Goal: Task Accomplishment & Management: Manage account settings

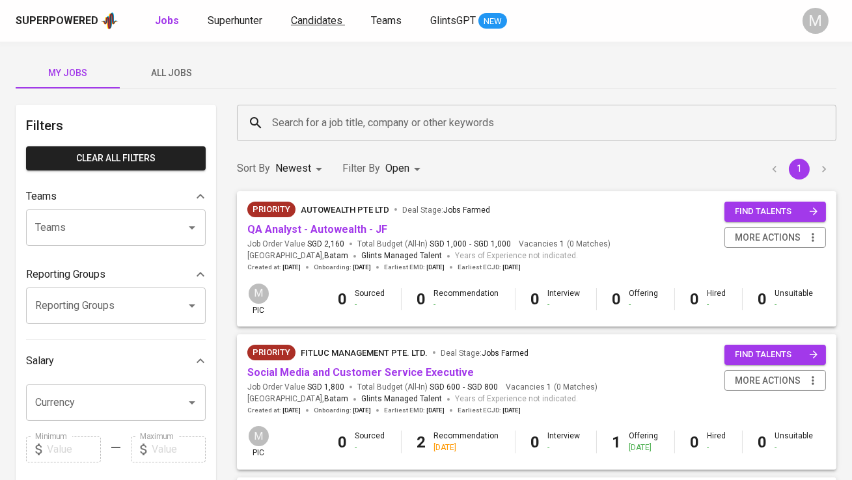
click at [300, 23] on span "Candidates" at bounding box center [316, 20] width 51 height 12
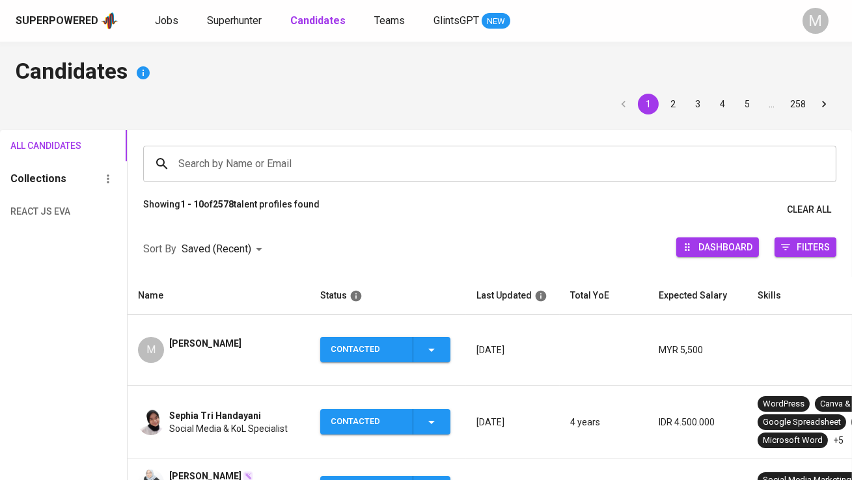
click at [241, 337] on span "[PERSON_NAME]" at bounding box center [205, 343] width 72 height 13
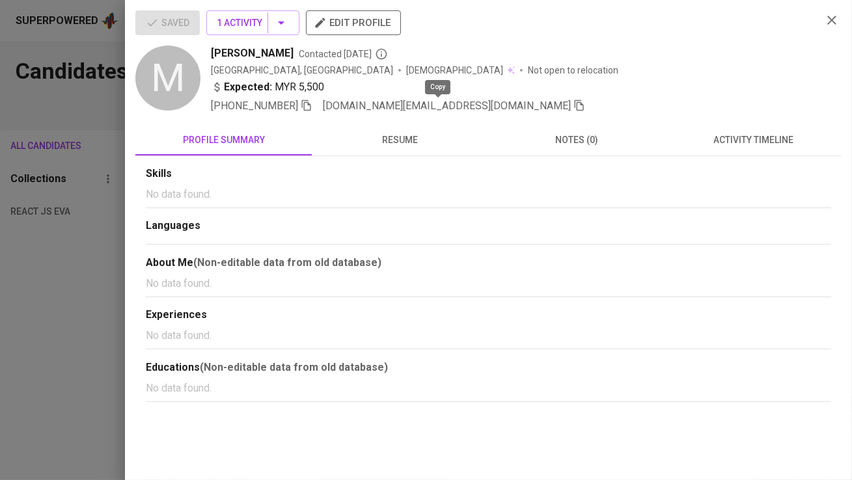
click at [573, 107] on icon "button" at bounding box center [579, 106] width 12 height 12
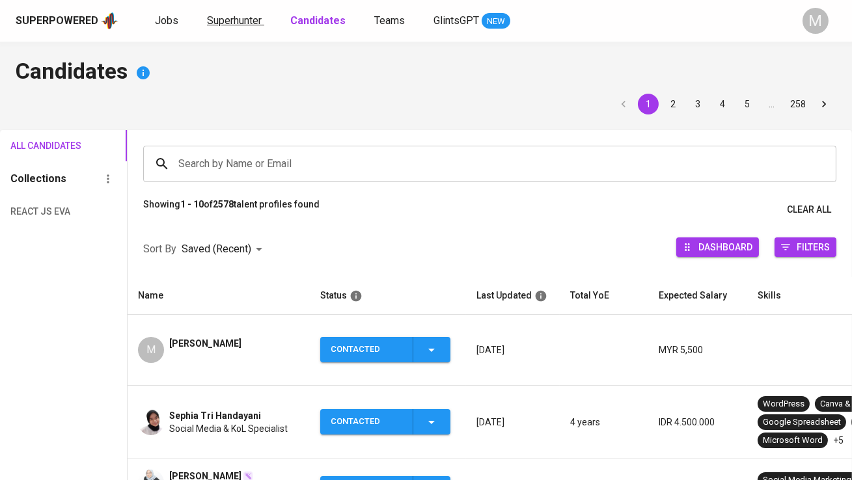
click at [227, 14] on span "Superhunter" at bounding box center [234, 20] width 55 height 12
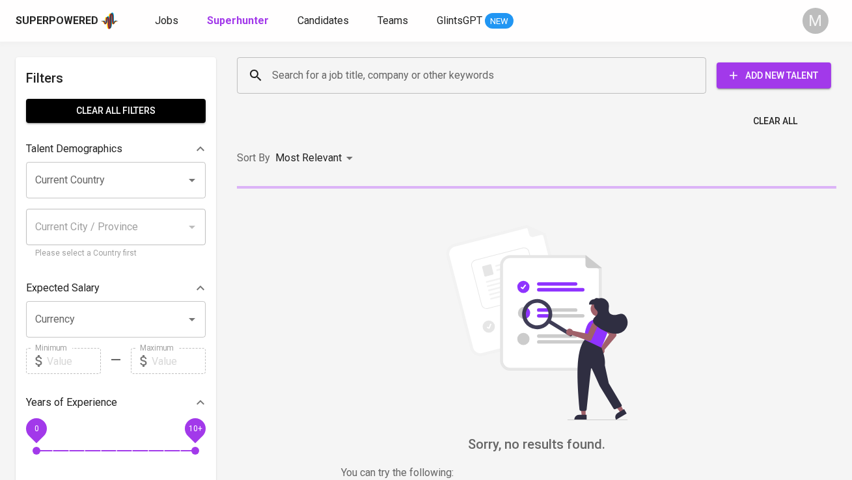
click at [393, 76] on input "Search for a job title, company or other keywords" at bounding box center [475, 75] width 412 height 25
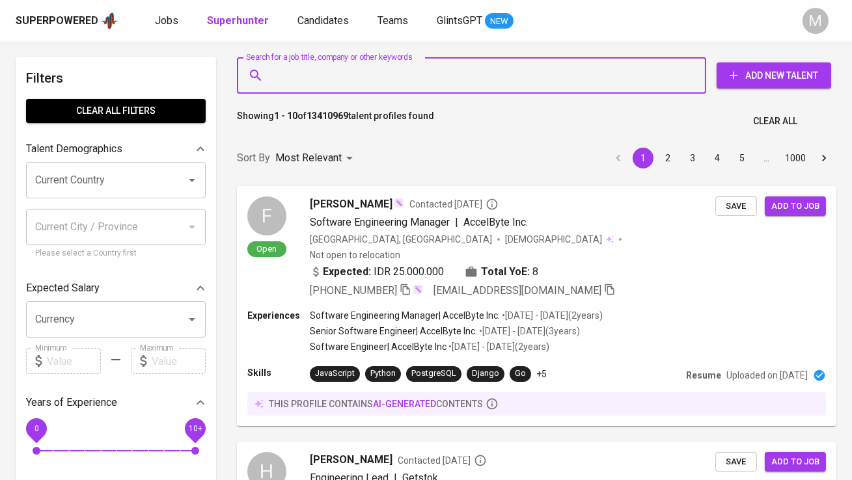
paste input "[DOMAIN_NAME][EMAIL_ADDRESS][DOMAIN_NAME]"
type input "[DOMAIN_NAME][EMAIL_ADDRESS][DOMAIN_NAME]"
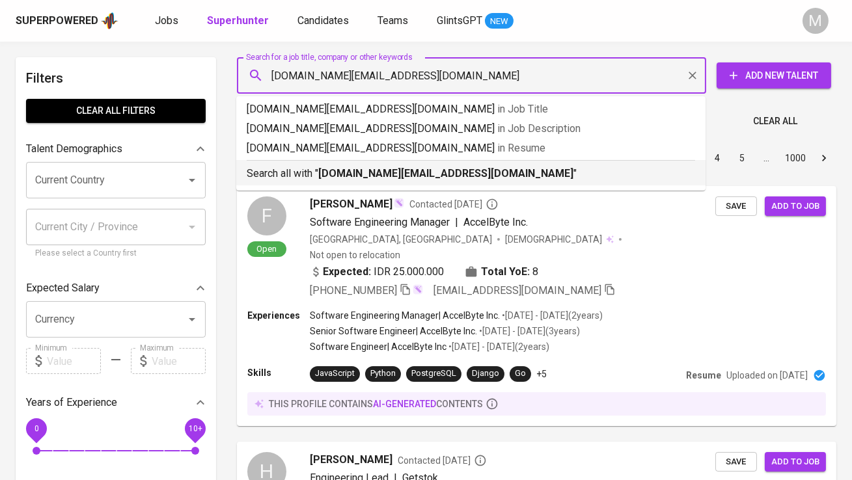
click at [399, 165] on div "Search all with " fazuan.work@gmail.com "" at bounding box center [471, 170] width 448 height 21
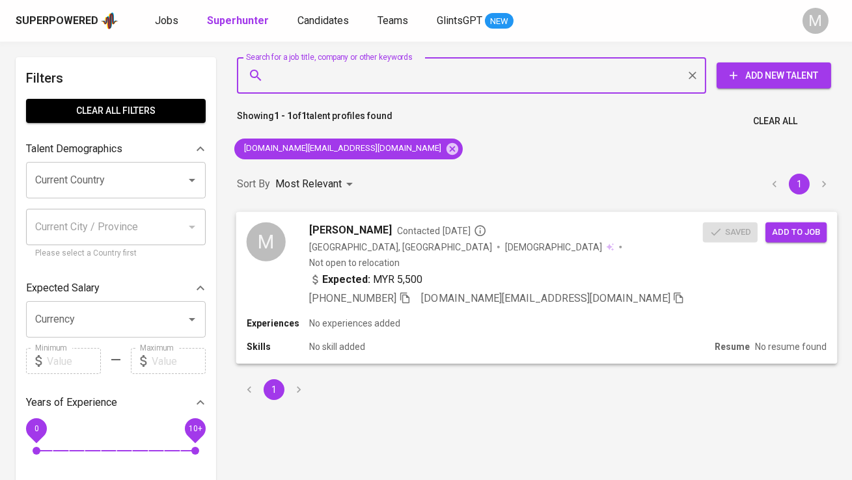
click at [808, 234] on span "Add to job" at bounding box center [796, 232] width 48 height 15
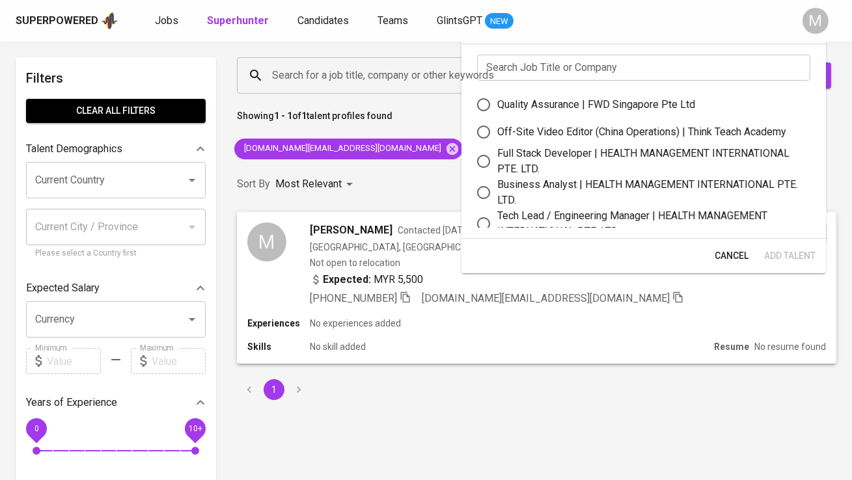
click at [554, 70] on input "text" at bounding box center [643, 68] width 333 height 26
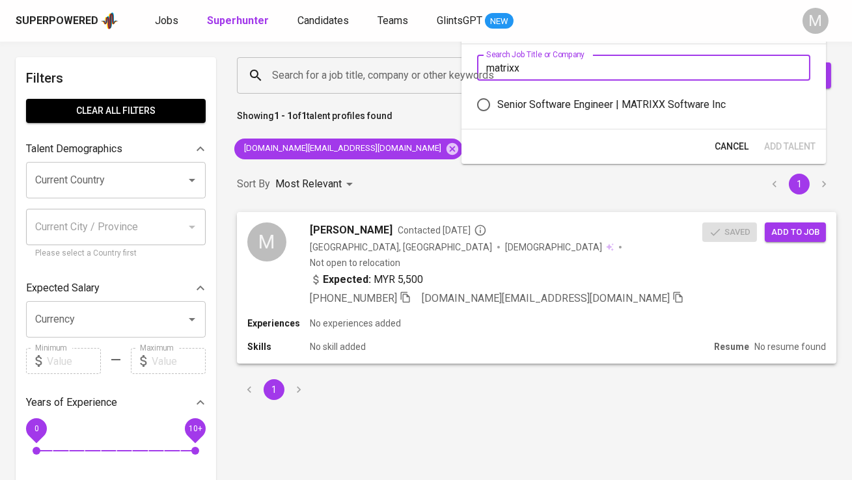
type input "matrixx"
click at [641, 99] on div "Senior Software Engineer | MATRIXX Software Inc" at bounding box center [611, 105] width 228 height 16
click at [497, 99] on input "Senior Software Engineer | MATRIXX Software Inc" at bounding box center [483, 104] width 27 height 27
radio input "true"
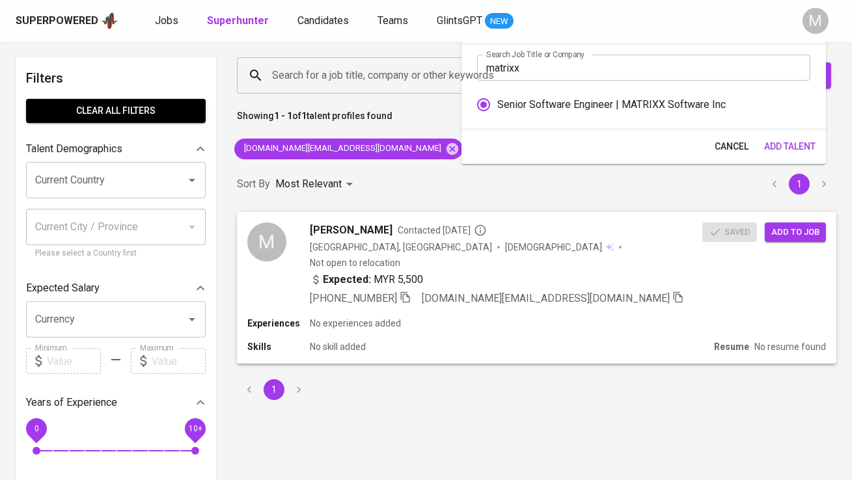
click at [789, 144] on span "Add Talent" at bounding box center [789, 147] width 51 height 16
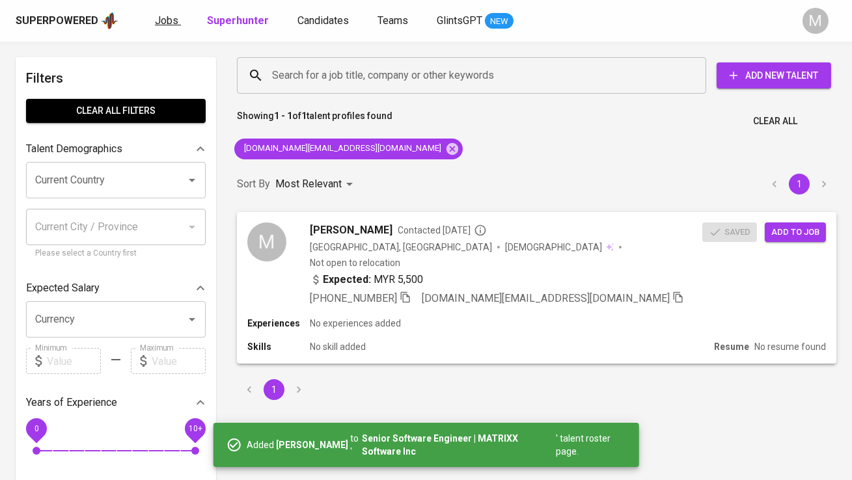
click at [170, 22] on span "Jobs" at bounding box center [166, 20] width 23 height 12
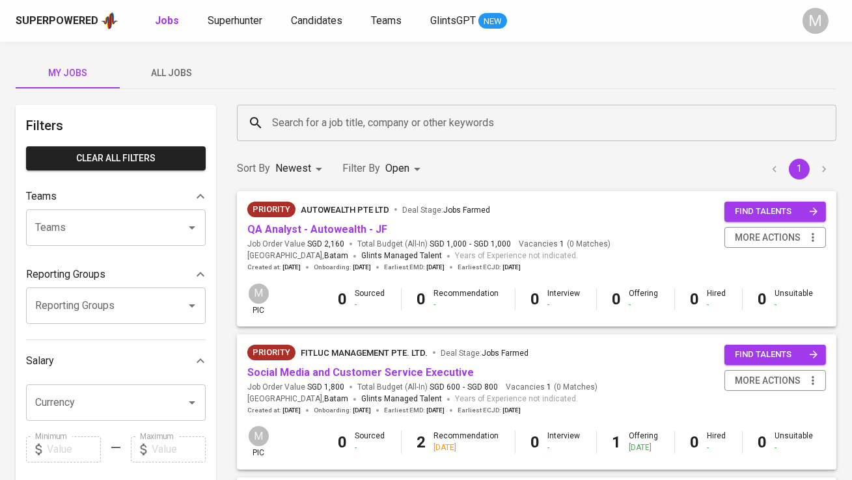
click at [171, 67] on span "All Jobs" at bounding box center [172, 73] width 89 height 16
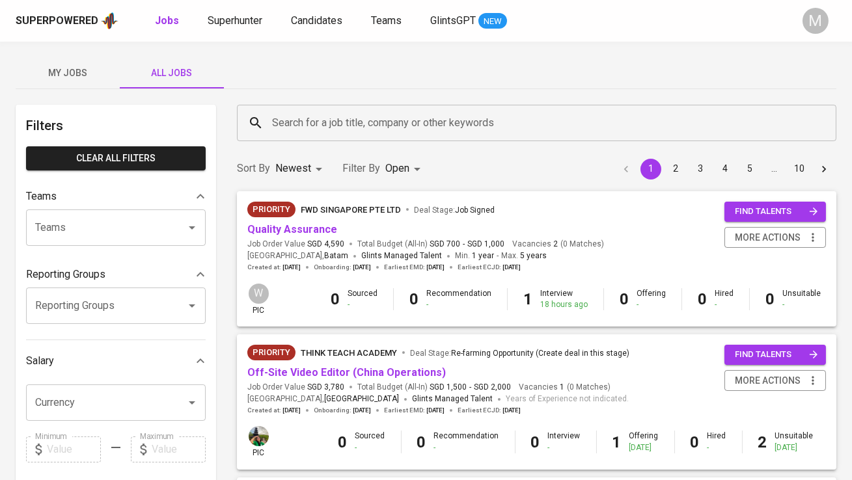
click at [288, 111] on input "Search for a job title, company or other keywords" at bounding box center [540, 123] width 542 height 25
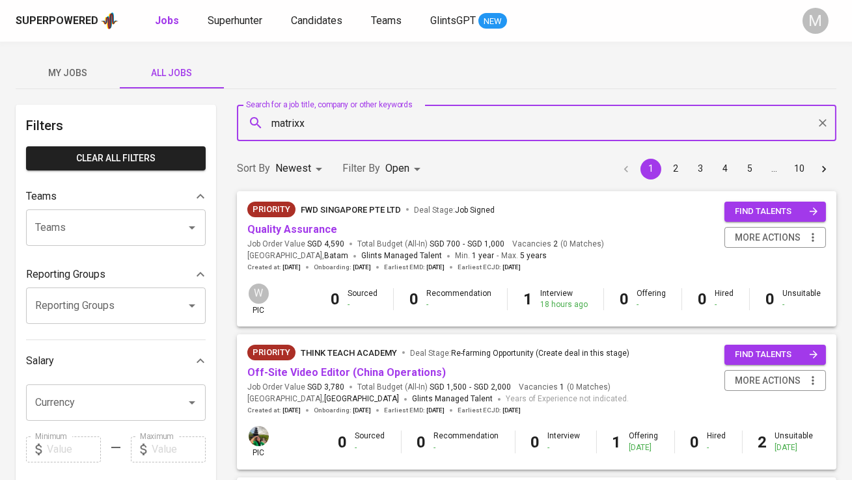
type input "matrixx"
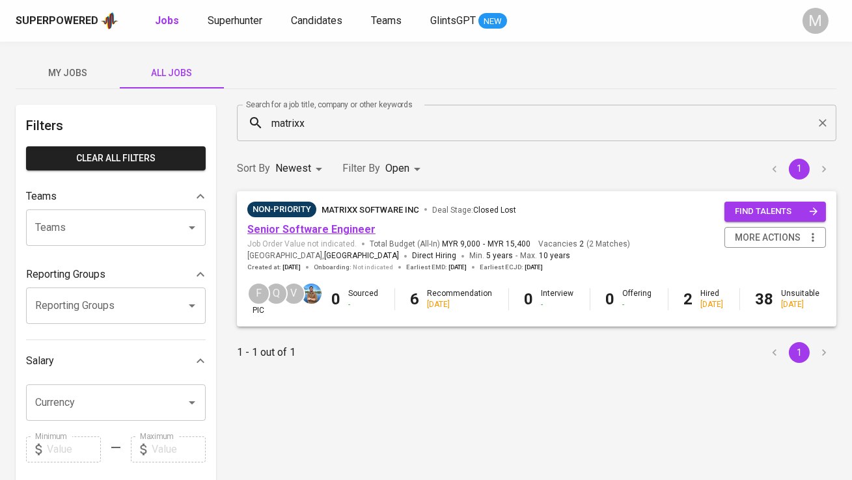
click at [330, 231] on link "Senior Software Engineer" at bounding box center [311, 229] width 128 height 12
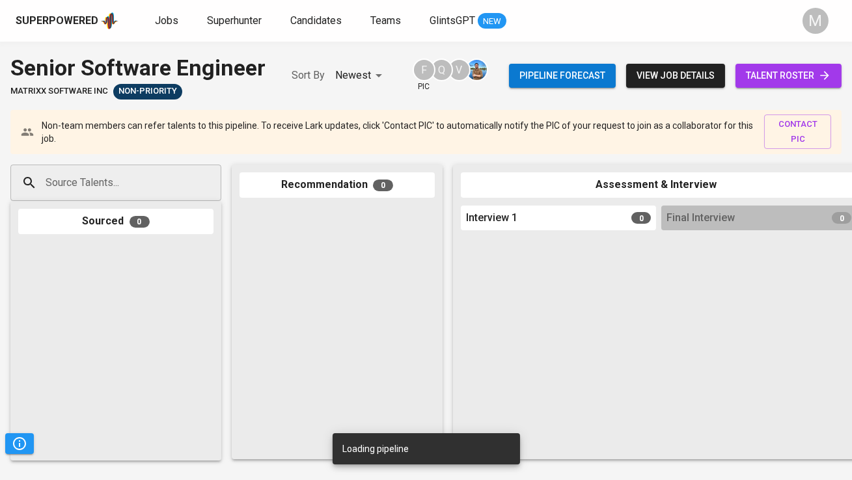
click at [754, 89] on div "Pipeline forecast view job details talent roster" at bounding box center [675, 76] width 333 height 48
click at [761, 74] on span "talent roster" at bounding box center [788, 76] width 85 height 16
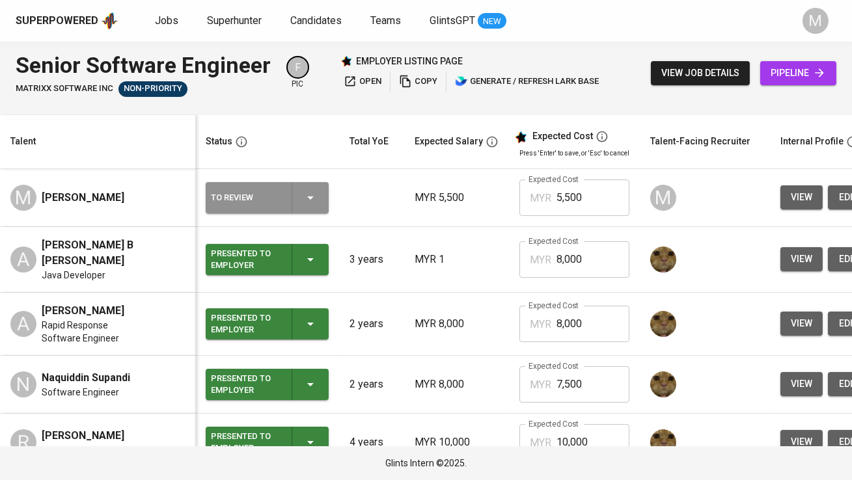
click at [277, 201] on div "To Review" at bounding box center [246, 197] width 70 height 17
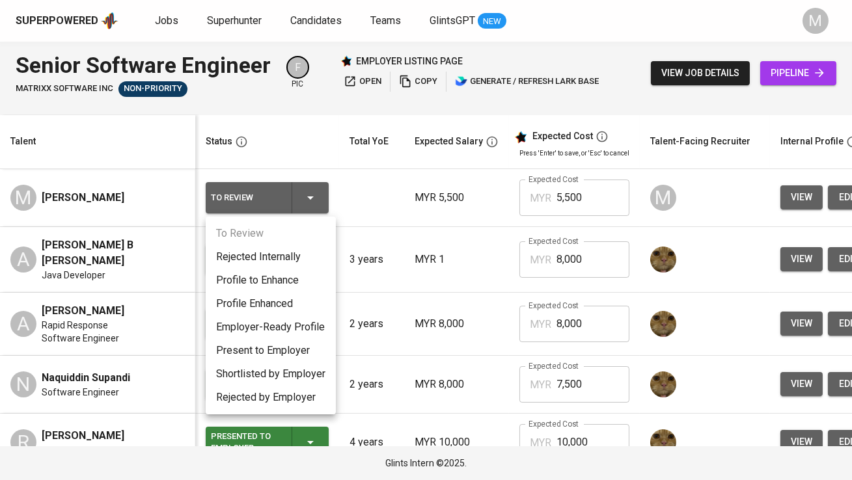
drag, startPoint x: 301, startPoint y: 279, endPoint x: 535, endPoint y: 237, distance: 237.4
click at [301, 279] on li "Profile to Enhance" at bounding box center [271, 280] width 130 height 23
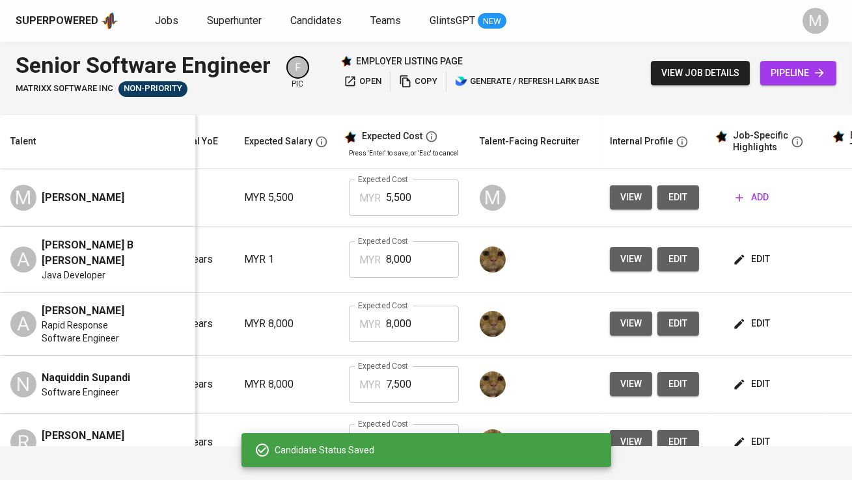
scroll to position [0, 217]
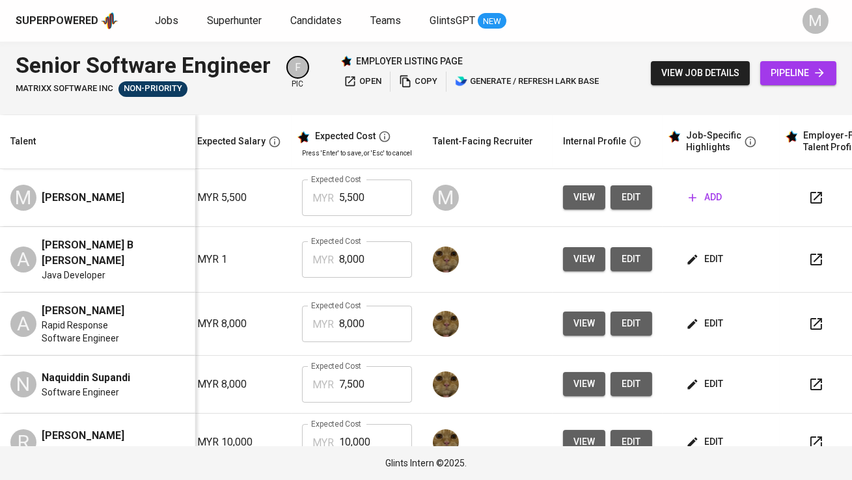
click at [625, 200] on span "edit" at bounding box center [631, 197] width 21 height 16
click at [698, 203] on span "add" at bounding box center [705, 197] width 33 height 16
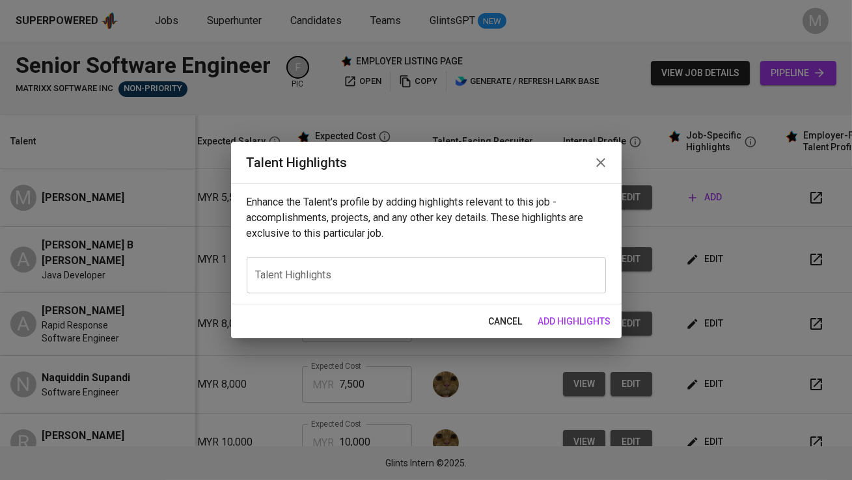
click at [393, 278] on textarea at bounding box center [426, 275] width 341 height 12
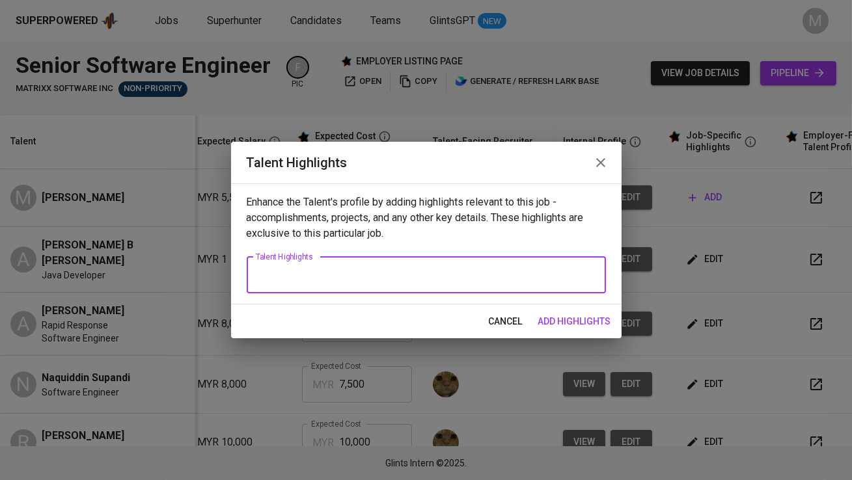
paste textarea "Mohamad Fazuan is a Full Stack Developer with over five years of experience in …"
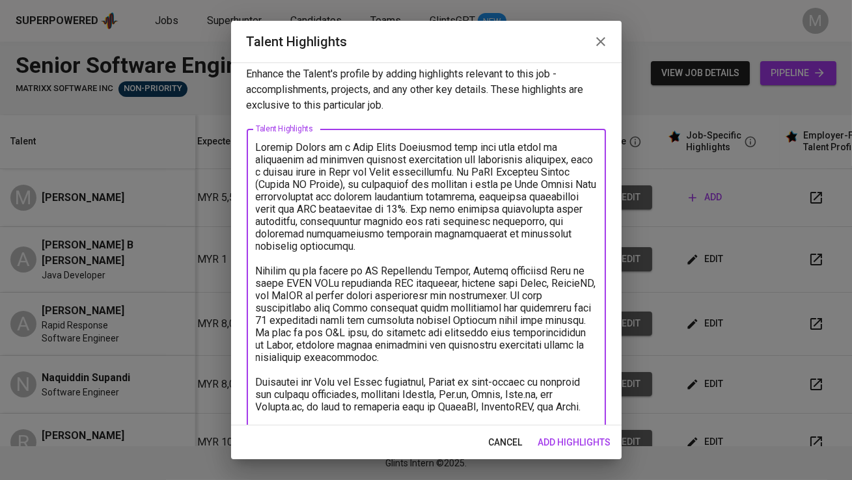
scroll to position [0, 0]
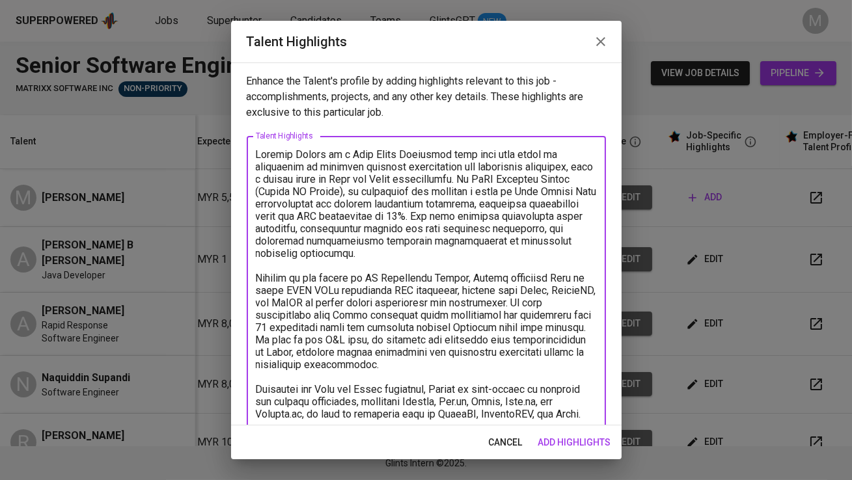
drag, startPoint x: 307, startPoint y: 154, endPoint x: 238, endPoint y: 154, distance: 68.3
click at [238, 154] on div "Enhance the Talent's profile by adding highlights relevant to this job - accomp…" at bounding box center [426, 243] width 390 height 363
drag, startPoint x: 334, startPoint y: 168, endPoint x: 298, endPoint y: 169, distance: 36.4
click at [298, 169] on textarea at bounding box center [426, 290] width 341 height 284
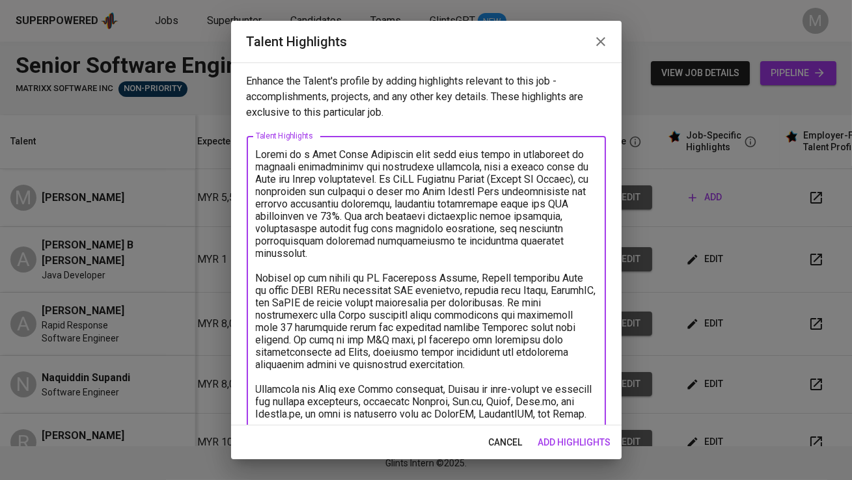
drag, startPoint x: 305, startPoint y: 241, endPoint x: 372, endPoint y: 246, distance: 67.8
click at [372, 246] on textarea at bounding box center [426, 290] width 341 height 284
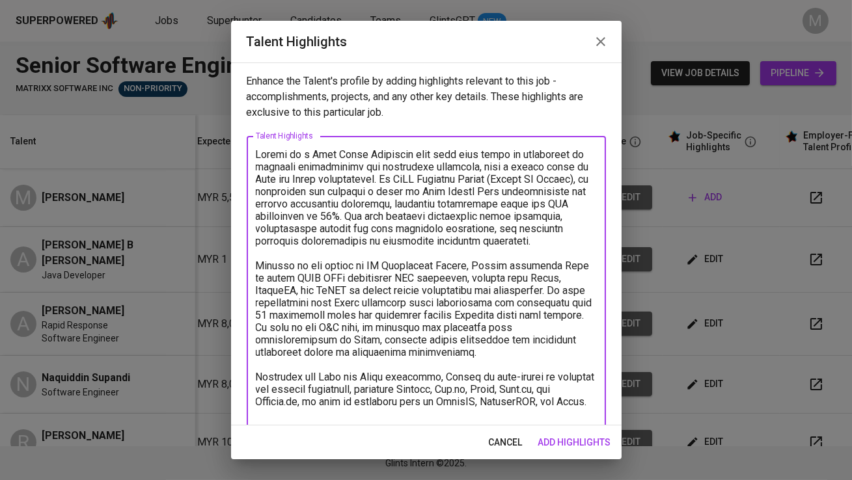
scroll to position [18, 0]
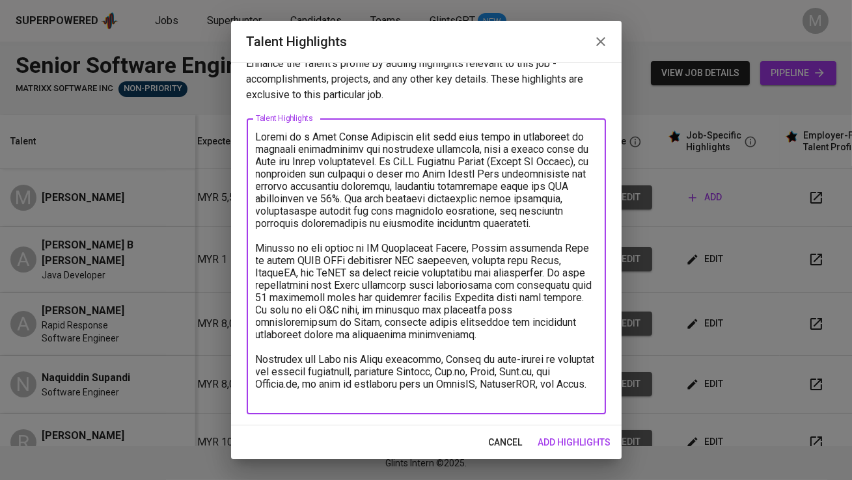
drag, startPoint x: 503, startPoint y: 273, endPoint x: 312, endPoint y: 271, distance: 191.3
click at [312, 271] on textarea at bounding box center [426, 267] width 341 height 272
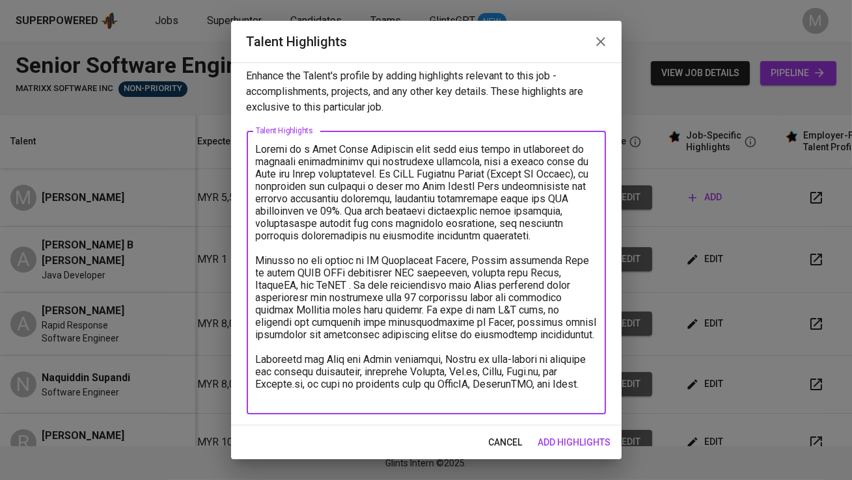
scroll to position [5, 0]
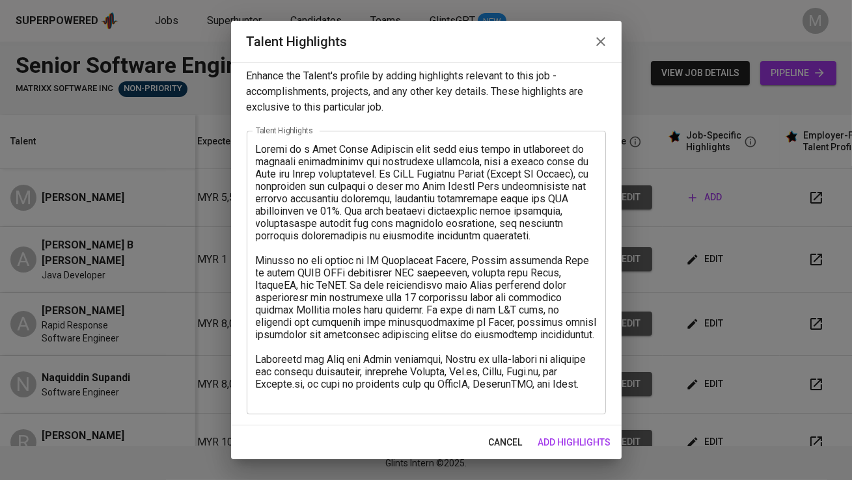
click at [380, 403] on div "x Talent Highlights" at bounding box center [426, 273] width 359 height 284
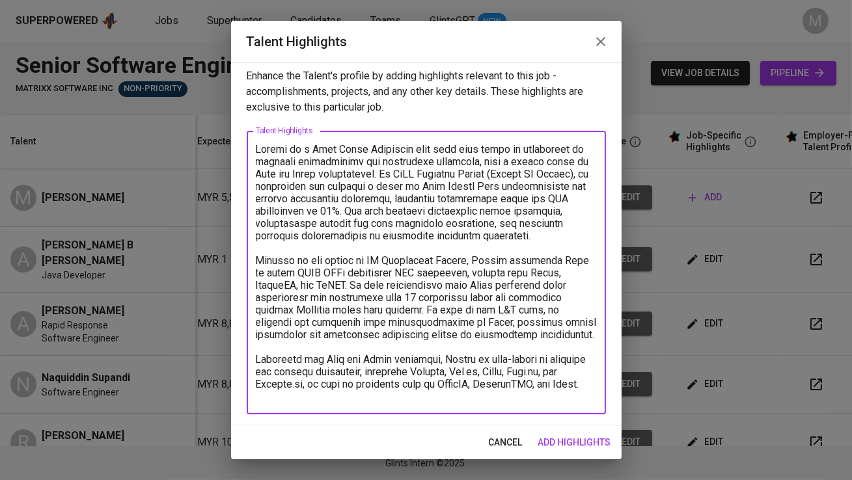
click at [357, 399] on textarea at bounding box center [426, 273] width 341 height 260
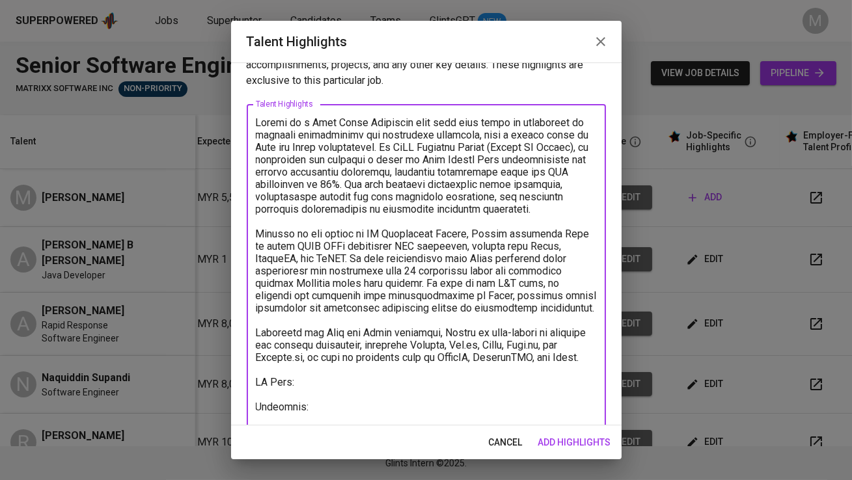
scroll to position [44, 0]
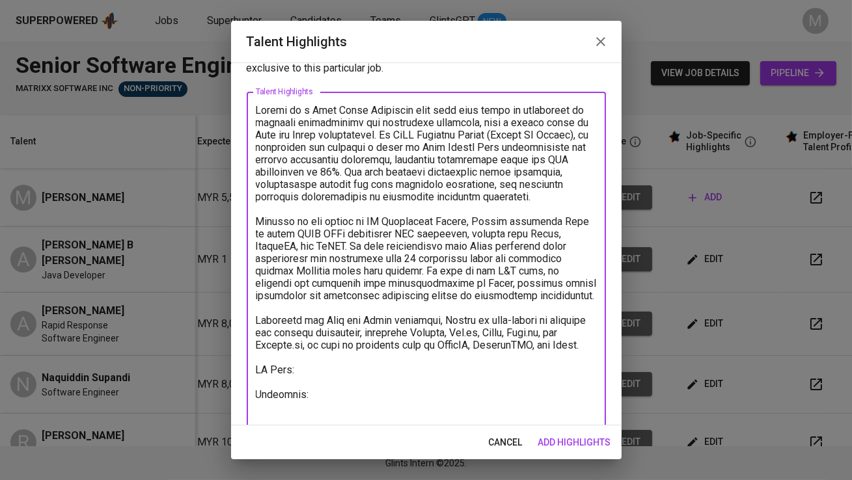
paste textarea "https://glints.sg.larksuite.com/minutes/obsg1o8vhg275xr5yysk3jho?from=from_copy…"
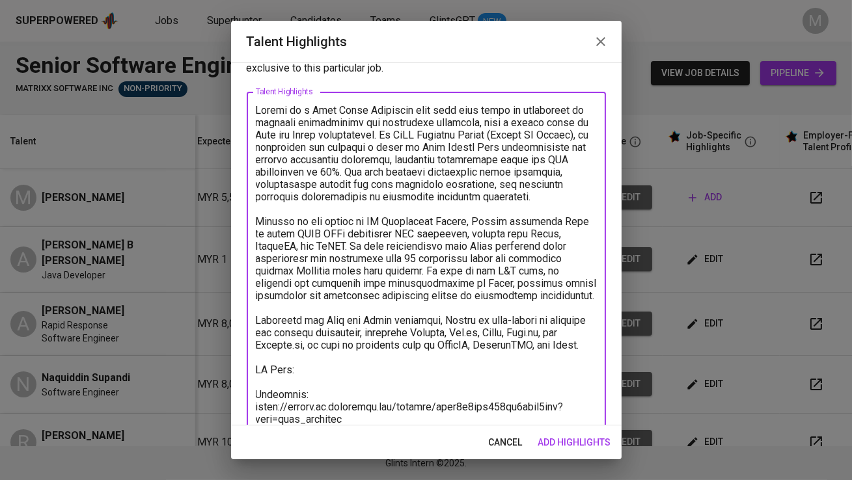
scroll to position [57, 0]
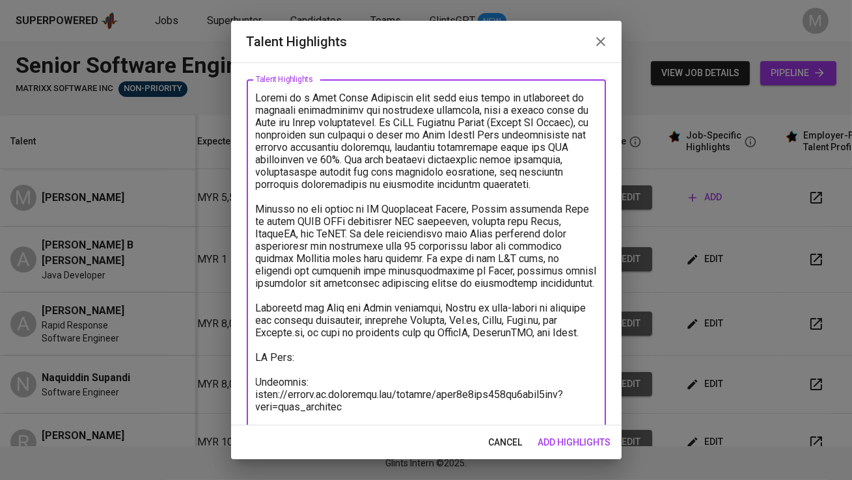
click at [325, 364] on textarea at bounding box center [426, 259] width 341 height 334
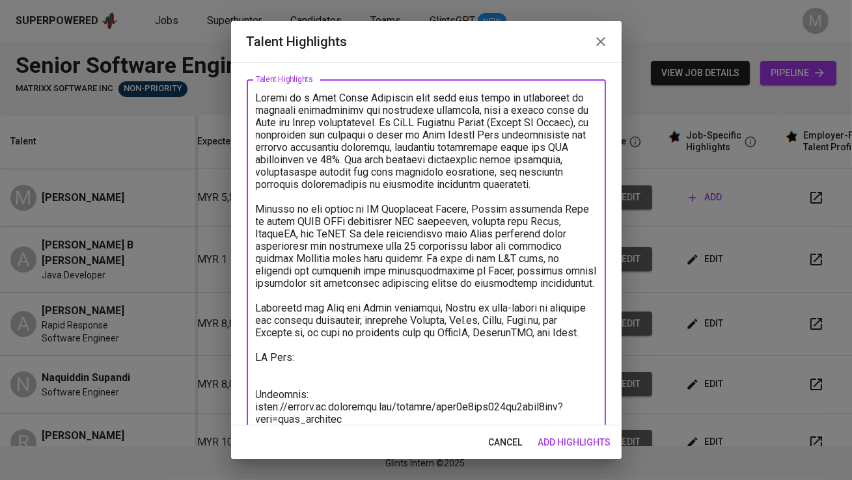
paste textarea "https://glints.sg.larksuite.com/wiki/EZNkwGSPwinB81kp6dTlhhZJgEf?from=from_copy…"
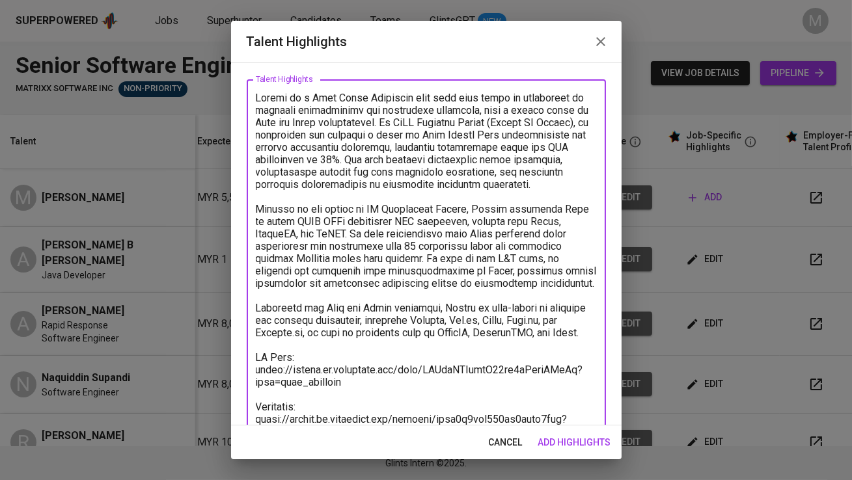
scroll to position [104, 0]
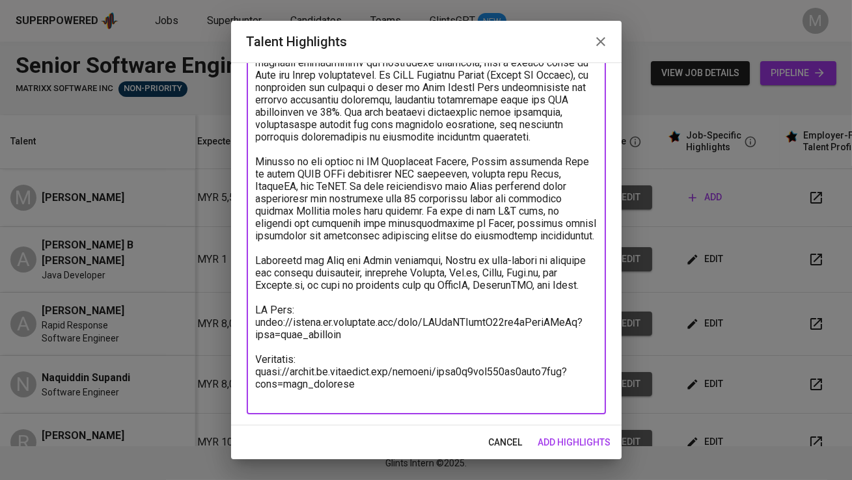
type textarea "Fazuan is a Full Stack Developer with over five years of experience in building…"
click at [560, 450] on span "add highlights" at bounding box center [574, 443] width 73 height 16
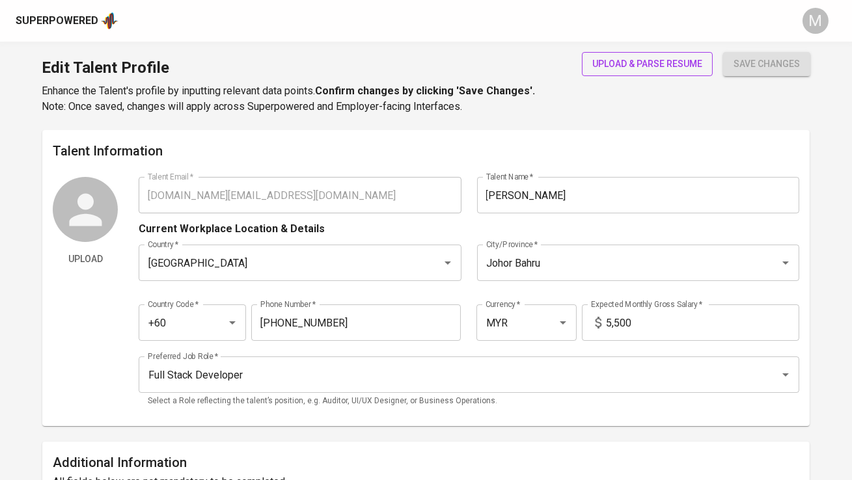
click at [650, 53] on button "upload & parse resume" at bounding box center [647, 64] width 131 height 24
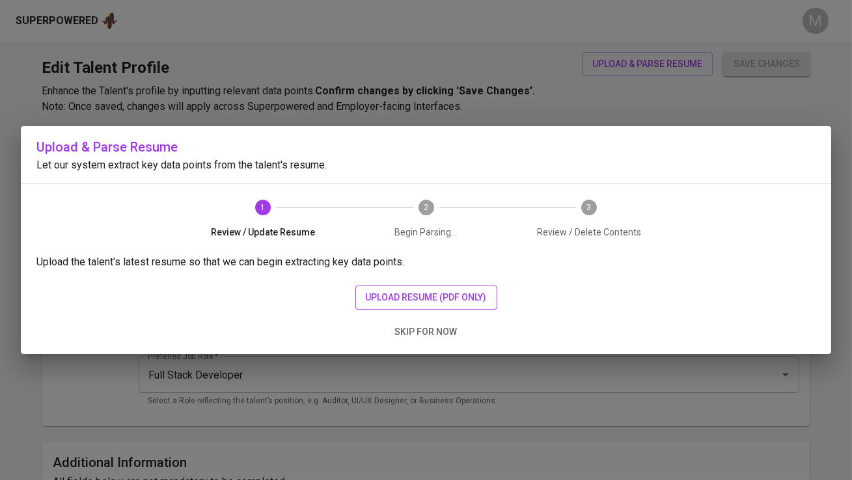
click at [444, 305] on span "upload resume (pdf only)" at bounding box center [426, 298] width 121 height 16
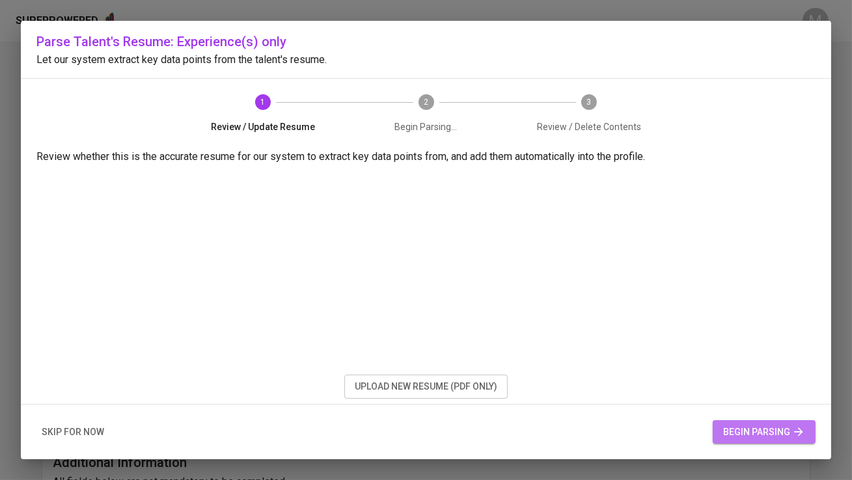
click at [762, 431] on span "begin parsing" at bounding box center [764, 432] width 82 height 16
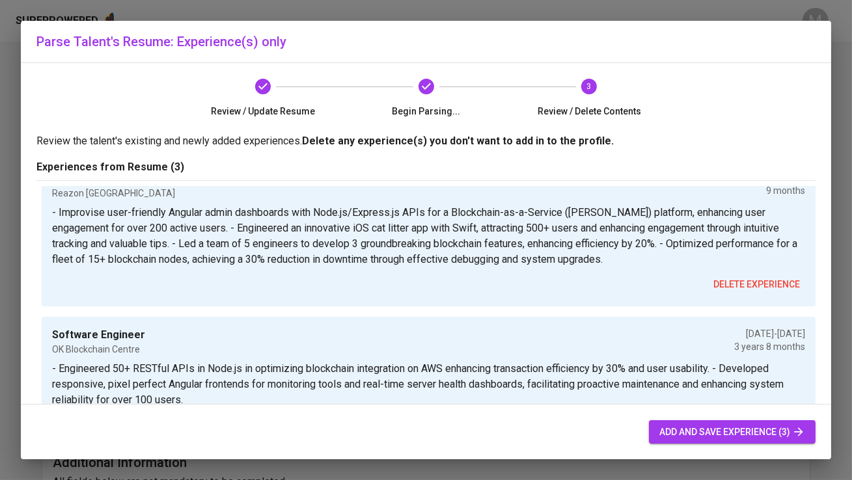
scroll to position [234, 0]
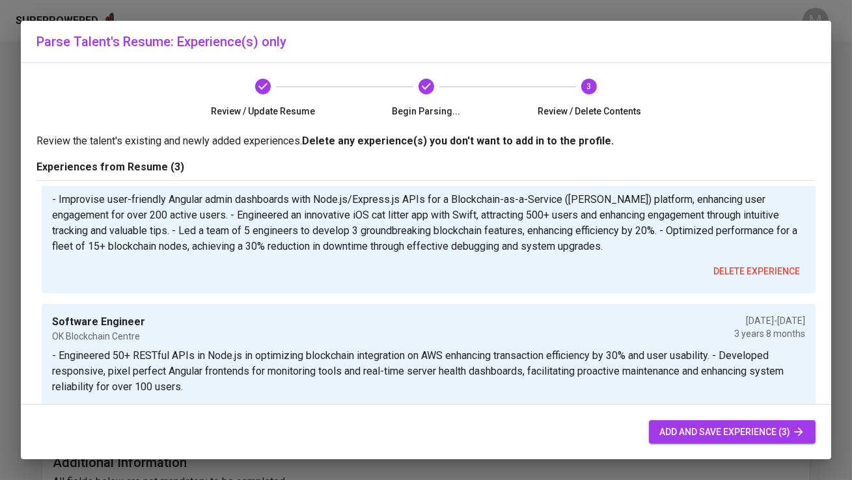
click at [705, 431] on span "add and save experience (3)" at bounding box center [732, 432] width 146 height 16
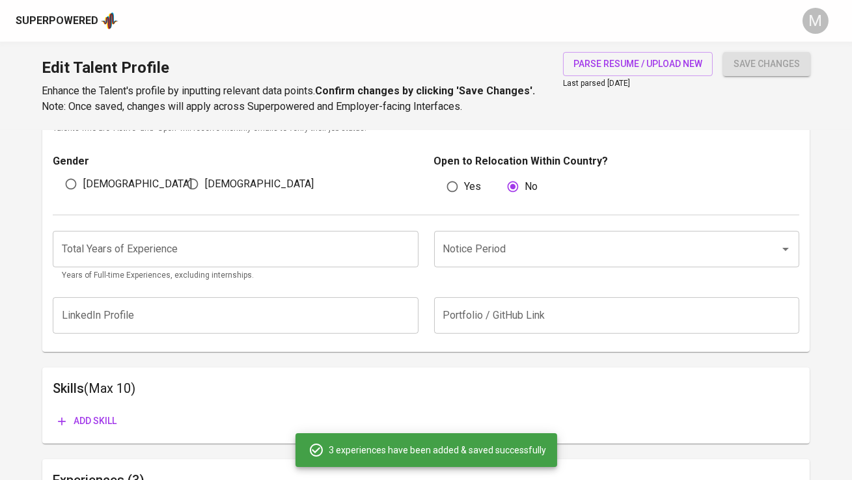
scroll to position [432, 0]
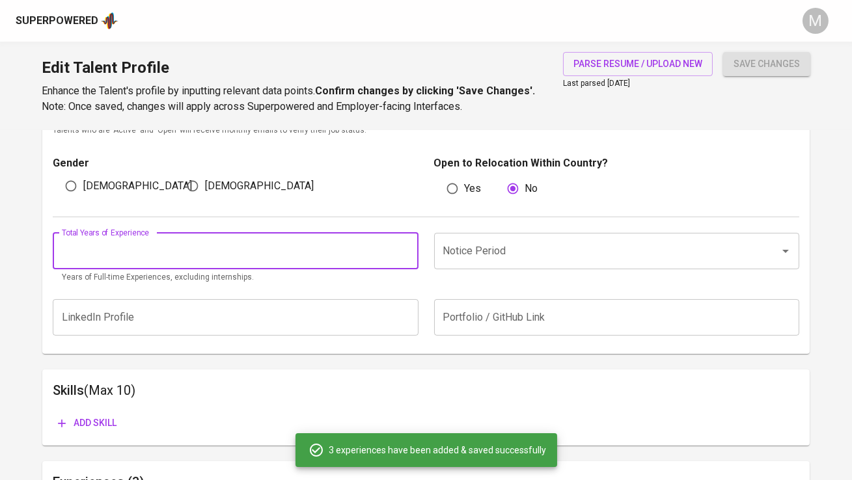
click at [328, 256] on input "number" at bounding box center [235, 251] width 365 height 36
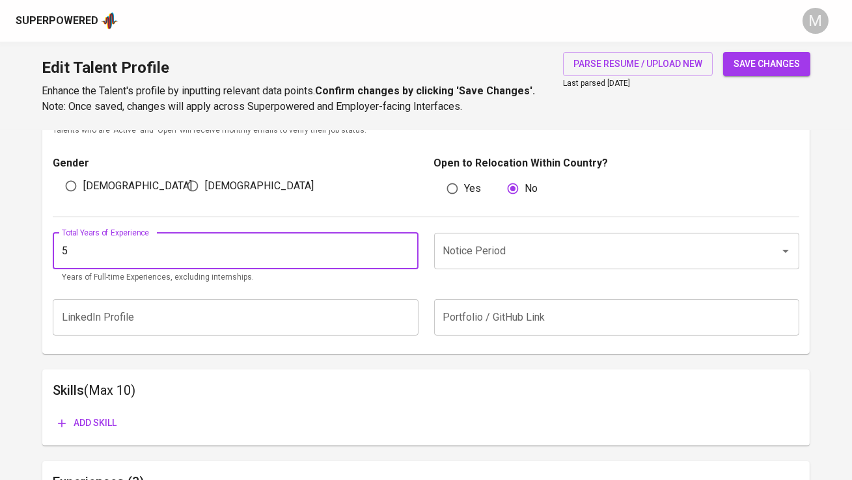
type input "5"
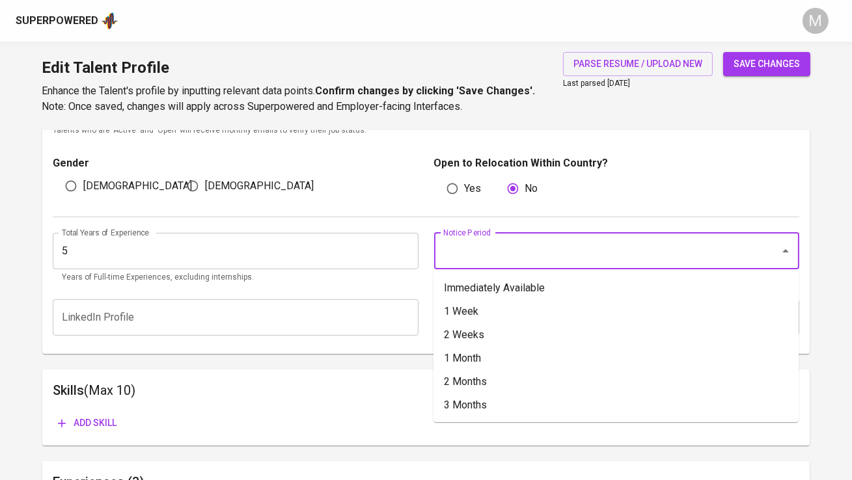
click at [493, 261] on input "Notice Period" at bounding box center [598, 251] width 317 height 25
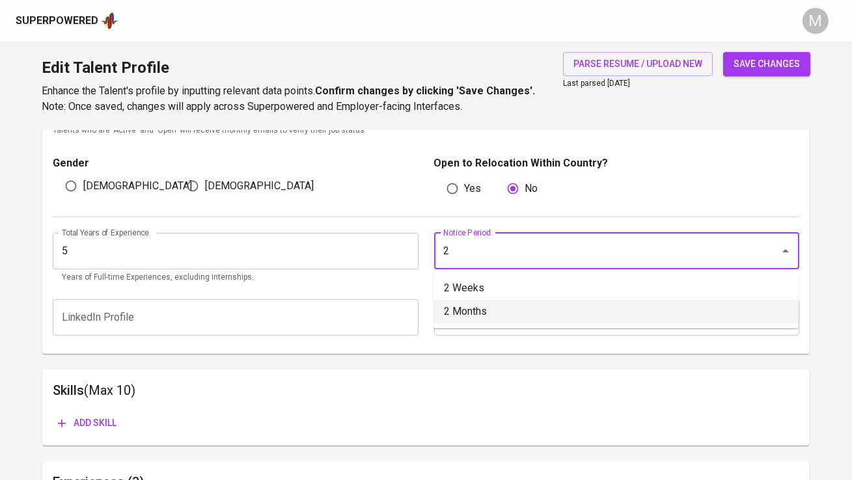
click at [497, 303] on li "2 Months" at bounding box center [615, 311] width 365 height 23
type input "2 Months"
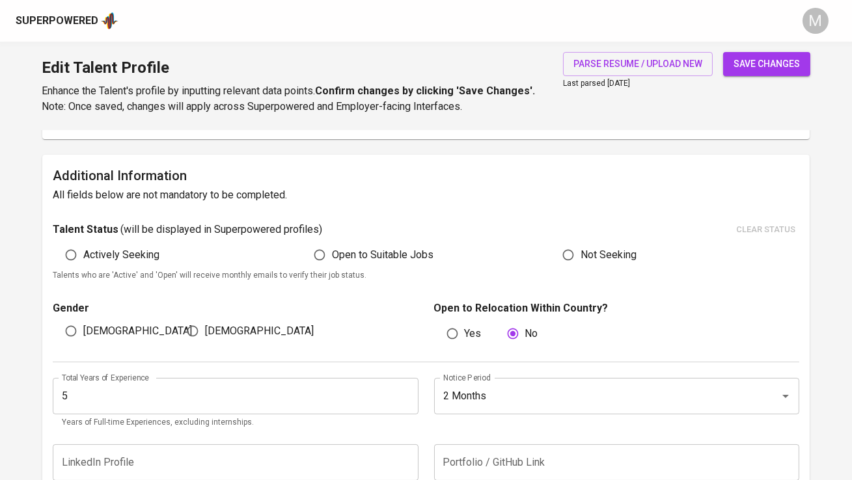
scroll to position [280, 0]
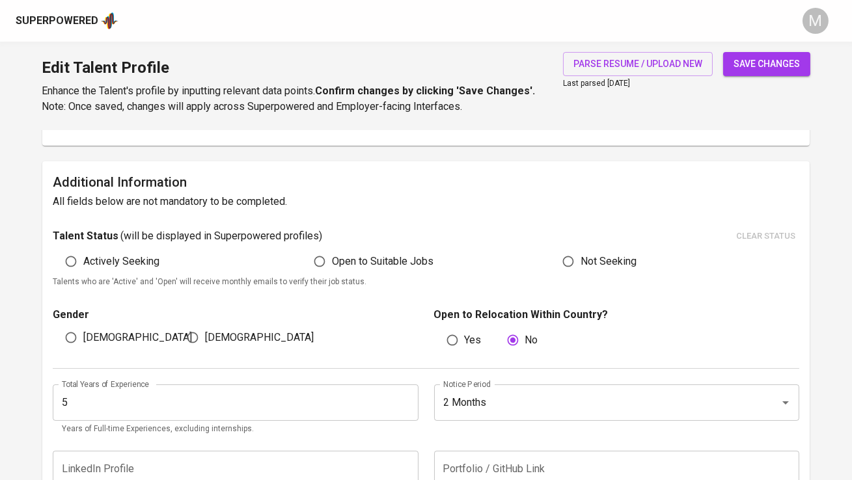
click at [97, 342] on span "[DEMOGRAPHIC_DATA]" at bounding box center [137, 338] width 109 height 16
click at [83, 342] on input "[DEMOGRAPHIC_DATA]" at bounding box center [71, 337] width 25 height 25
radio input "true"
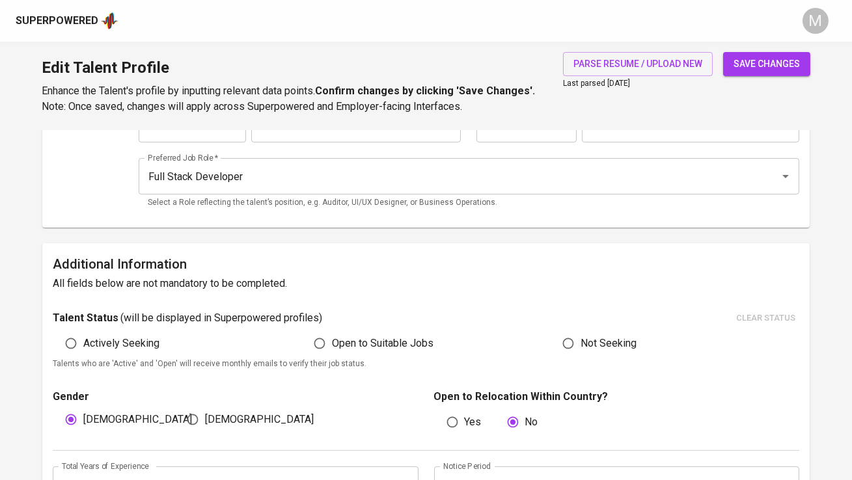
scroll to position [176, 0]
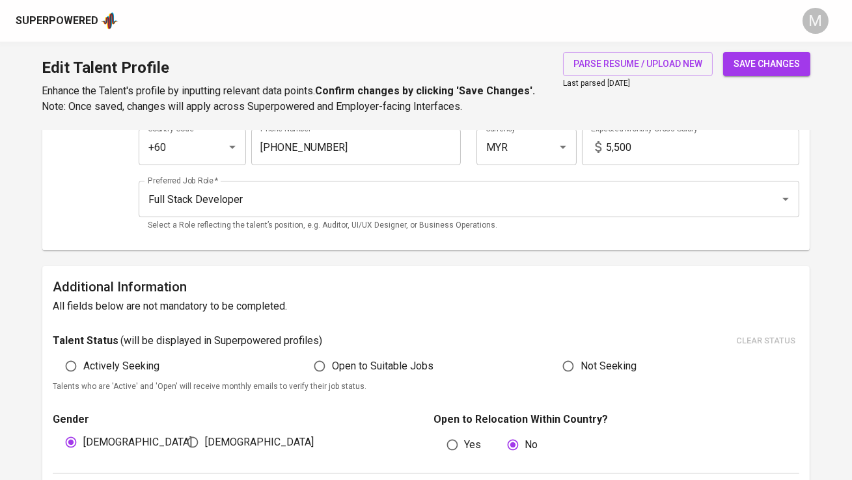
click at [398, 359] on span "Open to Suitable Jobs" at bounding box center [383, 367] width 102 height 16
click at [332, 358] on input "Open to Suitable Jobs" at bounding box center [319, 366] width 25 height 25
radio input "true"
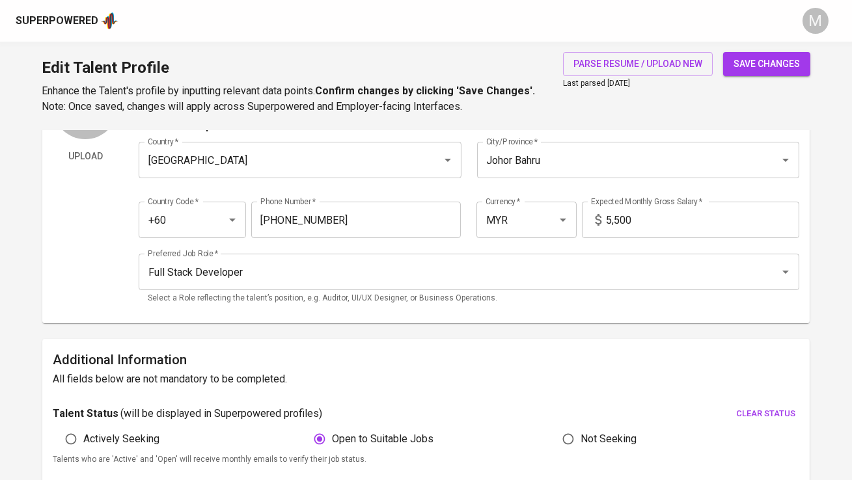
scroll to position [96, 0]
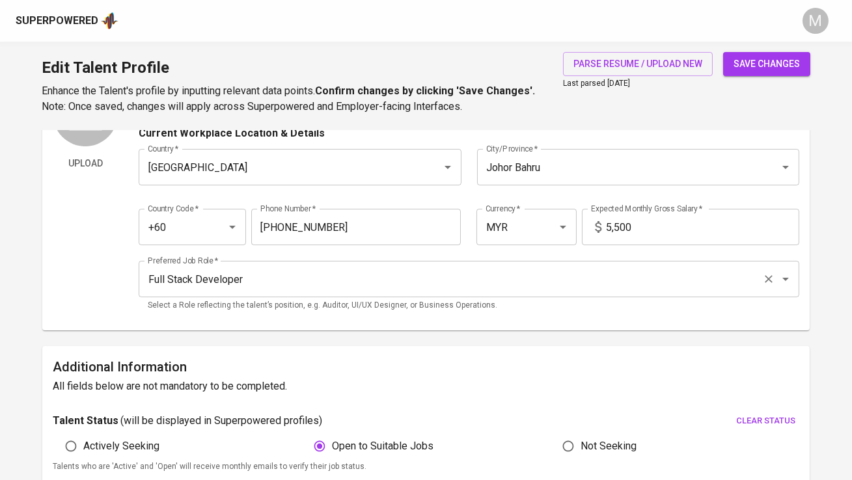
click at [351, 281] on input "Full Stack Developer" at bounding box center [450, 279] width 612 height 25
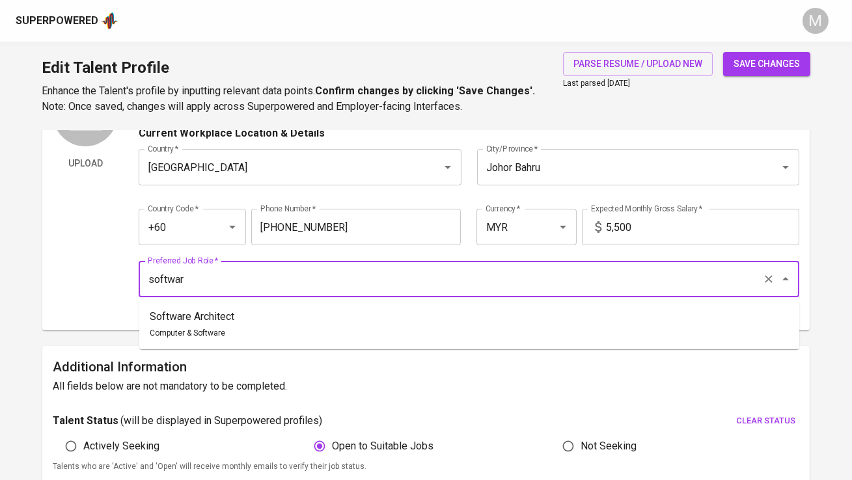
type input "software"
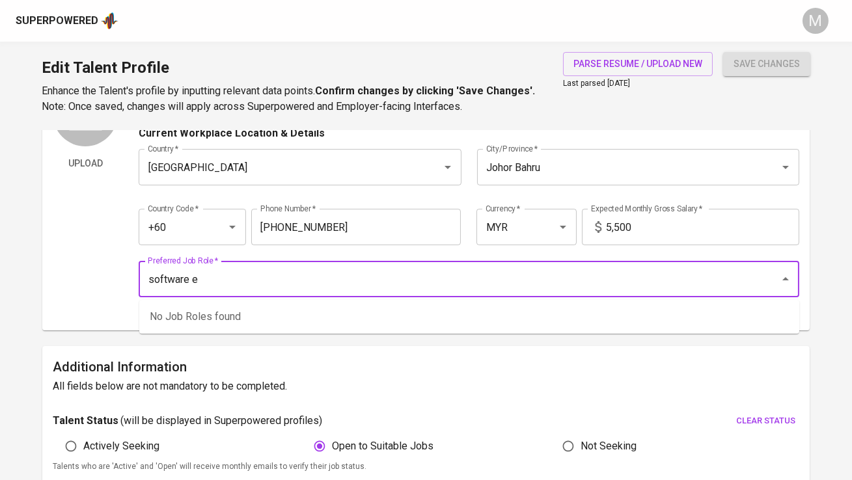
type input "software en"
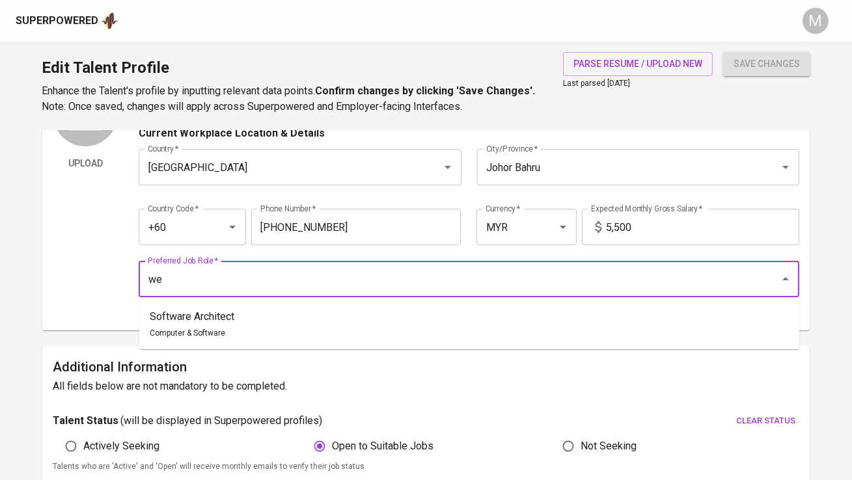
type input "web"
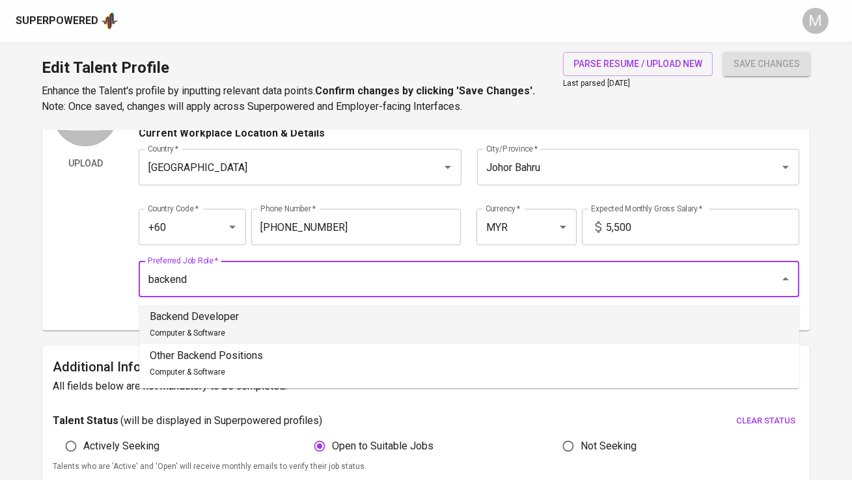
click at [351, 333] on li "Backend Developer Computer & Software" at bounding box center [469, 324] width 660 height 39
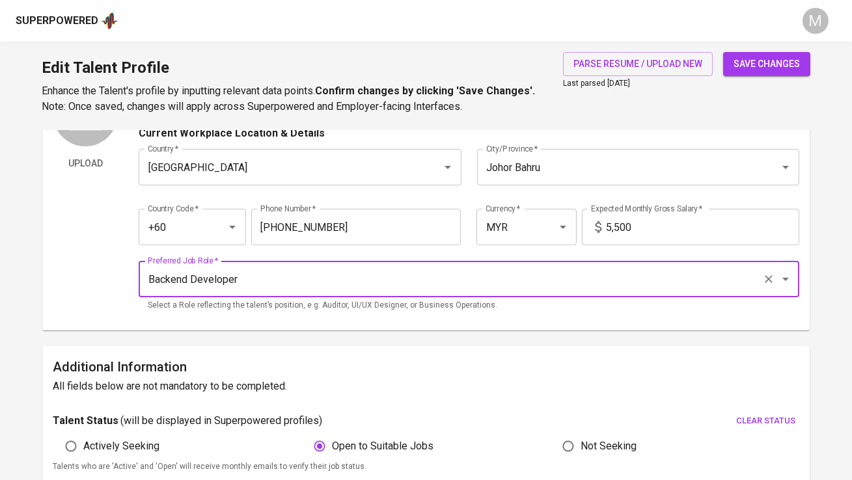
type input "Backend Developer"
click at [662, 232] on input "5,500" at bounding box center [703, 227] width 193 height 36
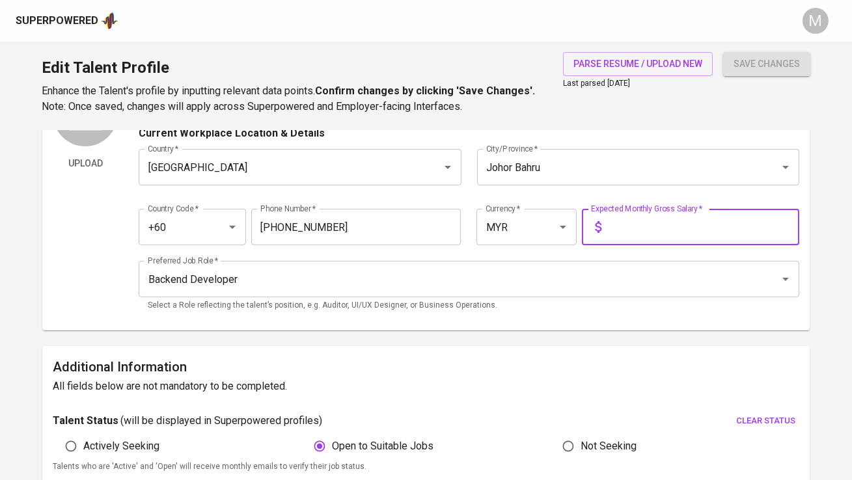
type input "6"
type input "7,000"
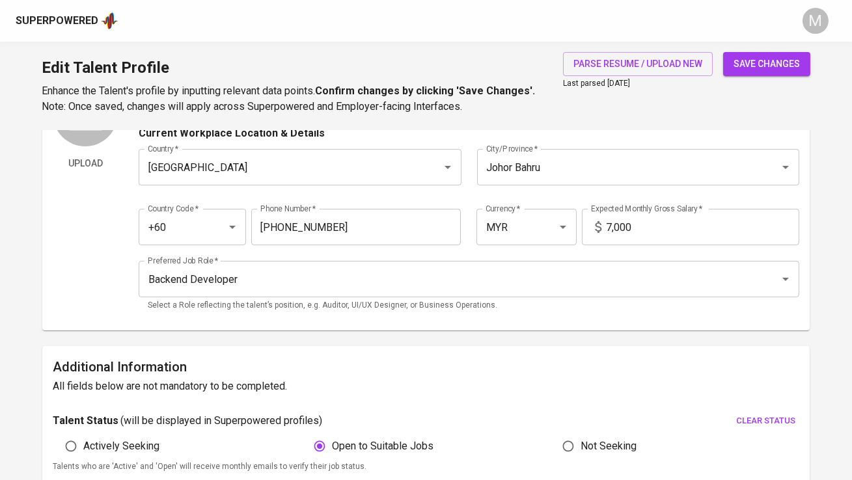
click at [685, 366] on h6 "Additional Information" at bounding box center [426, 367] width 746 height 21
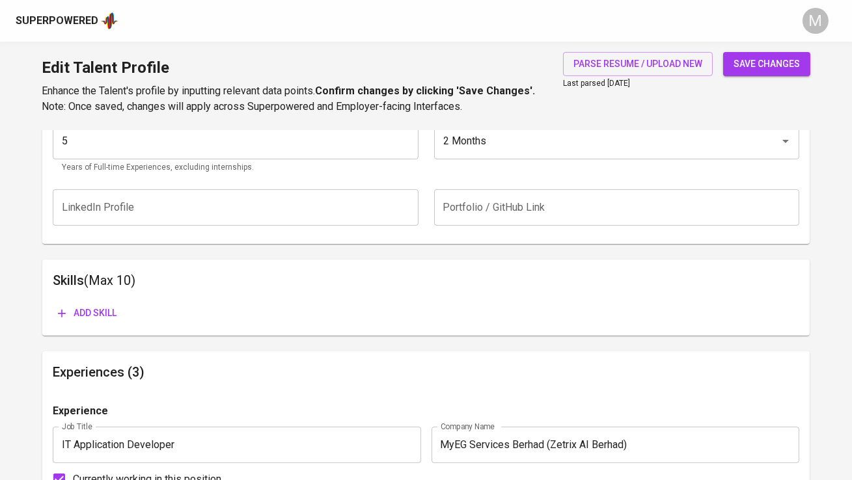
scroll to position [545, 0]
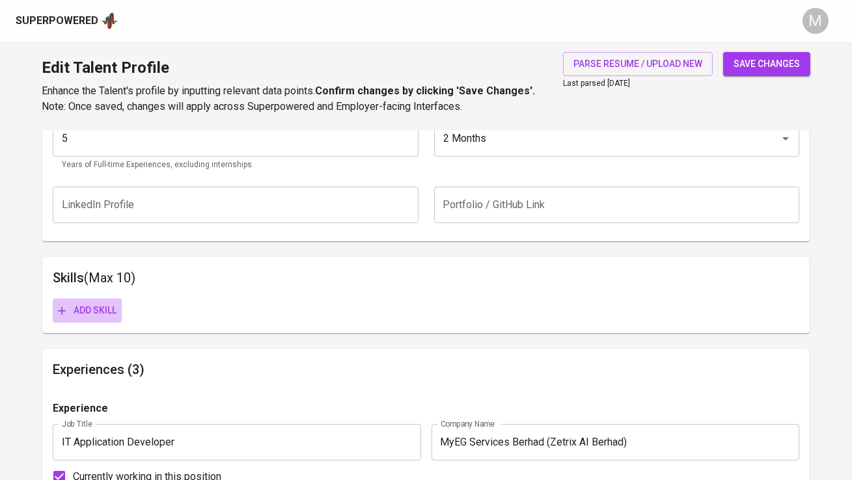
click at [109, 303] on span "Add skill" at bounding box center [87, 311] width 59 height 16
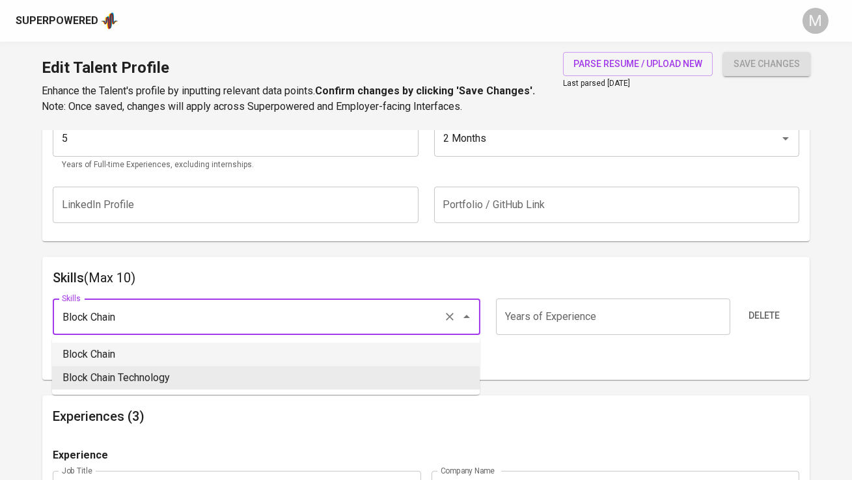
click at [96, 358] on li "Block Chain" at bounding box center [266, 354] width 428 height 23
type input "Block Chain"
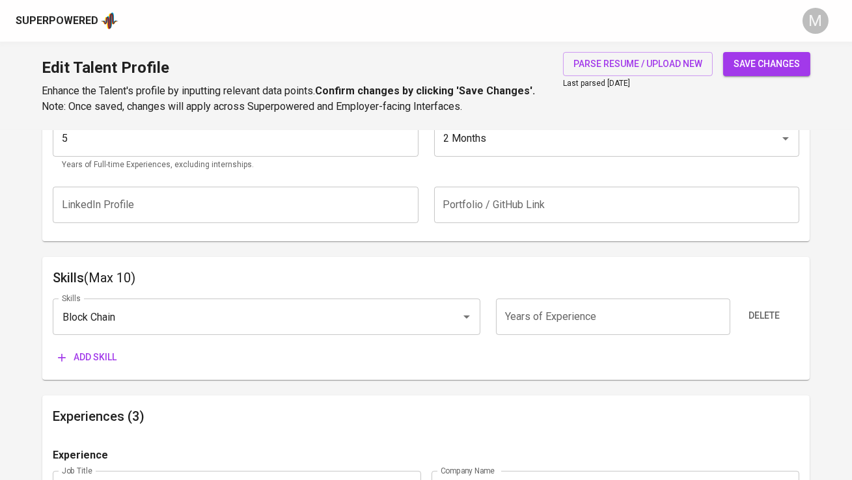
click at [86, 361] on span "Add skill" at bounding box center [87, 357] width 59 height 16
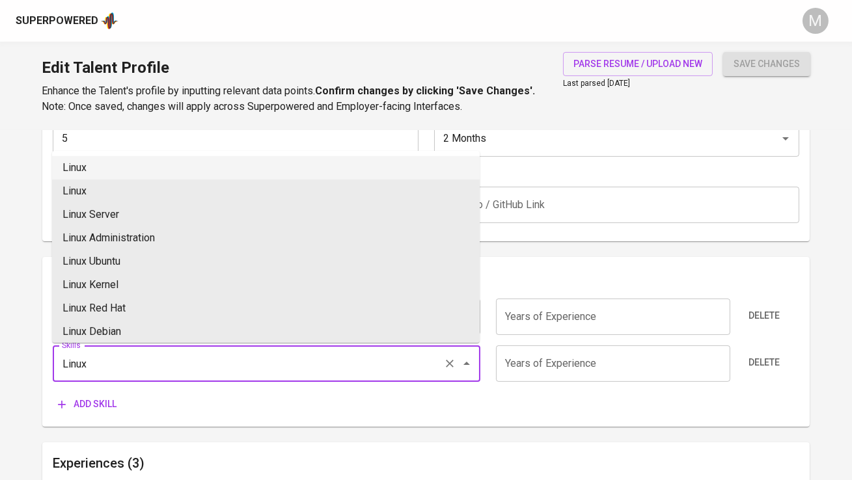
click at [118, 174] on li "Linux" at bounding box center [266, 167] width 428 height 23
type input "Linux"
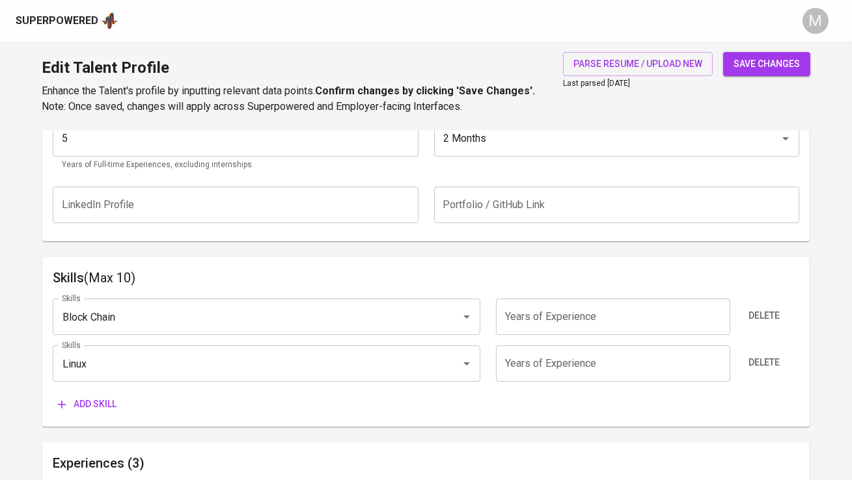
click at [87, 409] on span "Add skill" at bounding box center [87, 404] width 59 height 16
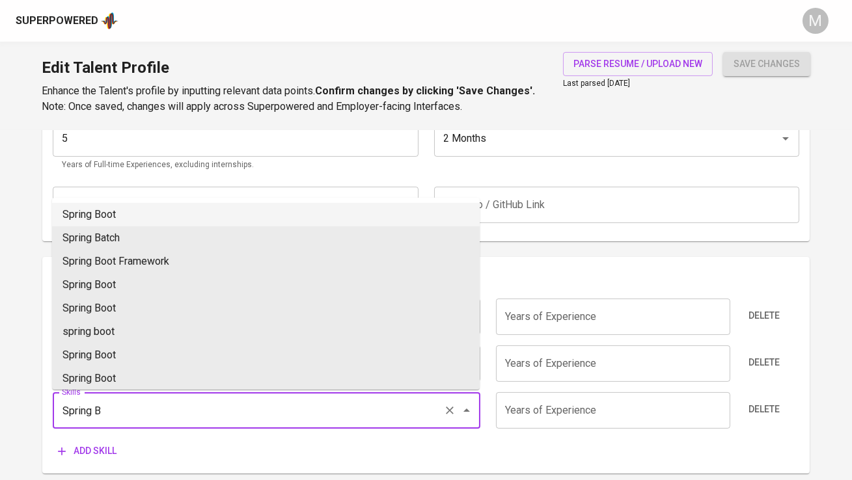
click at [106, 211] on li "Spring Boot" at bounding box center [266, 214] width 428 height 23
type input "Spring Boot"
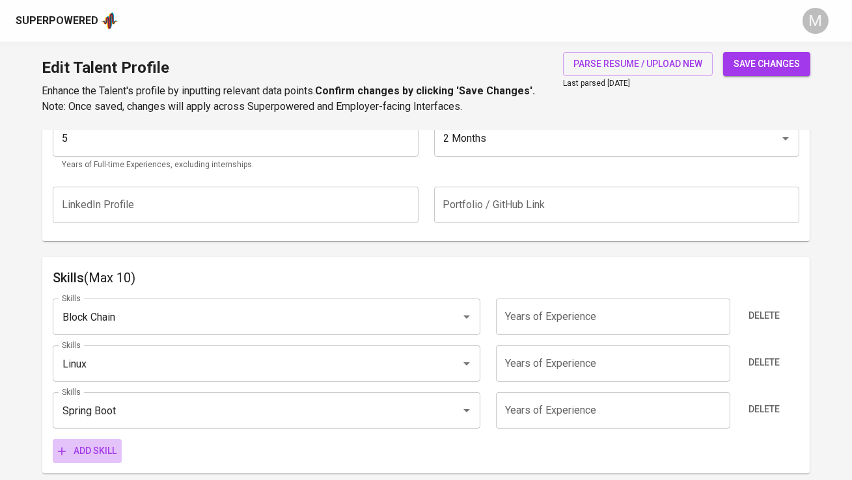
click at [99, 456] on span "Add skill" at bounding box center [87, 451] width 59 height 16
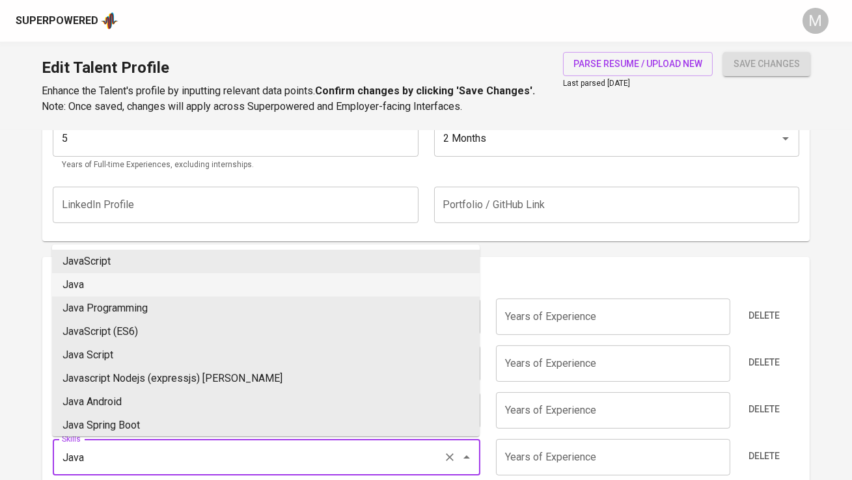
click at [137, 275] on li "Java" at bounding box center [266, 284] width 428 height 23
type input "Java"
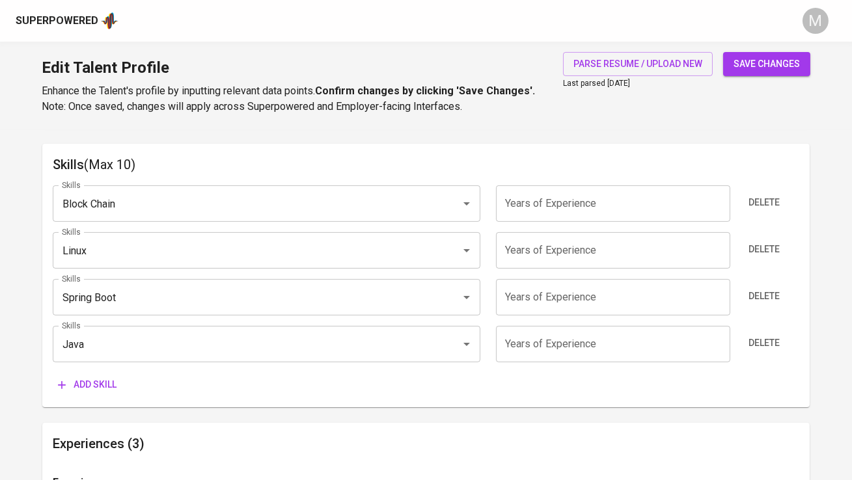
scroll to position [662, 0]
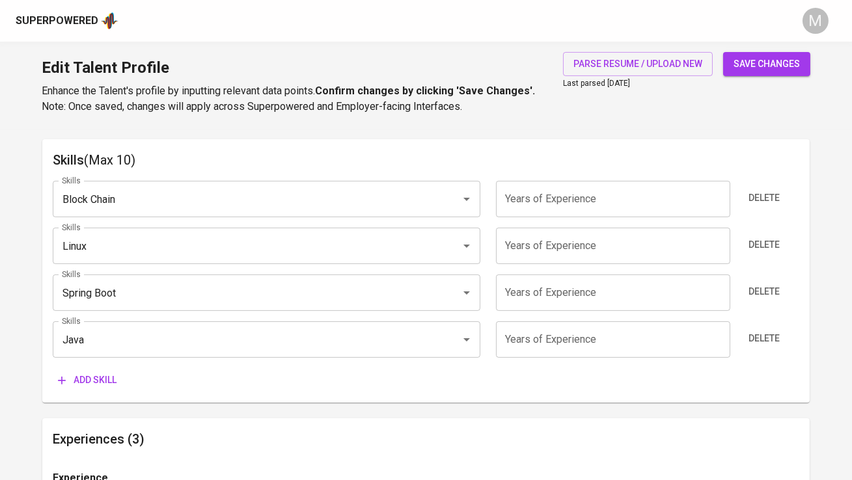
click at [94, 373] on span "Add skill" at bounding box center [87, 380] width 59 height 16
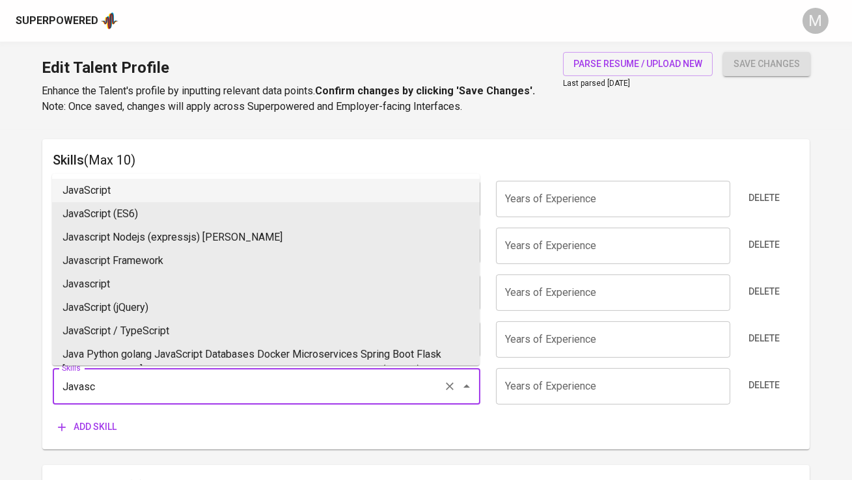
click at [120, 185] on li "JavaScript" at bounding box center [266, 190] width 428 height 23
type input "JavaScript"
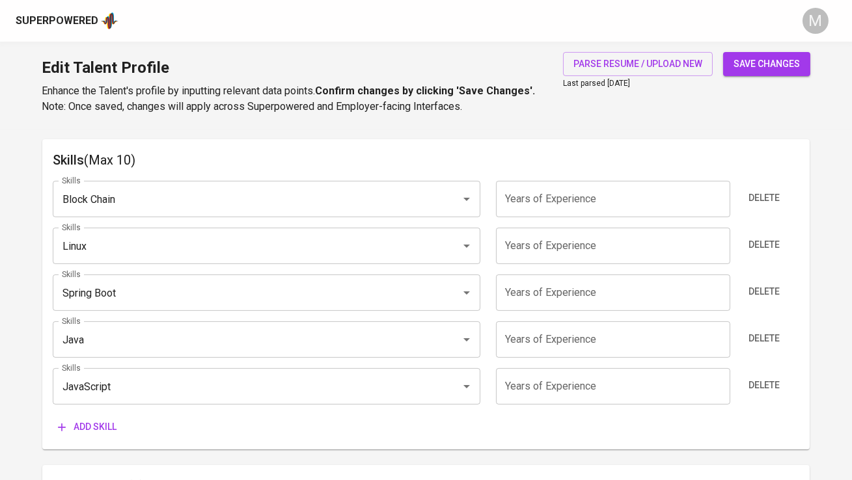
click at [82, 426] on span "Add skill" at bounding box center [87, 427] width 59 height 16
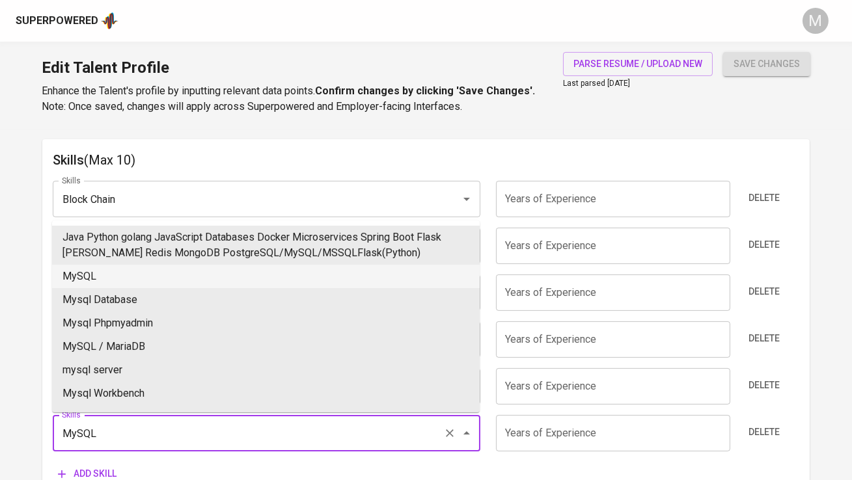
click at [137, 272] on li "MySQL" at bounding box center [266, 276] width 428 height 23
type input "MySQL"
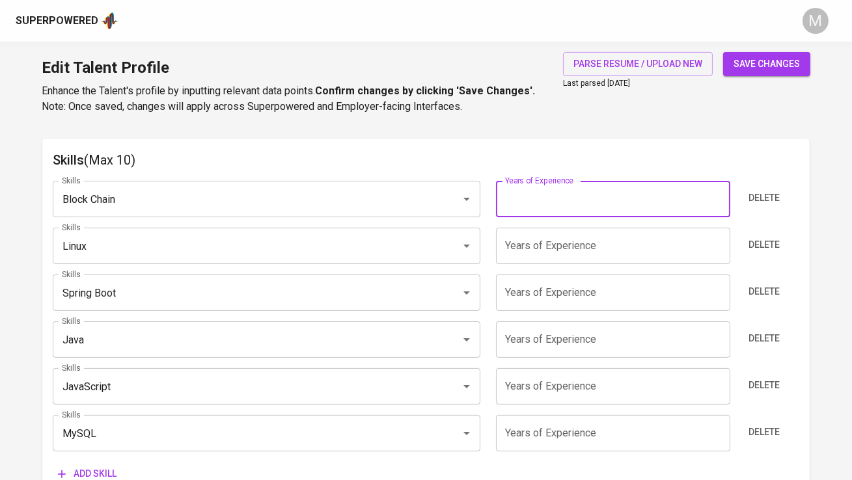
click at [545, 189] on input "number" at bounding box center [613, 199] width 234 height 36
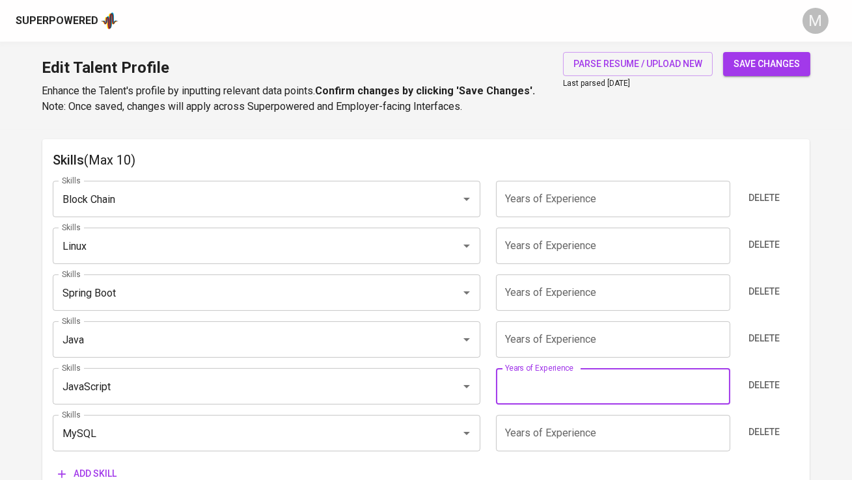
click at [558, 374] on input "number" at bounding box center [613, 386] width 234 height 36
click at [530, 288] on input "number" at bounding box center [613, 293] width 234 height 36
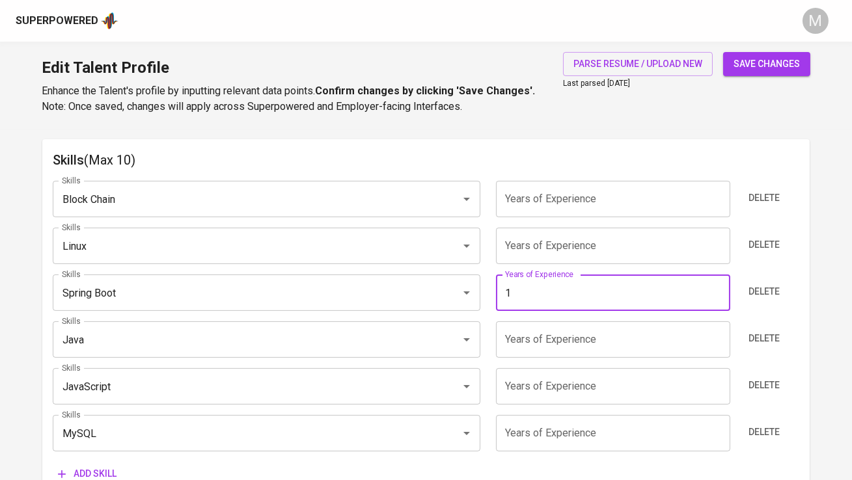
type input "1"
click at [723, 52] on button "save changes" at bounding box center [766, 64] width 87 height 24
type input "Spring Boot"
type input "1"
type input "MySQL"
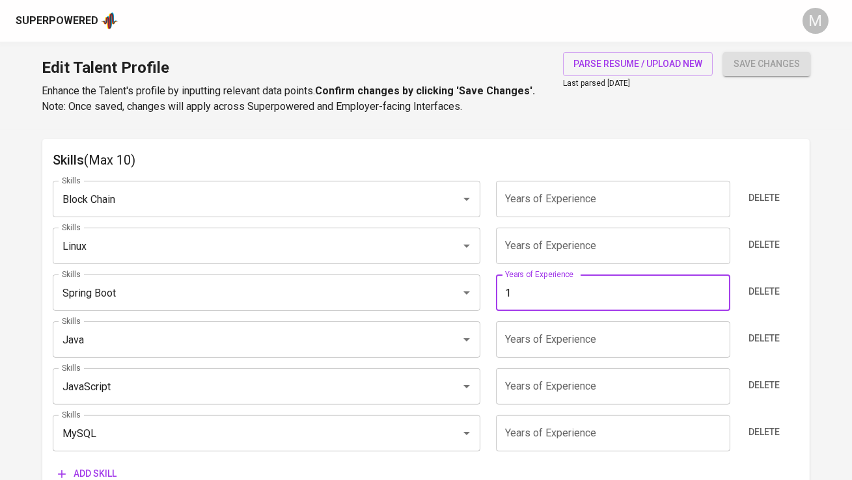
type input "JavaScript"
type input "Linux"
type input "Block Chain"
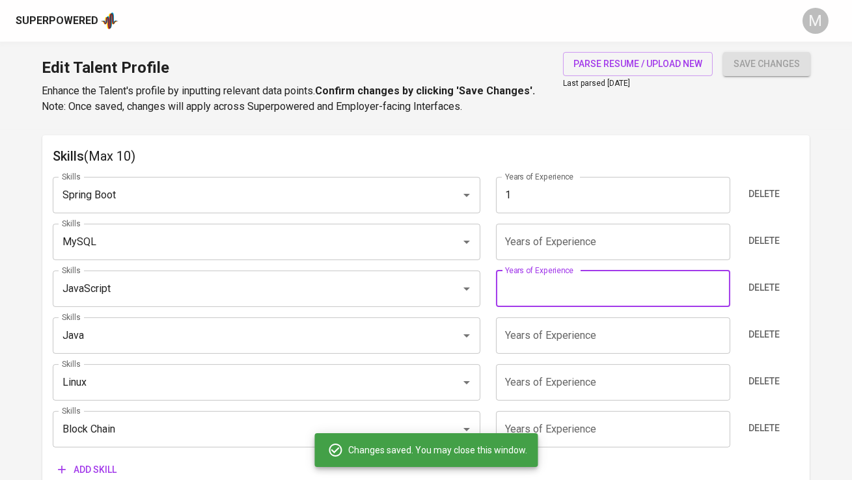
scroll to position [658, 0]
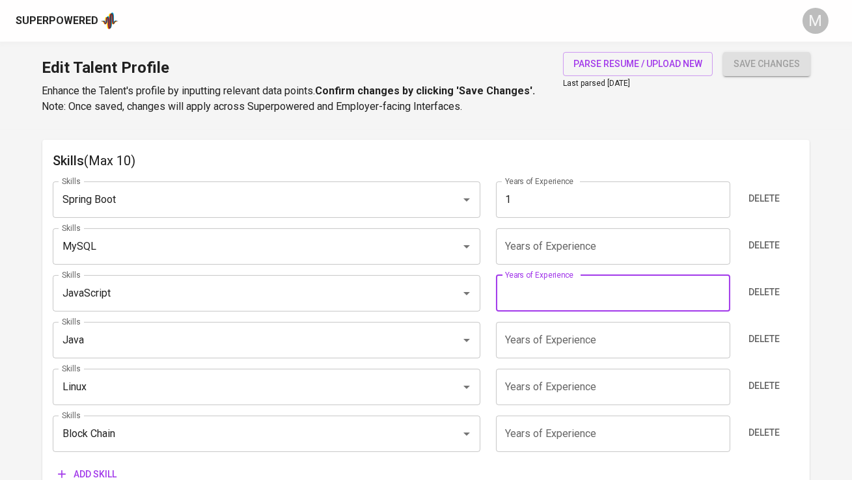
click at [523, 246] on input "number" at bounding box center [613, 246] width 234 height 36
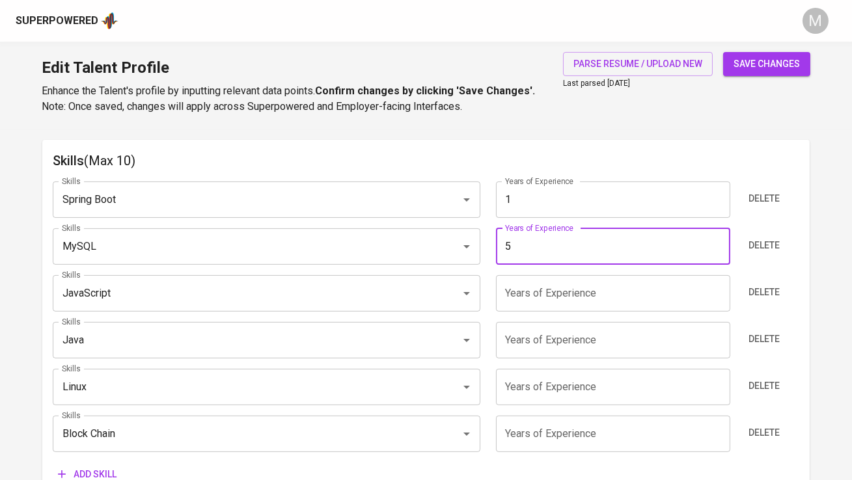
type input "5"
click at [530, 297] on input "number" at bounding box center [613, 293] width 234 height 36
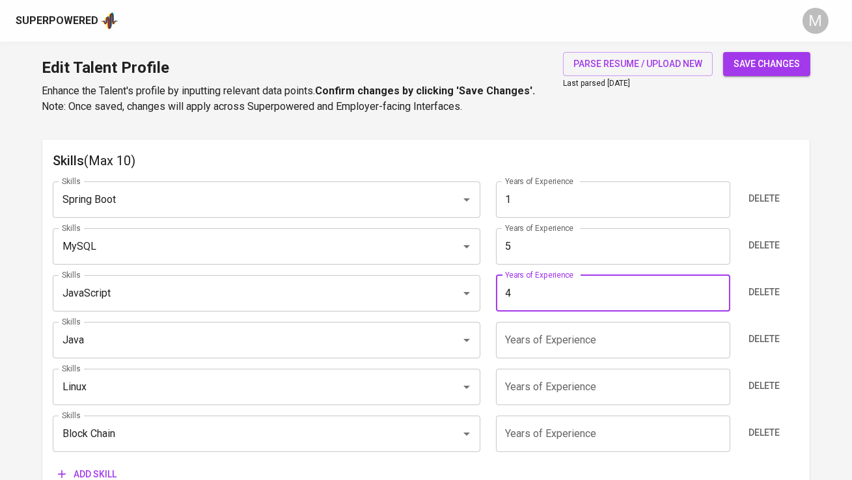
type input "4"
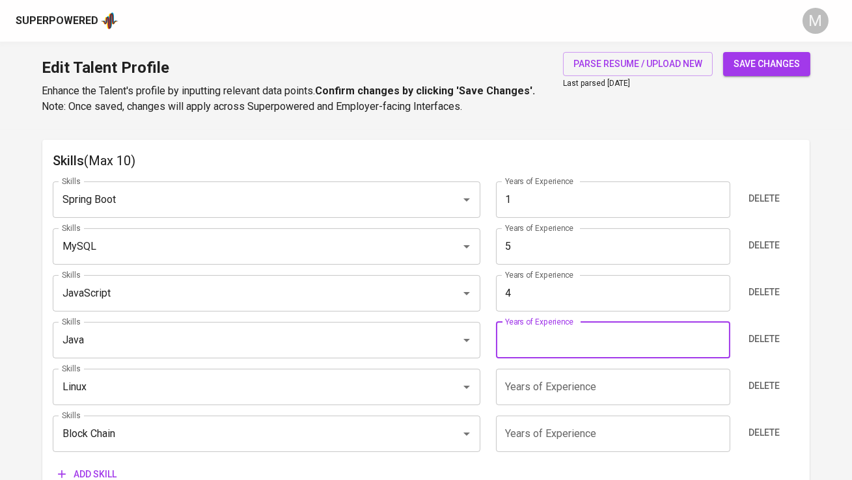
click at [538, 342] on input "number" at bounding box center [613, 340] width 234 height 36
type input "2"
click at [538, 387] on input "number" at bounding box center [613, 387] width 234 height 36
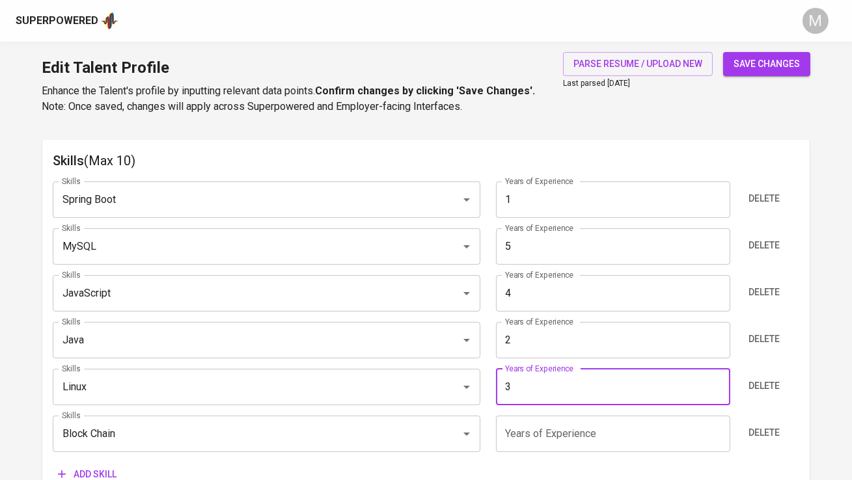
type input "3"
click at [542, 432] on input "number" at bounding box center [613, 434] width 234 height 36
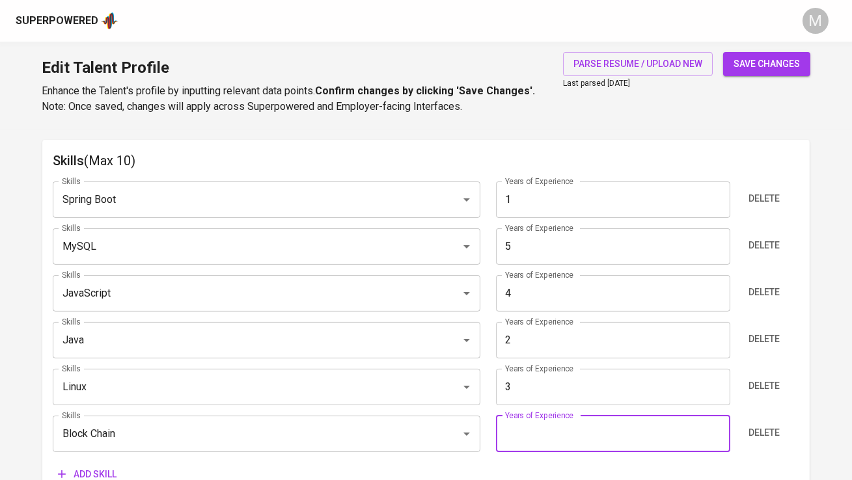
type input "3"
type input "4"
click at [551, 294] on input "4" at bounding box center [613, 293] width 234 height 36
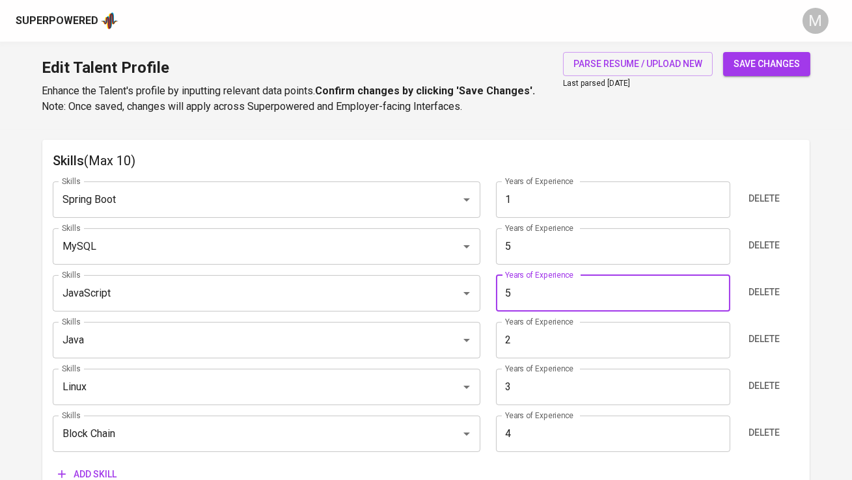
type input "5"
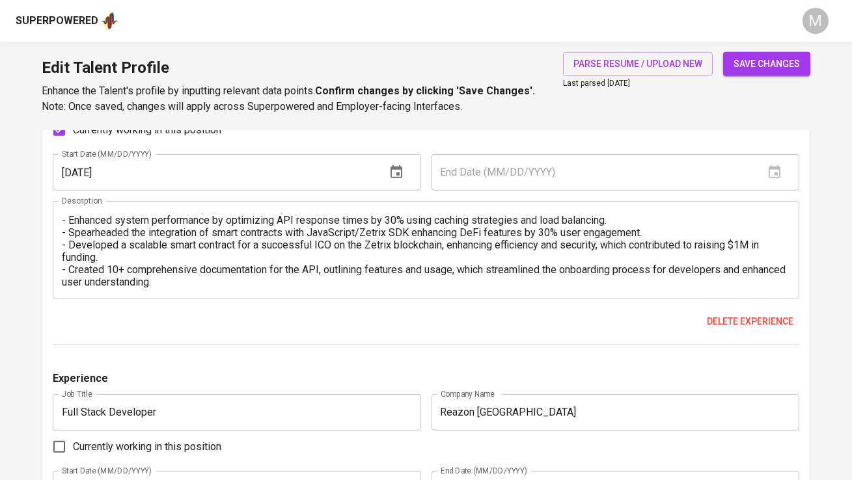
scroll to position [1179, 0]
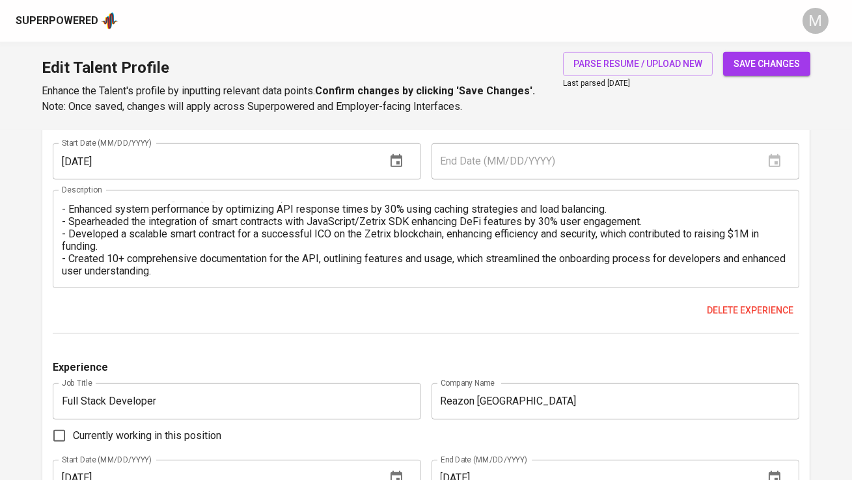
click at [761, 61] on span "save changes" at bounding box center [766, 64] width 66 height 16
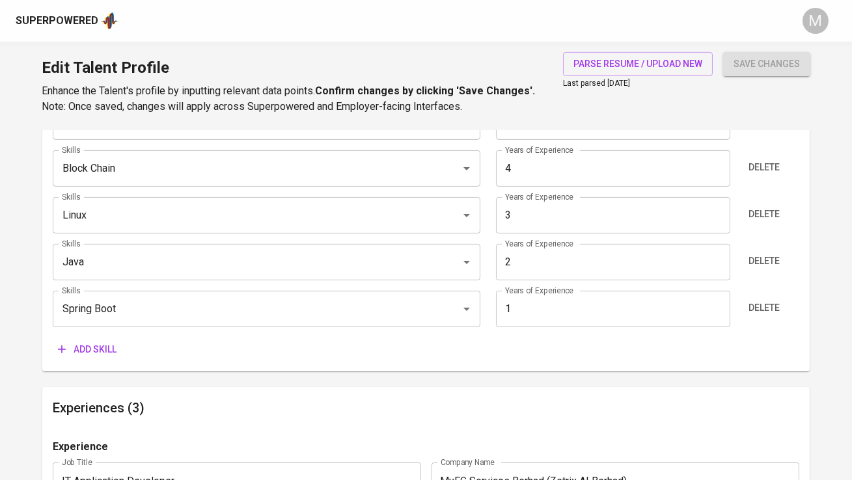
scroll to position [784, 0]
click at [111, 353] on span "Add skill" at bounding box center [87, 349] width 59 height 16
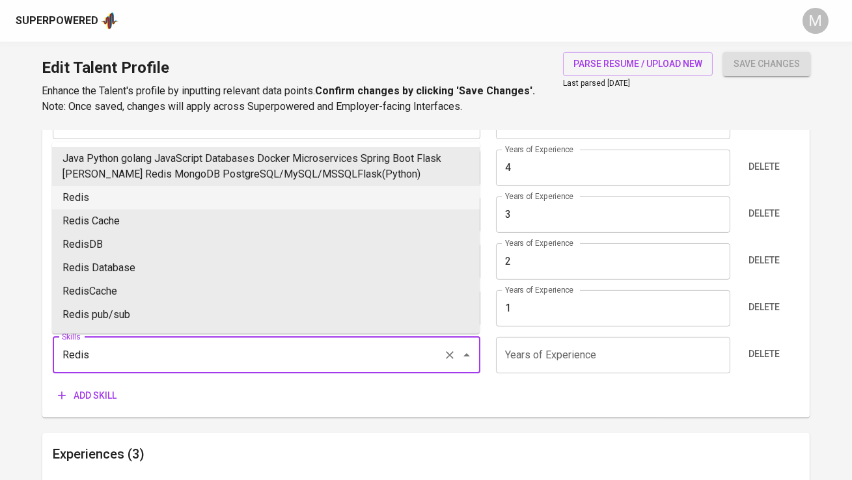
click at [141, 187] on li "Redis" at bounding box center [266, 197] width 428 height 23
type input "Redis"
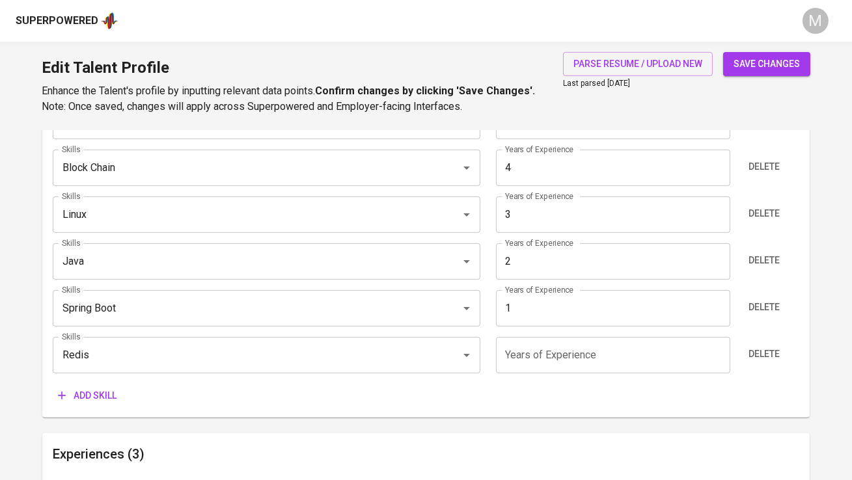
click at [518, 351] on input "number" at bounding box center [613, 355] width 234 height 36
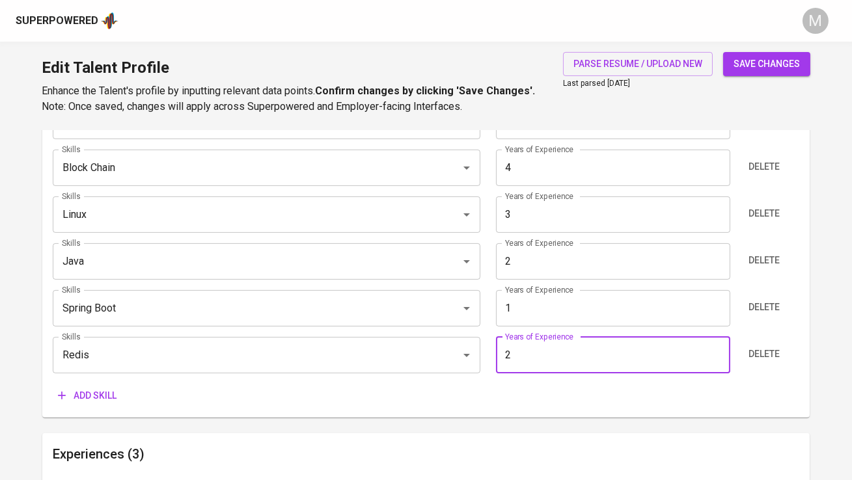
type input "2"
click at [723, 52] on button "save changes" at bounding box center [766, 64] width 87 height 24
type input "Redis"
type input "2"
type input "Spring Boot"
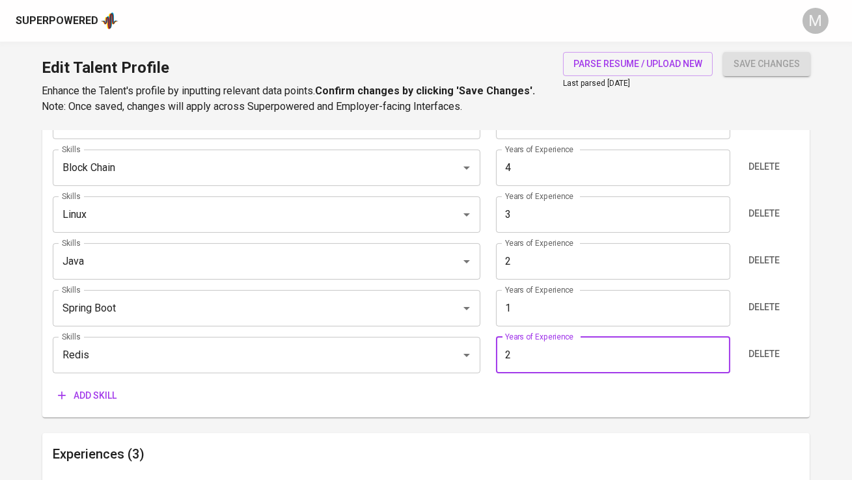
type input "1"
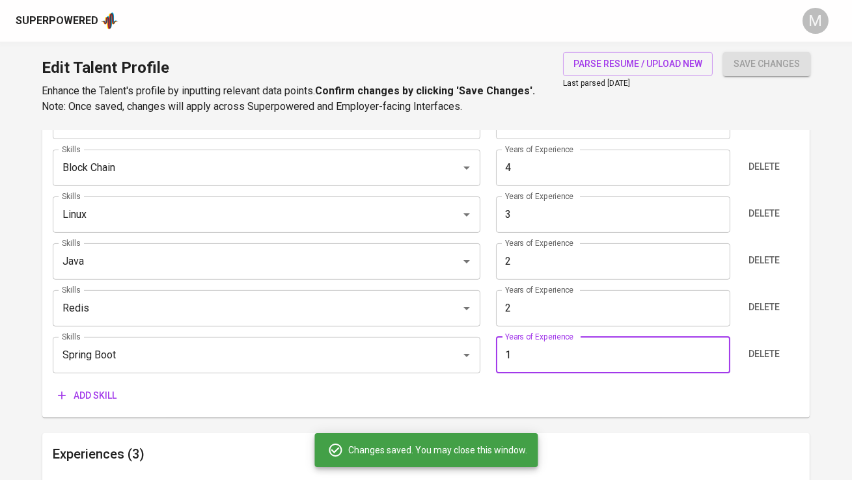
click at [89, 394] on span "Add skill" at bounding box center [87, 396] width 59 height 16
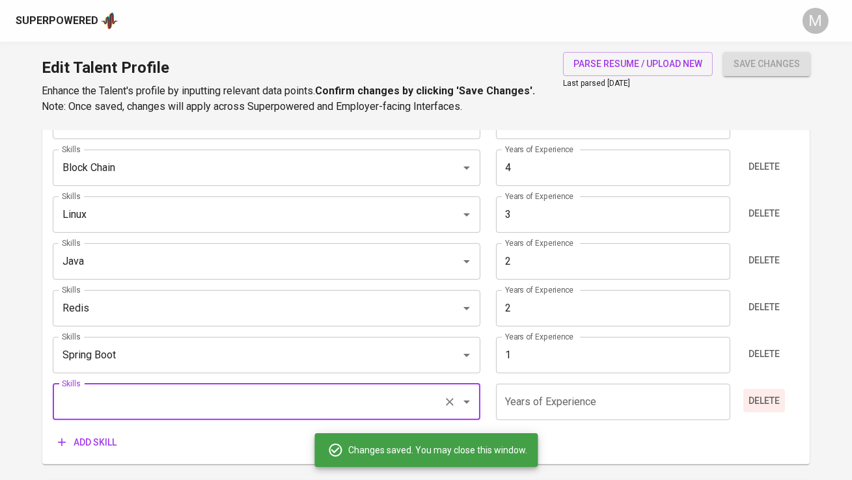
click at [774, 408] on span "Delete" at bounding box center [763, 401] width 31 height 16
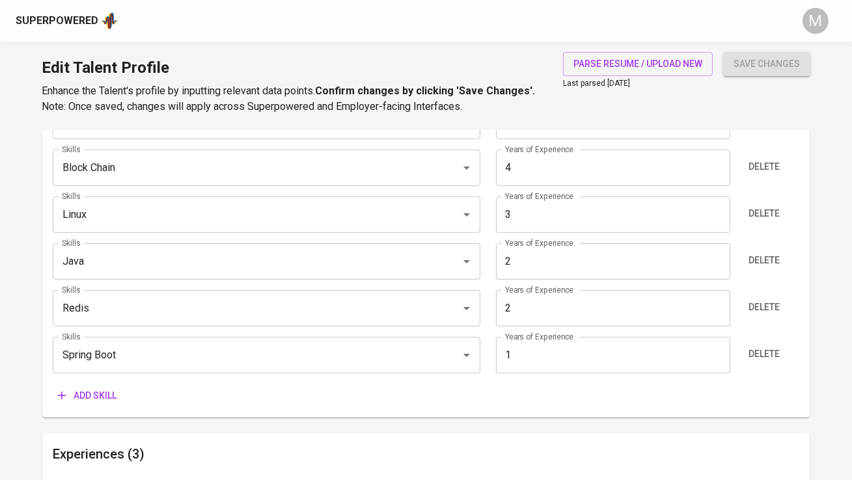
click at [778, 61] on span "save changes" at bounding box center [766, 64] width 66 height 16
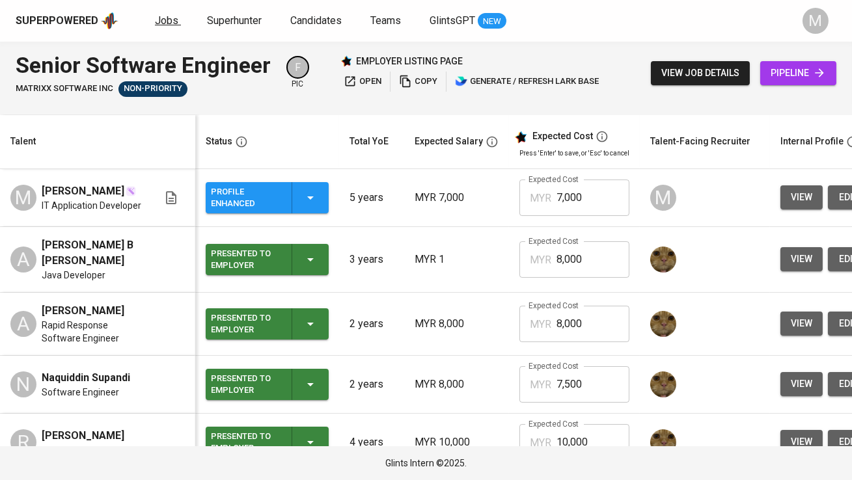
click at [170, 13] on link "Jobs" at bounding box center [168, 21] width 26 height 16
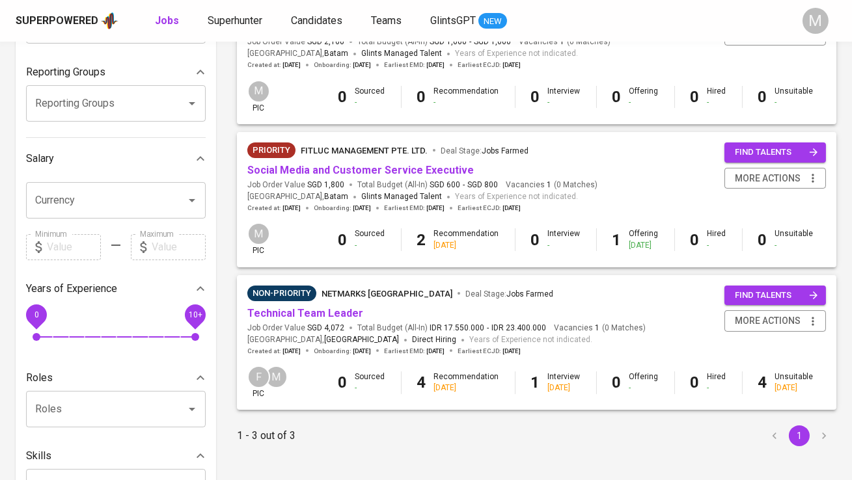
scroll to position [204, 0]
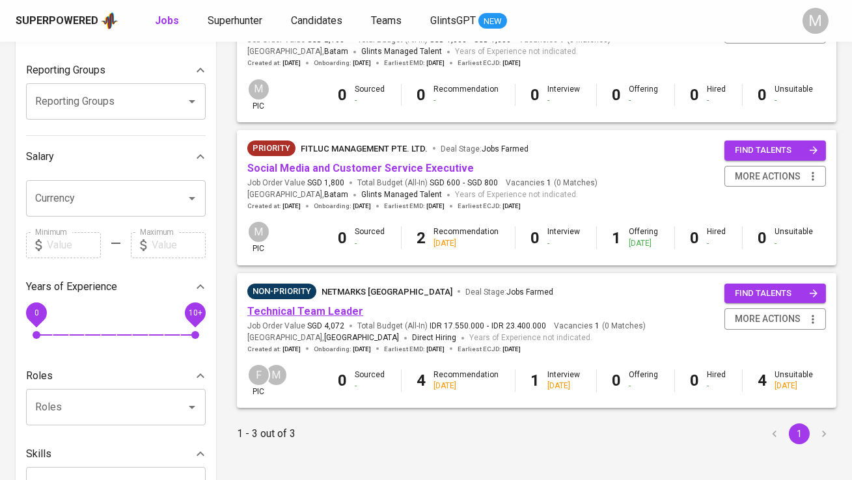
click at [330, 311] on link "Technical Team Leader" at bounding box center [305, 311] width 116 height 12
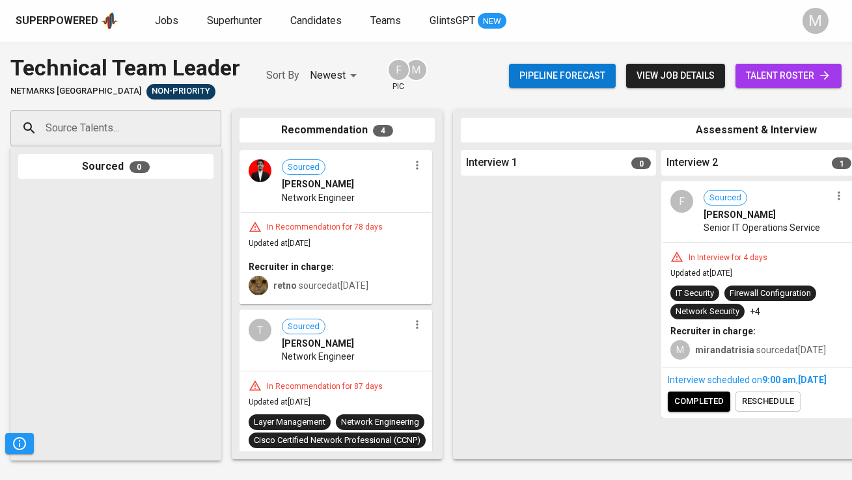
scroll to position [0, 104]
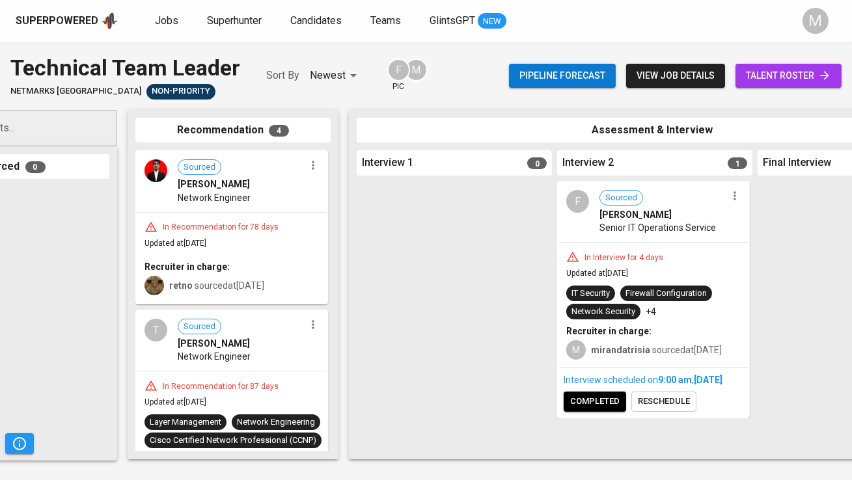
click at [588, 409] on span "completed" at bounding box center [594, 401] width 49 height 15
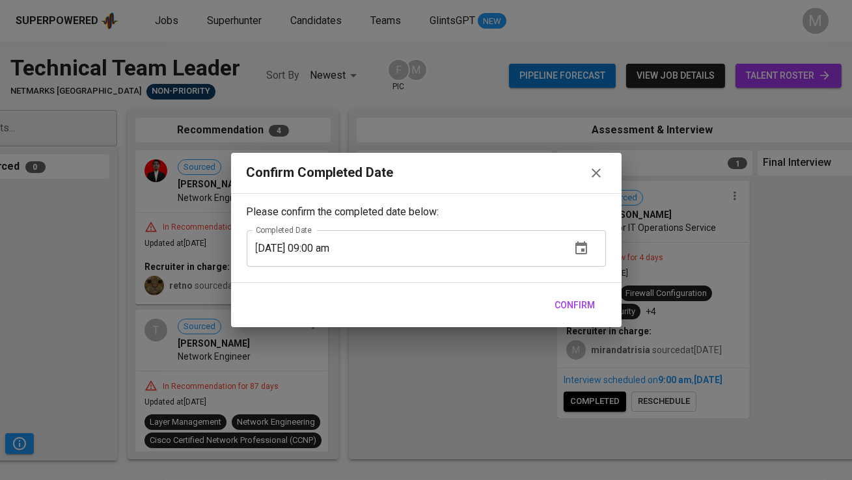
click at [567, 304] on span "Confirm" at bounding box center [575, 305] width 40 height 16
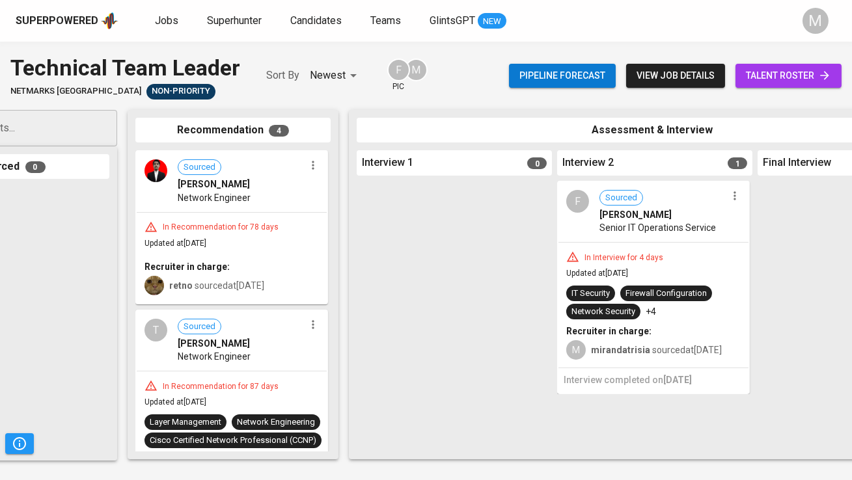
click at [310, 165] on icon "button" at bounding box center [313, 165] width 13 height 13
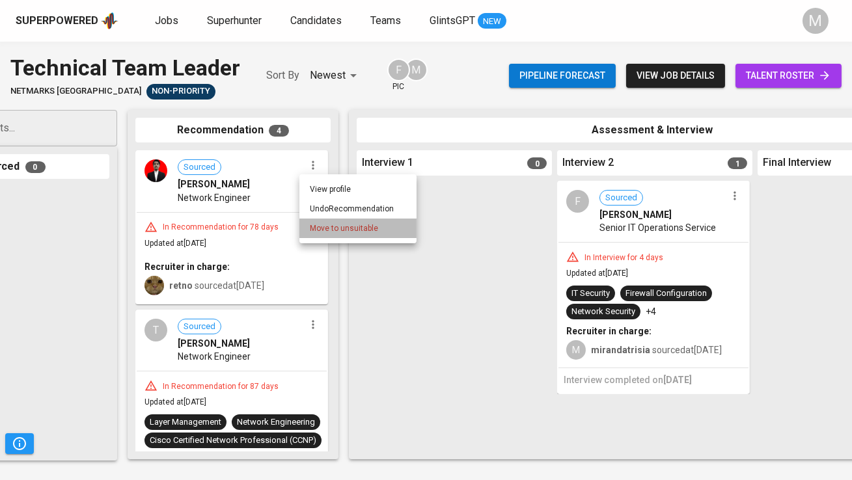
click at [336, 237] on li "Move to unsuitable" at bounding box center [357, 229] width 117 height 20
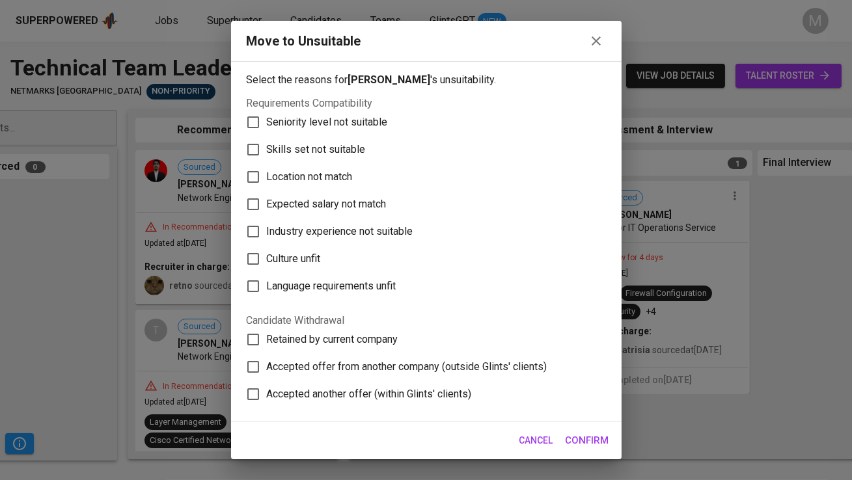
click at [330, 142] on span "Skills set not suitable" at bounding box center [316, 150] width 99 height 16
click at [267, 141] on input "Skills set not suitable" at bounding box center [252, 149] width 27 height 27
checkbox input "true"
click at [593, 434] on span "Confirm" at bounding box center [588, 440] width 44 height 17
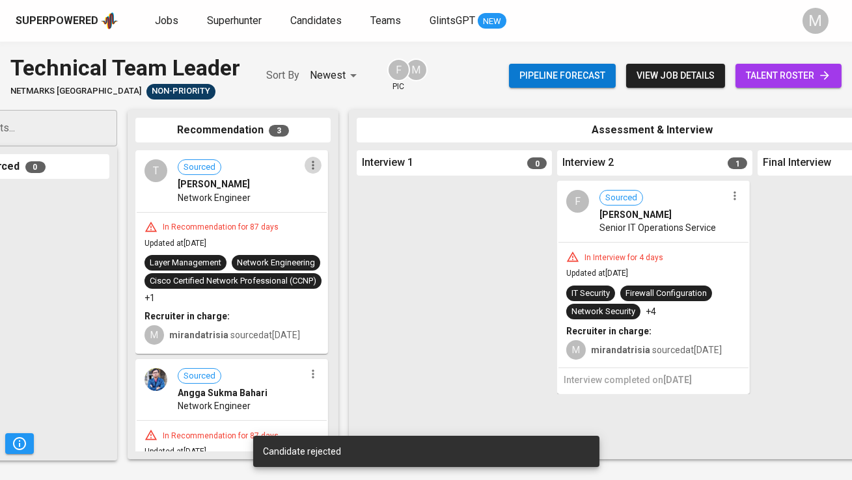
click at [308, 173] on button "button" at bounding box center [313, 165] width 17 height 17
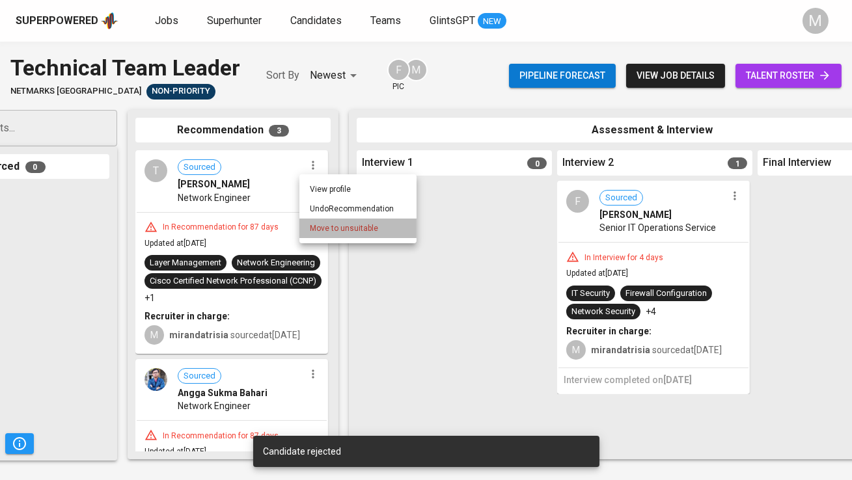
click at [333, 230] on span "Move to unsuitable" at bounding box center [344, 229] width 68 height 12
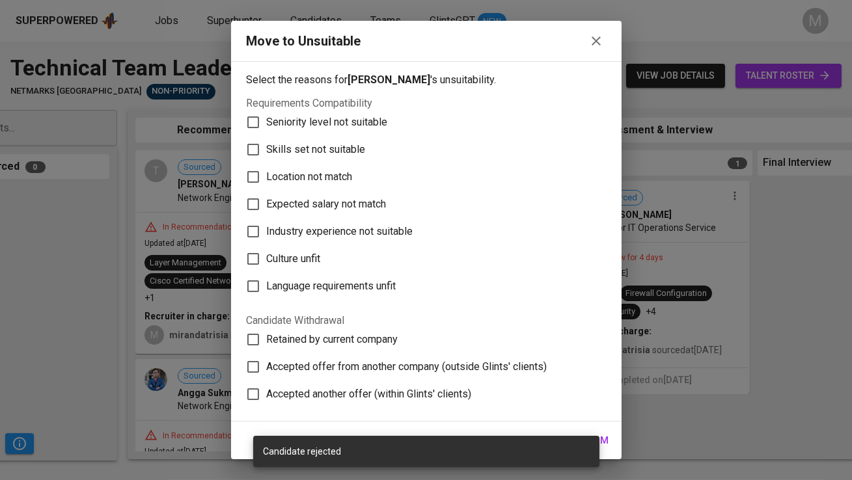
click at [314, 143] on span "Skills set not suitable" at bounding box center [316, 150] width 99 height 16
click at [267, 143] on input "Skills set not suitable" at bounding box center [252, 149] width 27 height 27
checkbox input "true"
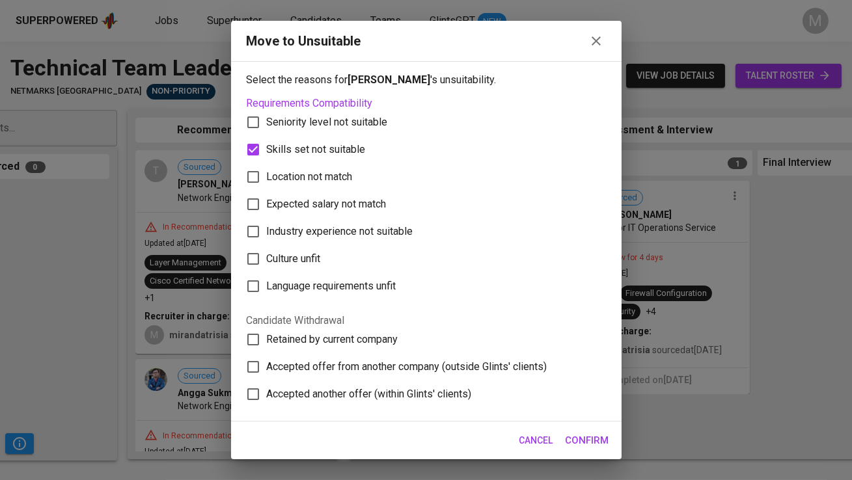
click at [588, 435] on span "Confirm" at bounding box center [588, 440] width 44 height 17
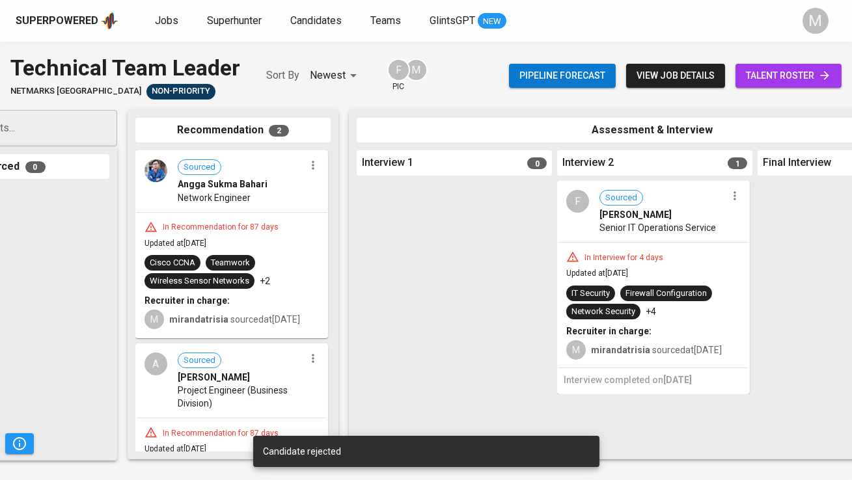
click at [305, 177] on div "Sourced Angga Sukma Bahari Network Engineer" at bounding box center [232, 182] width 190 height 60
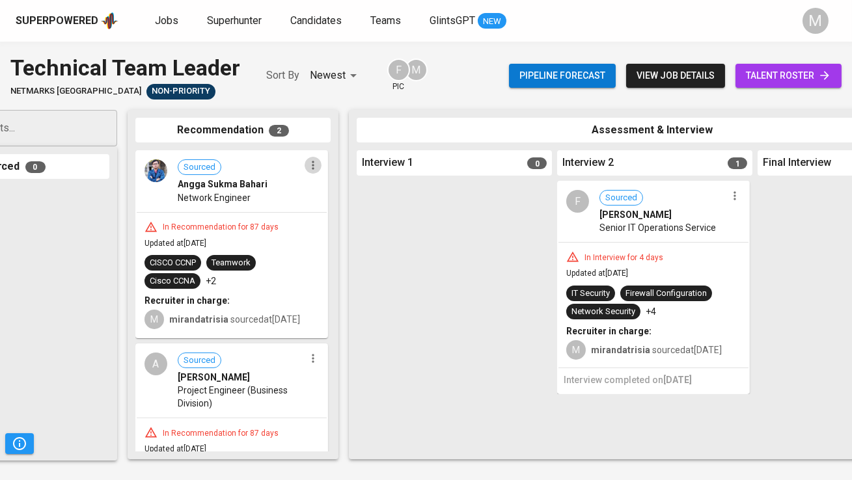
click at [312, 166] on icon "button" at bounding box center [313, 165] width 2 height 8
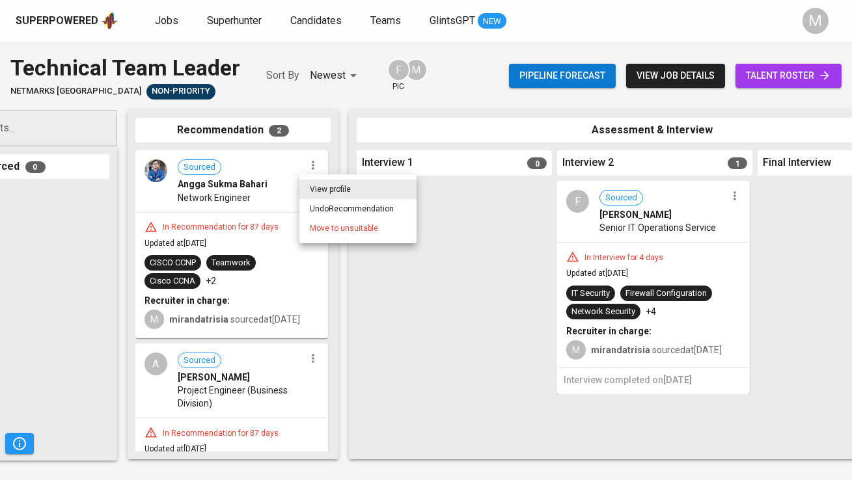
click at [322, 231] on span "Move to unsuitable" at bounding box center [344, 229] width 68 height 12
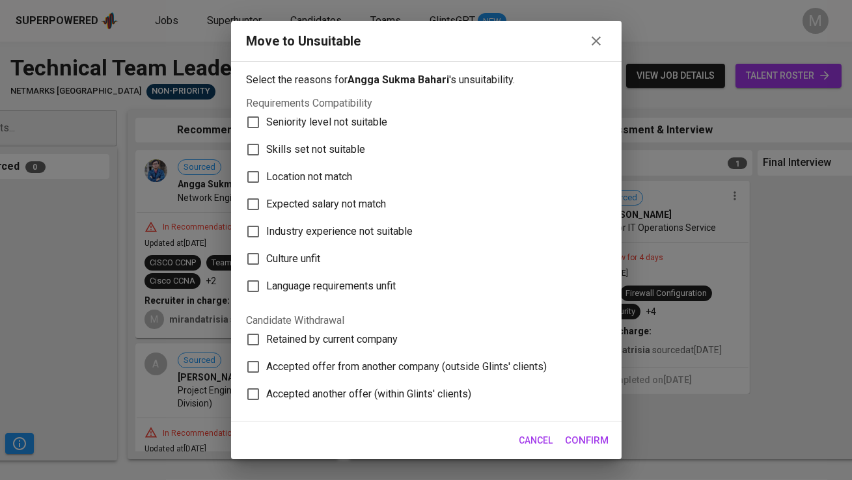
click at [293, 145] on span "Skills set not suitable" at bounding box center [316, 150] width 99 height 16
click at [267, 145] on input "Skills set not suitable" at bounding box center [252, 149] width 27 height 27
checkbox input "true"
click at [584, 436] on span "Confirm" at bounding box center [588, 440] width 44 height 17
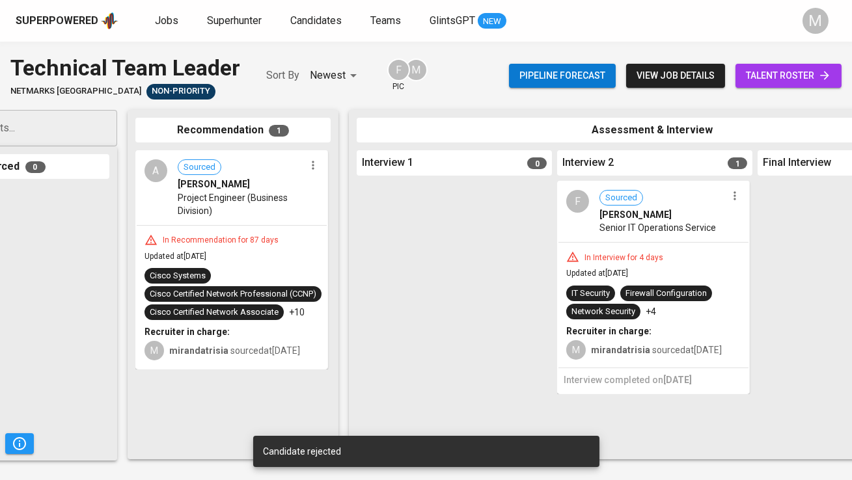
click at [308, 166] on icon "button" at bounding box center [313, 165] width 13 height 13
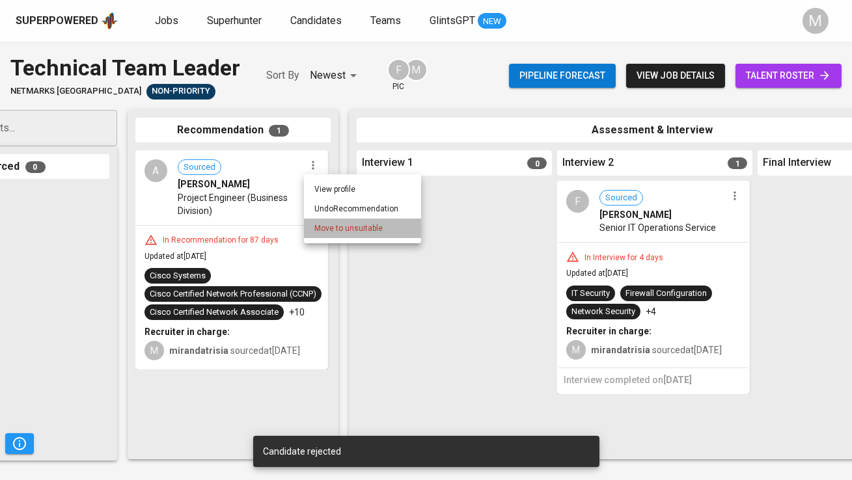
click at [350, 233] on span "Move to unsuitable" at bounding box center [348, 229] width 68 height 12
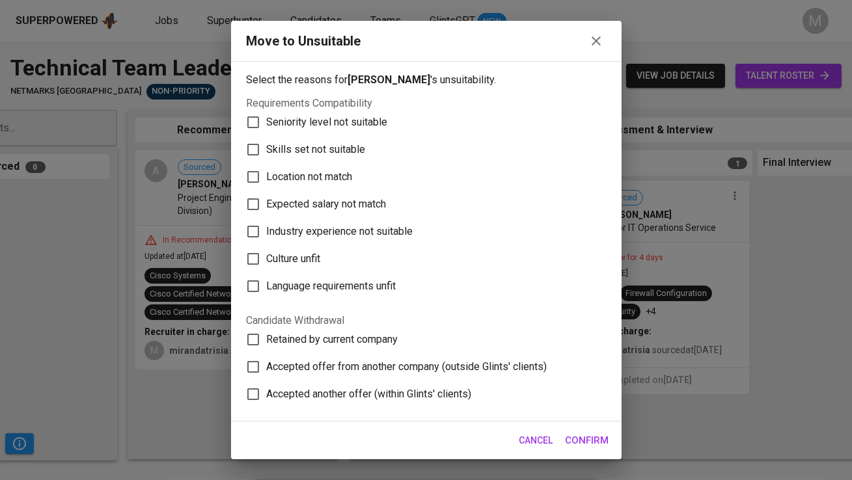
click at [316, 147] on span "Skills set not suitable" at bounding box center [316, 150] width 99 height 16
click at [267, 147] on input "Skills set not suitable" at bounding box center [252, 149] width 27 height 27
checkbox input "true"
click at [594, 430] on button "Confirm" at bounding box center [587, 440] width 58 height 27
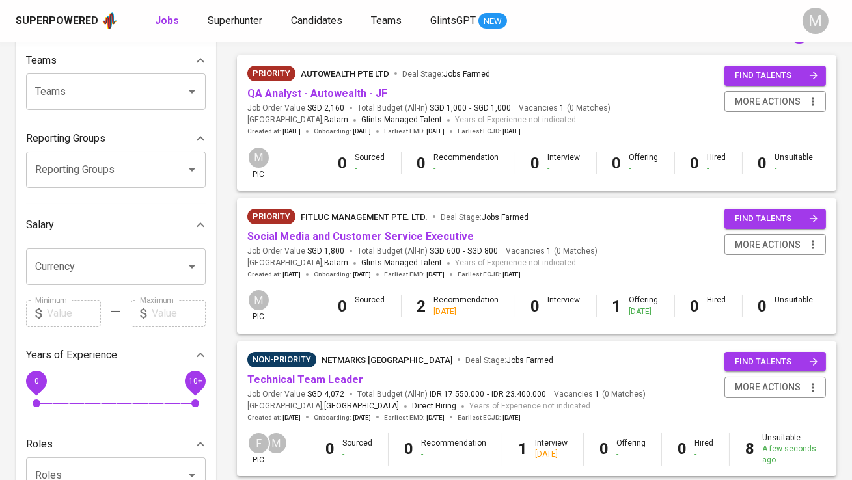
scroll to position [124, 0]
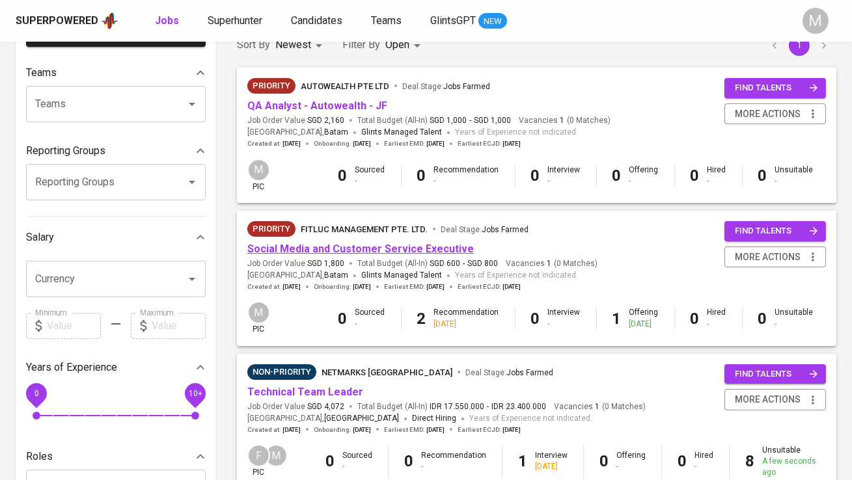
click at [394, 245] on link "Social Media and Customer Service Executive" at bounding box center [360, 249] width 226 height 12
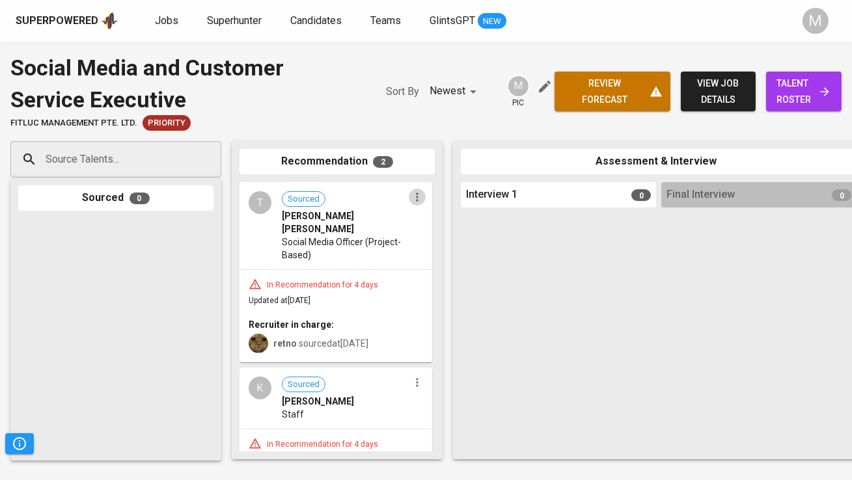
click at [414, 192] on icon "button" at bounding box center [417, 197] width 13 height 13
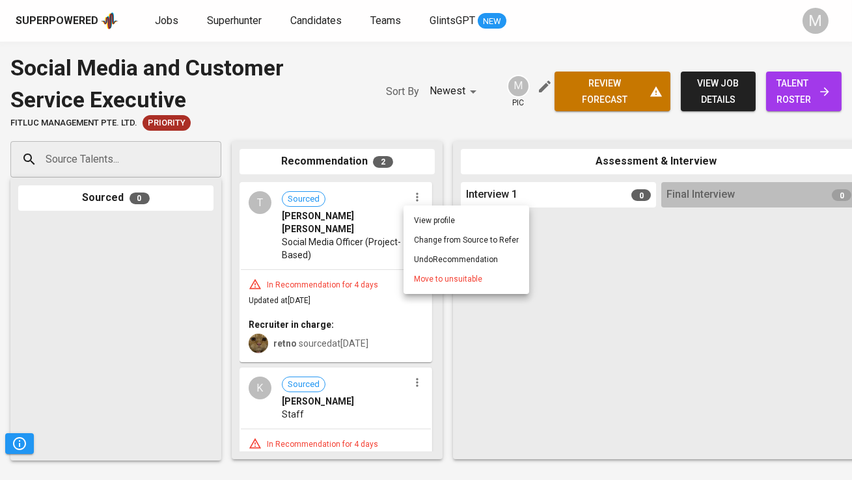
click at [443, 282] on span "Move to unsuitable" at bounding box center [448, 279] width 68 height 12
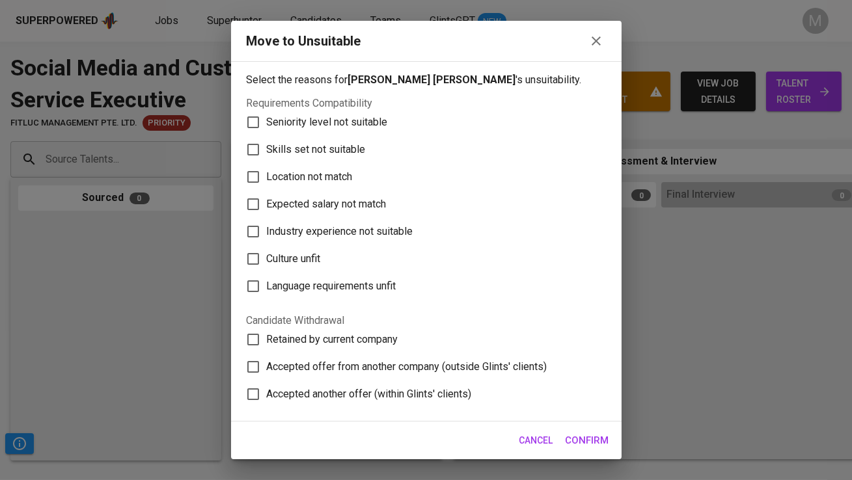
click at [333, 156] on span "Skills set not suitable" at bounding box center [316, 150] width 99 height 16
click at [267, 156] on input "Skills set not suitable" at bounding box center [252, 149] width 27 height 27
checkbox input "true"
click at [321, 163] on label "Location not match" at bounding box center [417, 176] width 356 height 27
click at [267, 163] on input "Location not match" at bounding box center [252, 176] width 27 height 27
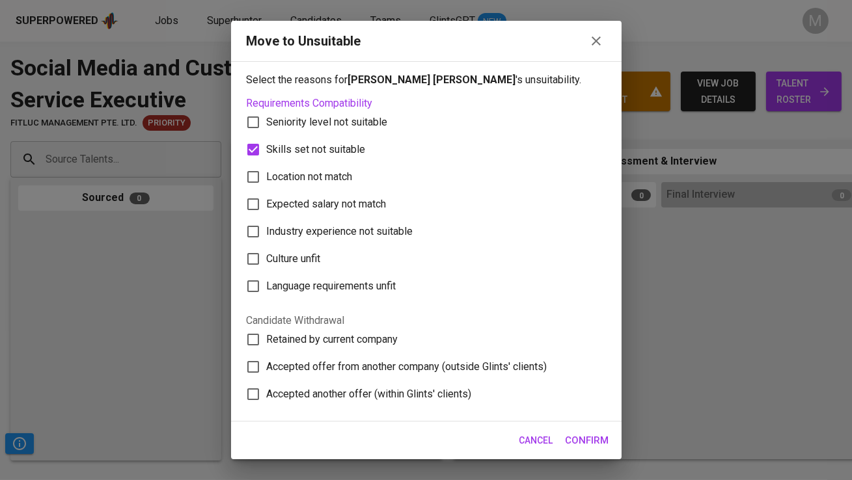
checkbox input "true"
click at [324, 146] on span "Skills set not suitable" at bounding box center [316, 150] width 99 height 16
click at [267, 146] on input "Skills set not suitable" at bounding box center [252, 149] width 27 height 27
checkbox input "false"
click at [584, 428] on button "Confirm" at bounding box center [587, 440] width 58 height 27
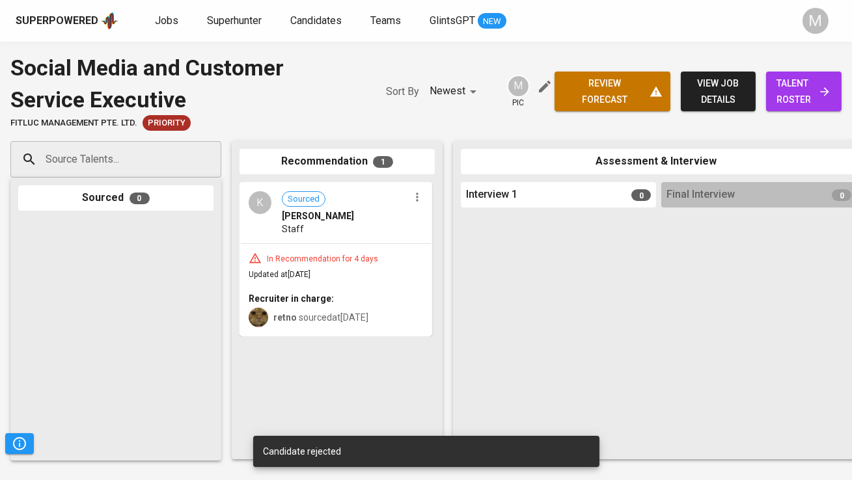
click at [415, 198] on icon "button" at bounding box center [417, 197] width 13 height 13
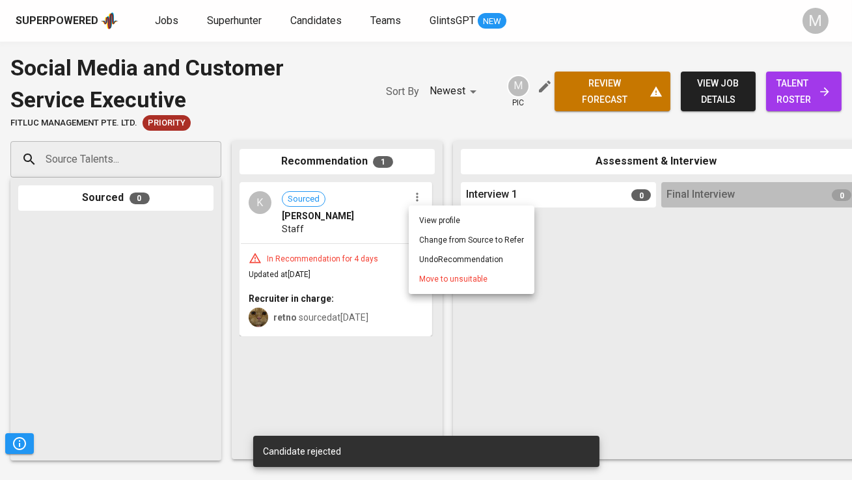
click at [445, 280] on span "Move to unsuitable" at bounding box center [453, 279] width 68 height 12
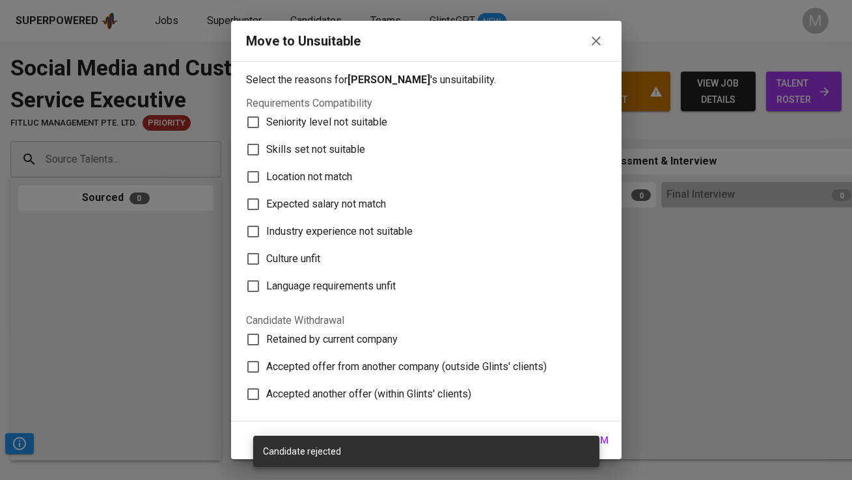
click at [330, 172] on span "Location not match" at bounding box center [310, 177] width 86 height 16
click at [267, 172] on input "Location not match" at bounding box center [252, 176] width 27 height 27
checkbox input "true"
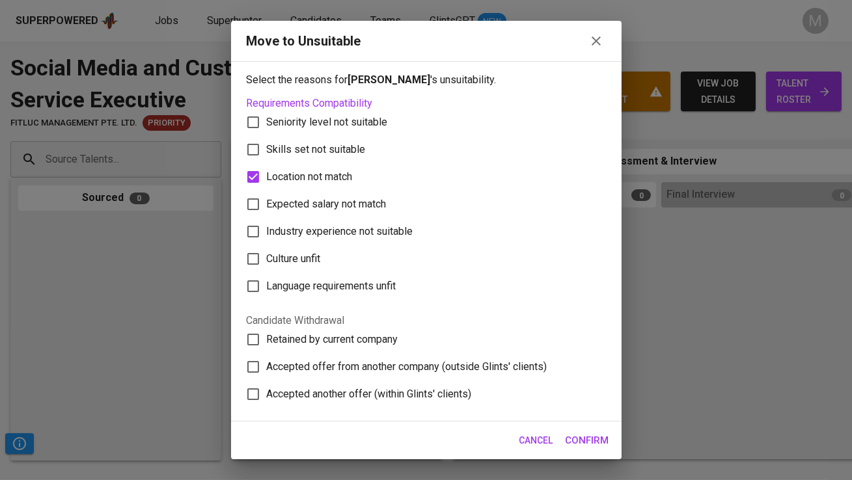
click at [593, 432] on span "Confirm" at bounding box center [588, 440] width 44 height 17
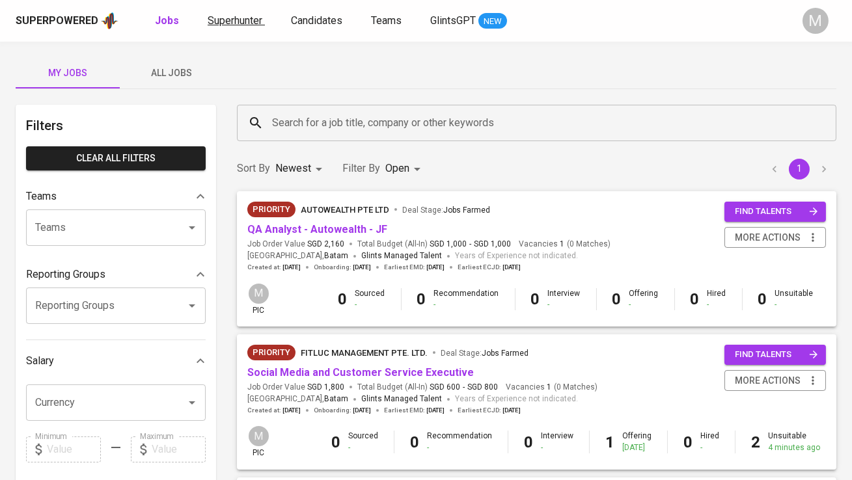
click at [226, 17] on span "Superhunter" at bounding box center [235, 20] width 55 height 12
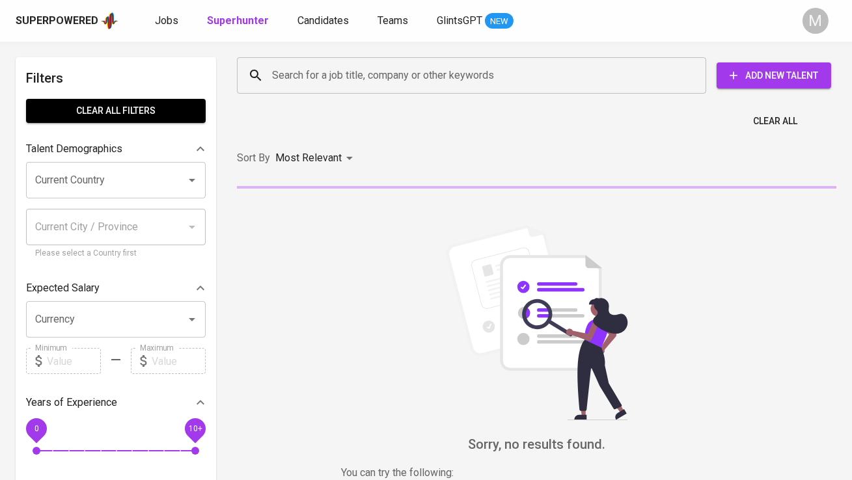
click at [302, 79] on input "Search for a job title, company or other keywords" at bounding box center [475, 75] width 412 height 25
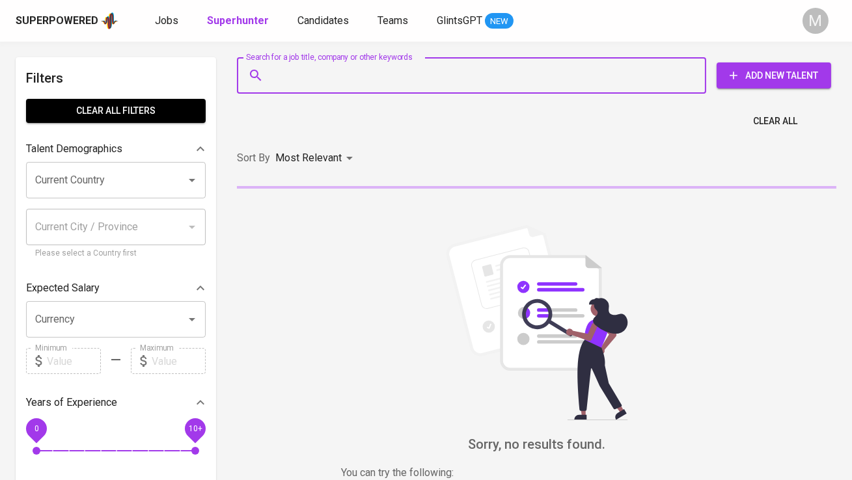
paste input "[EMAIL_ADDRESS][DOMAIN_NAME]| 0822"
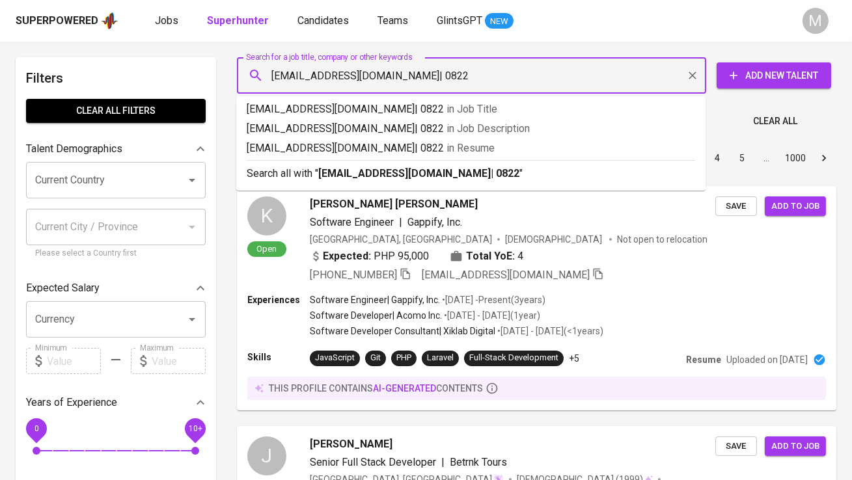
click at [422, 75] on input "Elmarahairinnisa.eh@gmail.com| 0822" at bounding box center [475, 75] width 412 height 25
type input "Elmarahairinnisa.eh@gmail.com"
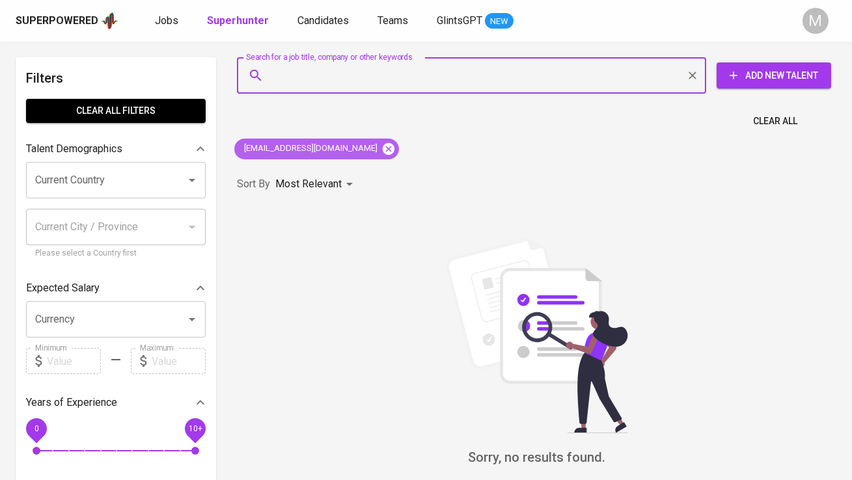
click at [383, 150] on icon at bounding box center [389, 149] width 12 height 12
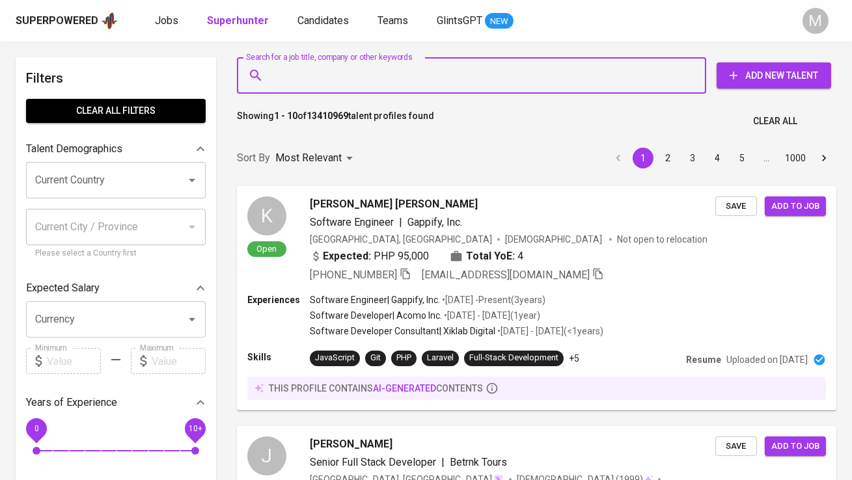
click at [344, 85] on input "Search for a job title, company or other keywords" at bounding box center [475, 75] width 412 height 25
paste input "Elmarahairinnisa.eh@gmail.com| 0822"
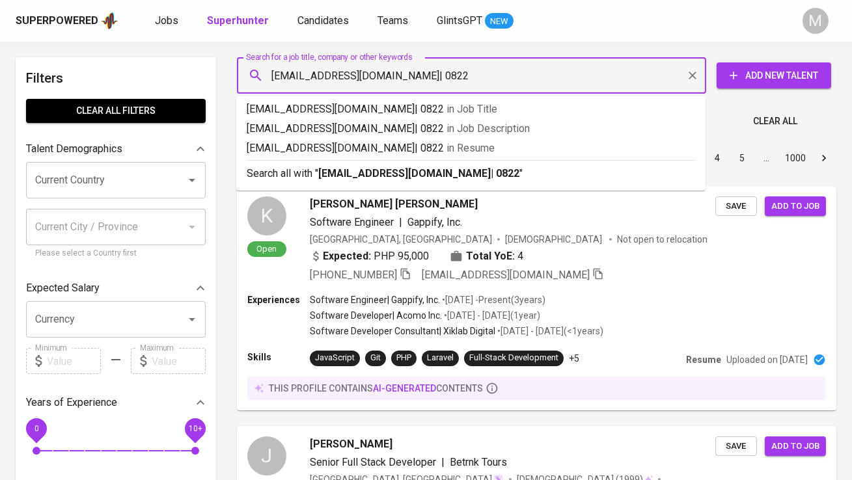
drag, startPoint x: 273, startPoint y: 73, endPoint x: 417, endPoint y: 71, distance: 144.5
click at [417, 71] on input "Elmarahairinnisa.eh@gmail.com| 0822" at bounding box center [475, 75] width 412 height 25
type input "| 0822"
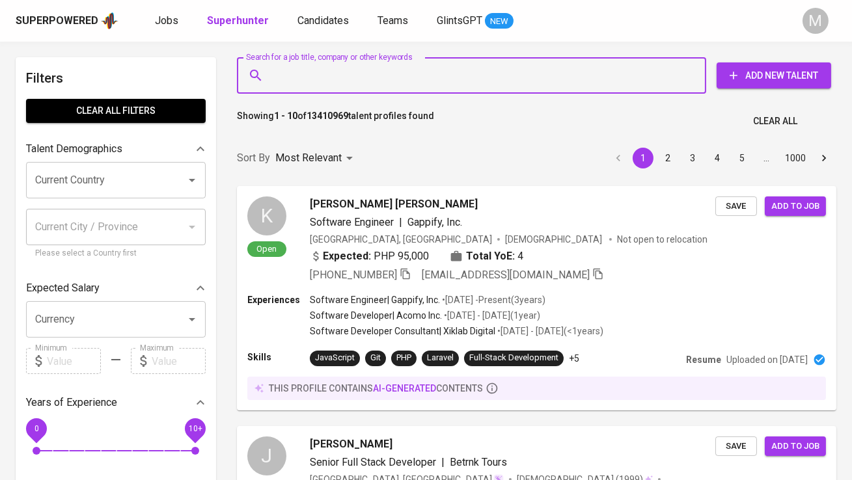
paste input "Elmarahairinnisa.eh@gmail.com"
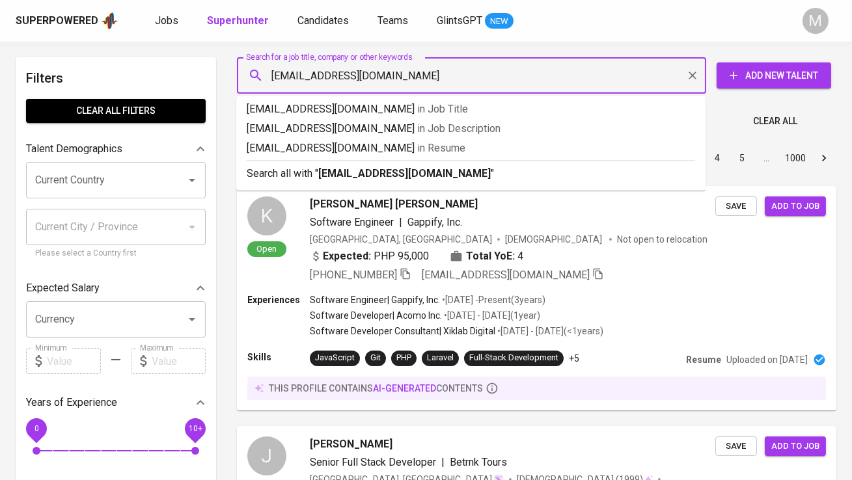
click at [277, 73] on input "Elmarahairinnisa.eh@gmail.com" at bounding box center [475, 75] width 412 height 25
type input "elmarahairinnisa.eh@gmail.com"
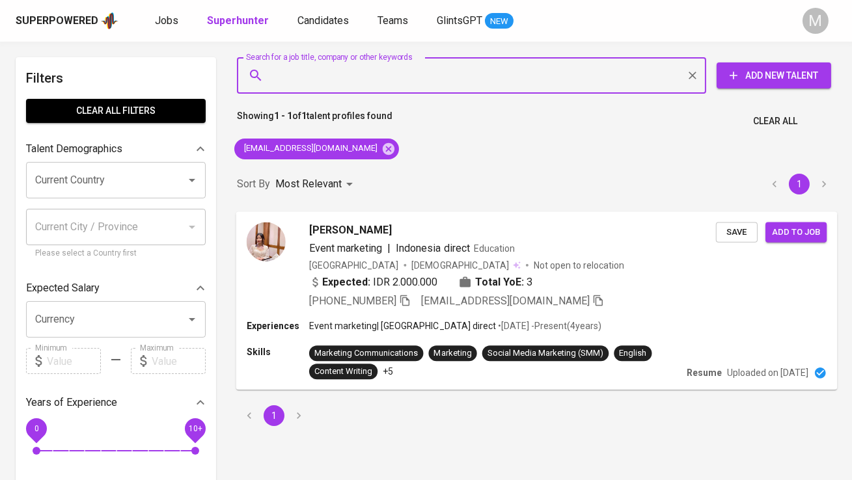
click at [370, 222] on span "Elmara Hairinnisa" at bounding box center [350, 230] width 83 height 16
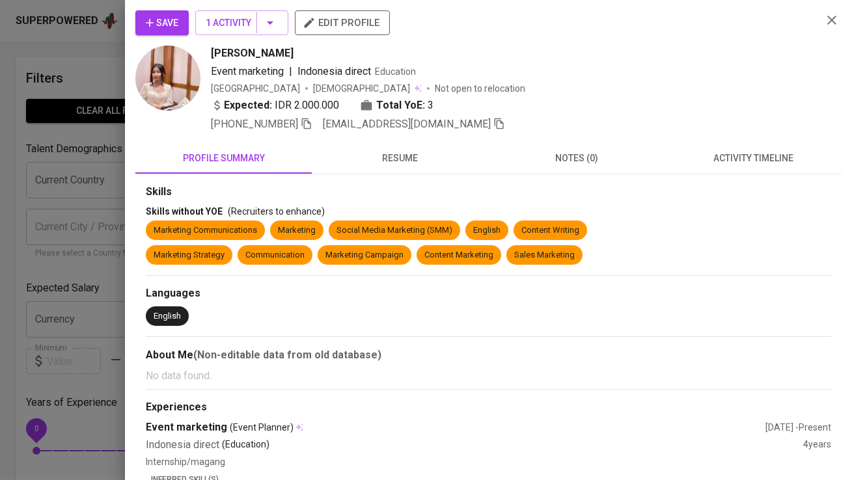
click at [186, 37] on div "Save 1 Activity edit profile" at bounding box center [473, 27] width 676 height 35
click at [241, 33] on button "1 Activity" at bounding box center [241, 22] width 93 height 25
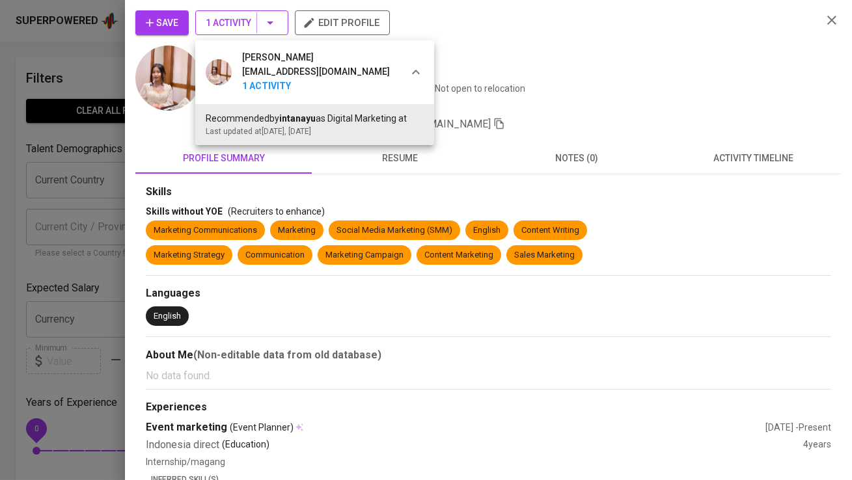
click at [241, 33] on div at bounding box center [426, 240] width 852 height 480
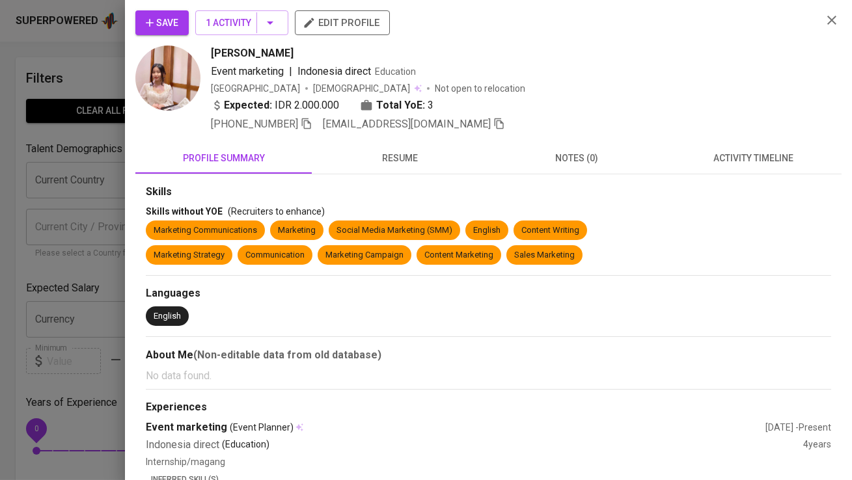
click at [153, 31] on button "Save" at bounding box center [161, 22] width 53 height 25
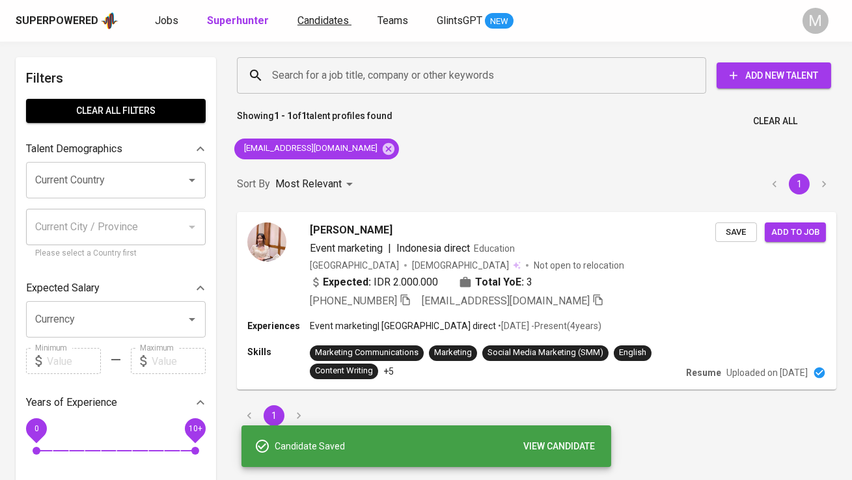
click at [318, 23] on span "Candidates" at bounding box center [322, 20] width 51 height 12
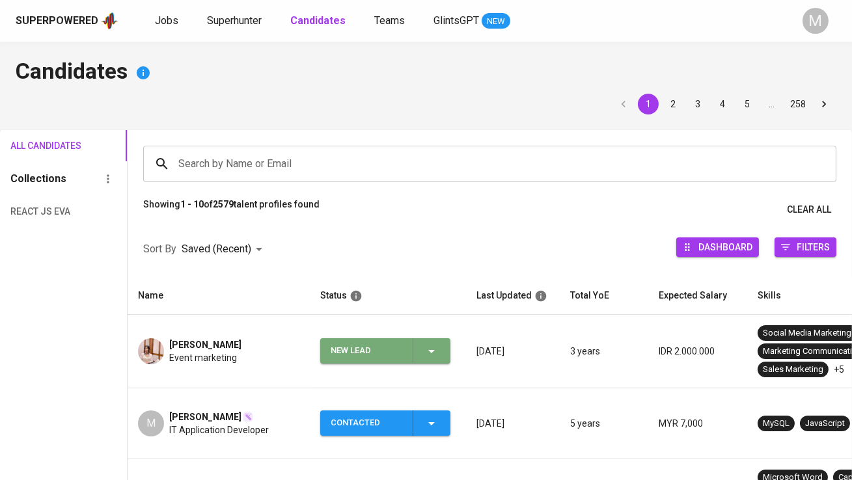
click at [354, 349] on div "New Lead" at bounding box center [367, 350] width 72 height 25
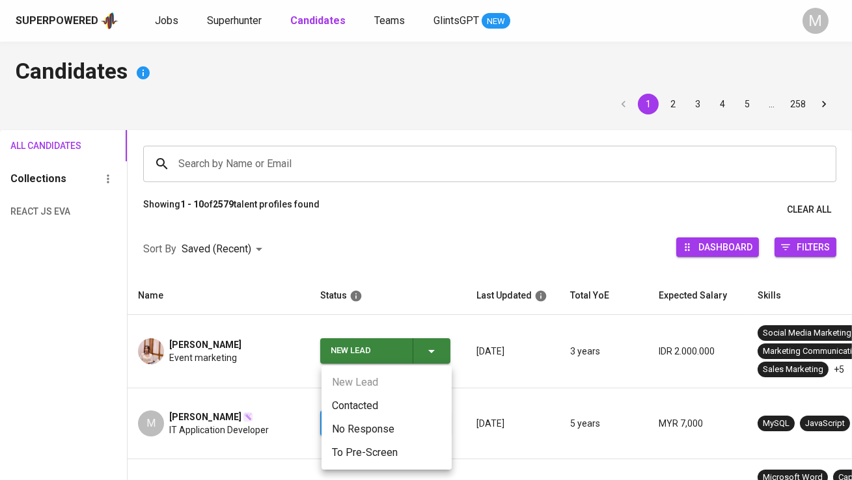
click at [352, 399] on li "Contacted" at bounding box center [386, 405] width 130 height 23
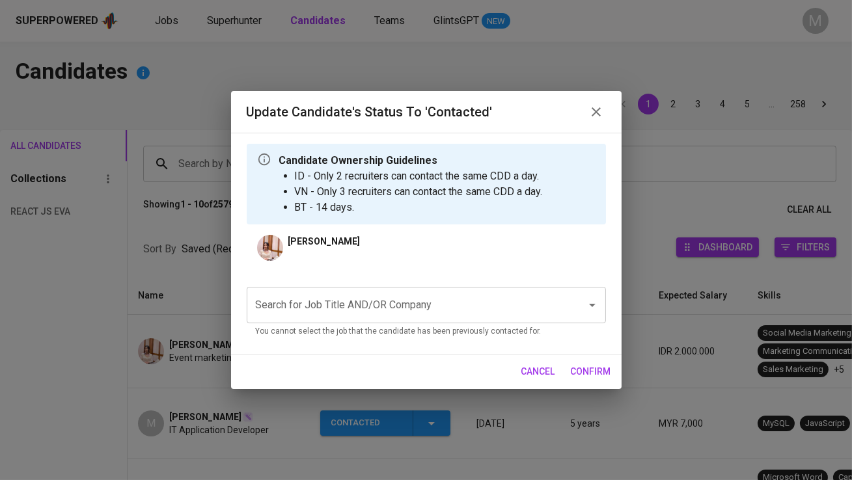
click at [329, 293] on input "Search for Job Title AND/OR Company" at bounding box center [407, 305] width 311 height 25
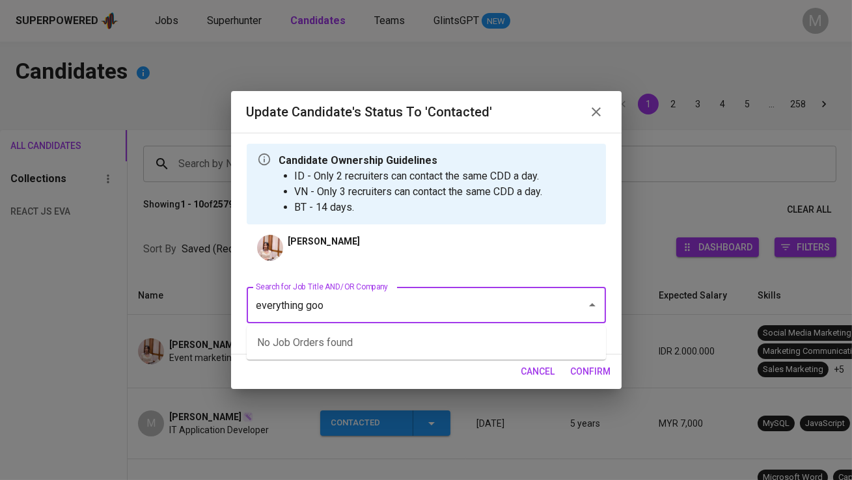
type input "everything good"
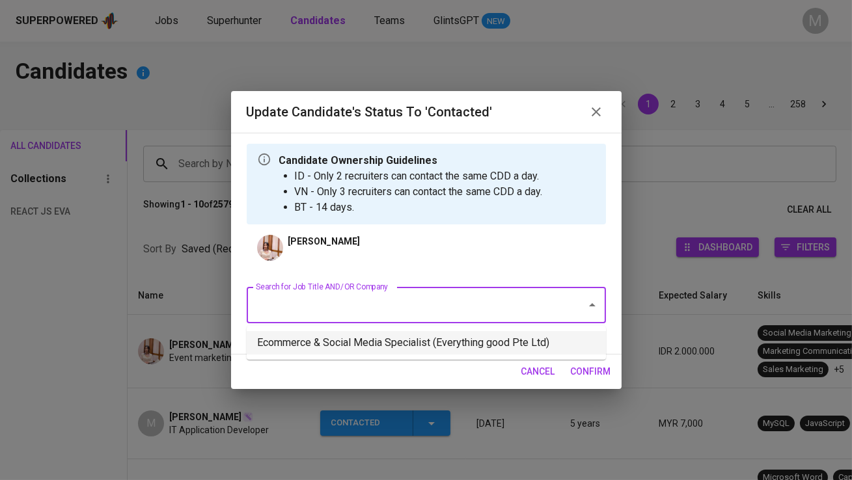
click at [405, 338] on li "Ecommerce & Social Media Specialist (Everything good Pte Ltd)" at bounding box center [426, 342] width 359 height 23
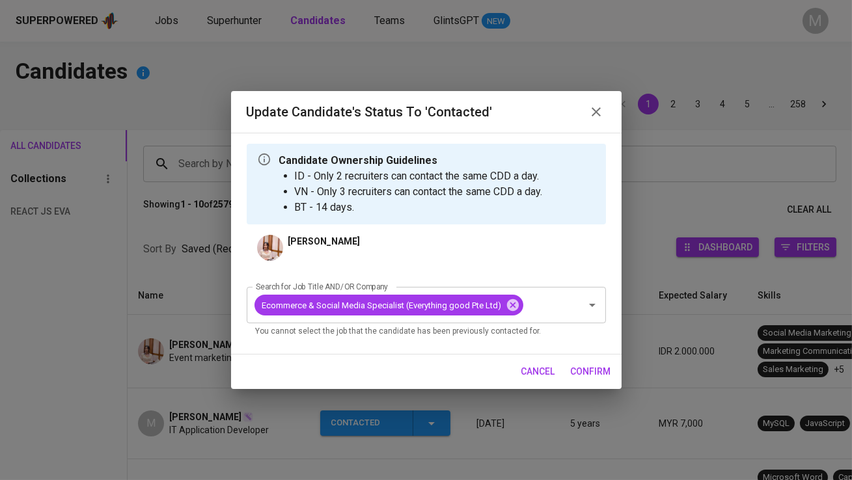
click at [602, 377] on span "confirm" at bounding box center [591, 372] width 40 height 16
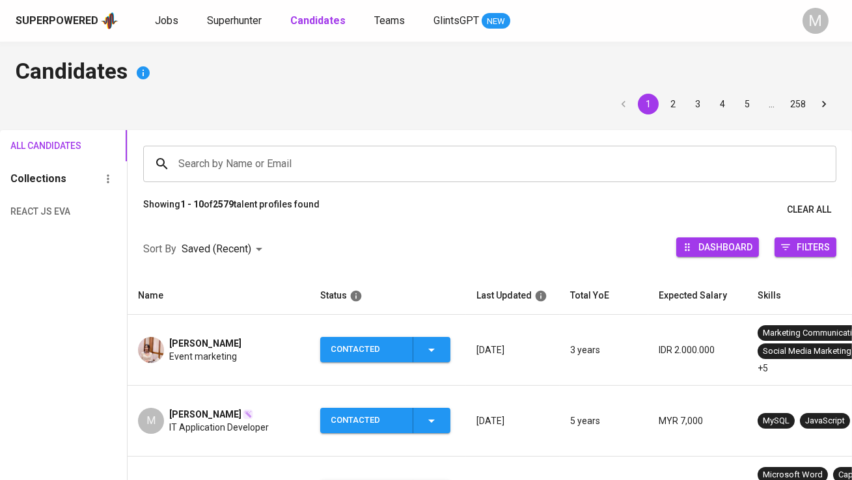
click at [436, 0] on div "Superpowered Jobs Superhunter Candidates Teams GlintsGPT NEW M" at bounding box center [426, 21] width 852 height 42
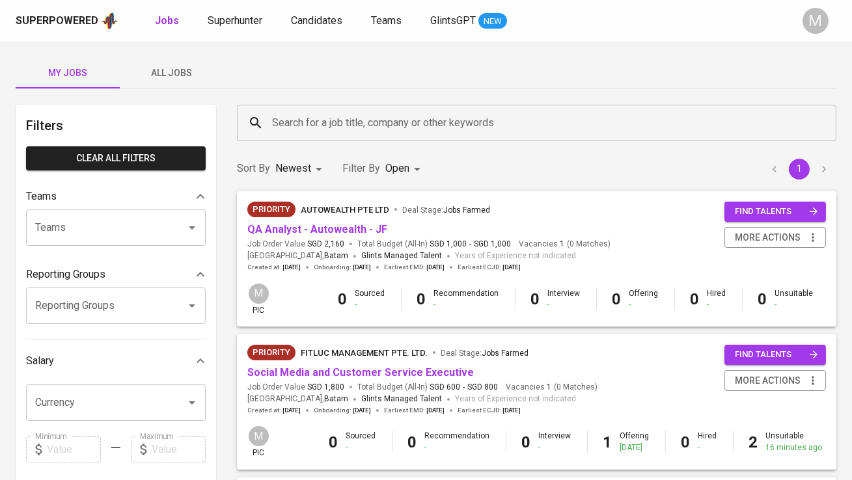
click at [176, 74] on span "All Jobs" at bounding box center [172, 73] width 89 height 16
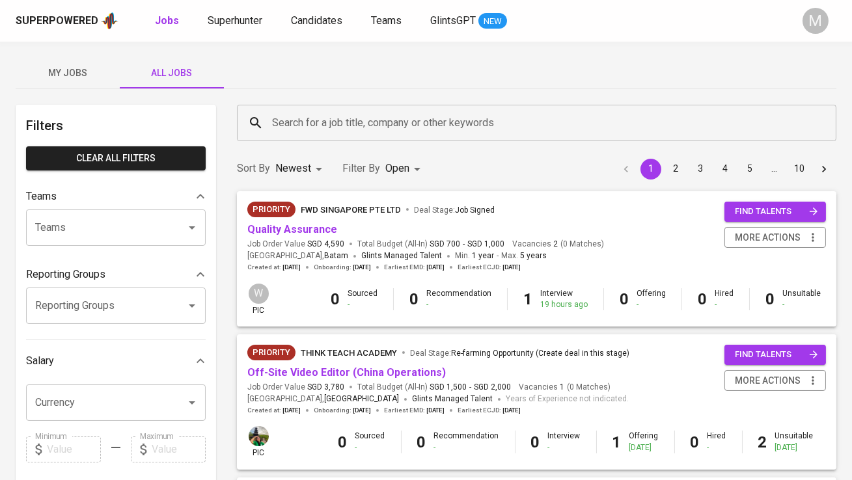
click at [339, 122] on input "Search for a job title, company or other keywords" at bounding box center [540, 123] width 542 height 25
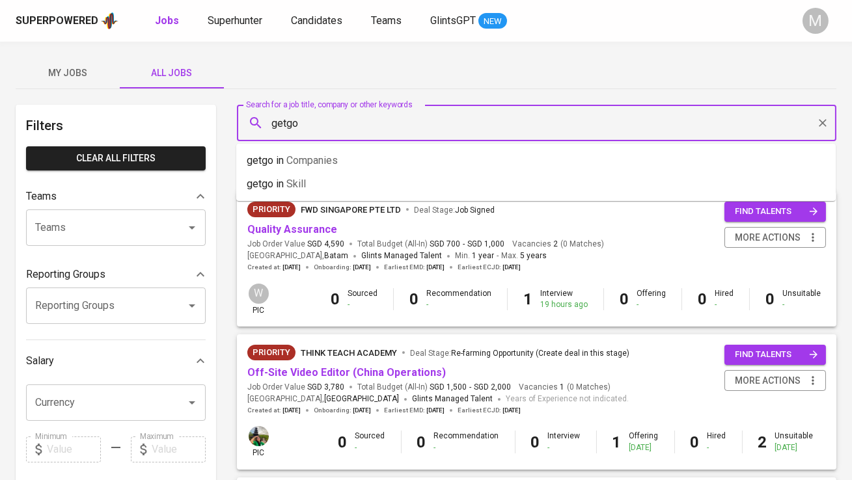
type input "getgo"
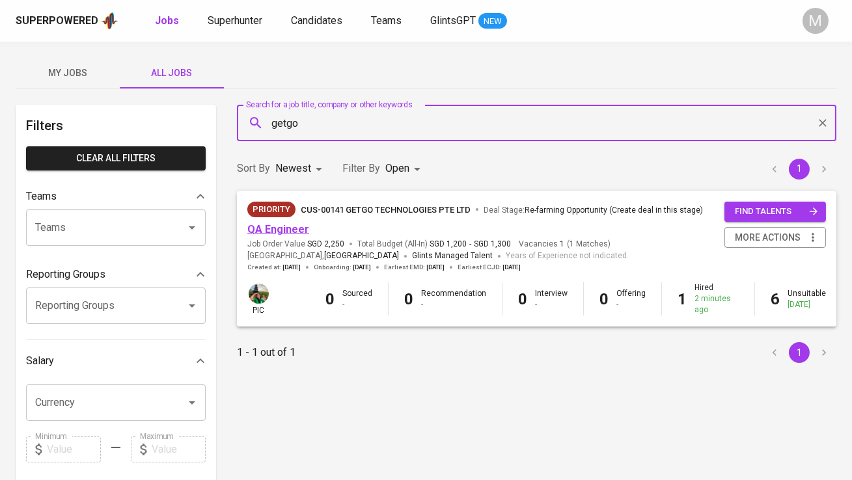
click at [268, 233] on link "QA Engineer" at bounding box center [278, 229] width 62 height 12
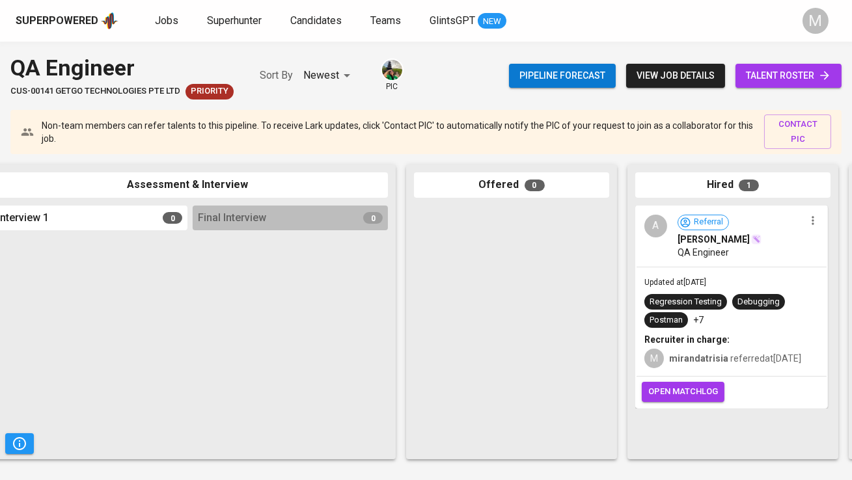
scroll to position [0, 697]
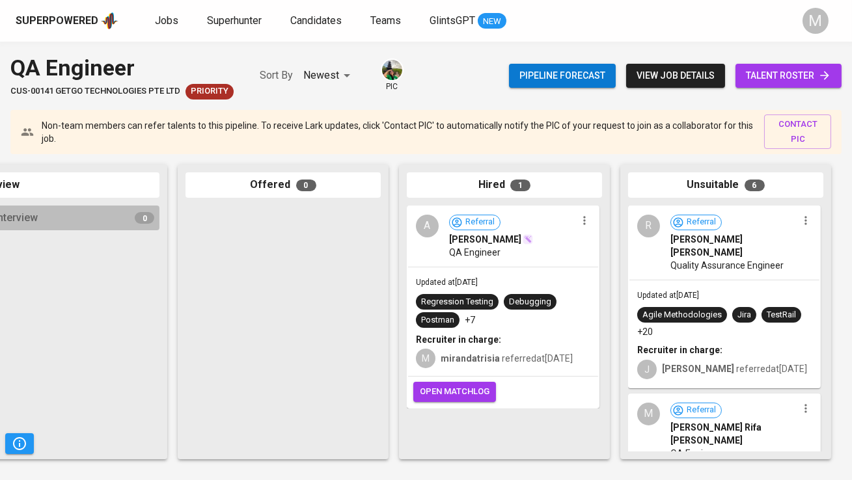
click at [435, 396] on span "open matchlog" at bounding box center [455, 392] width 70 height 15
click at [165, 20] on span "Jobs" at bounding box center [166, 20] width 23 height 12
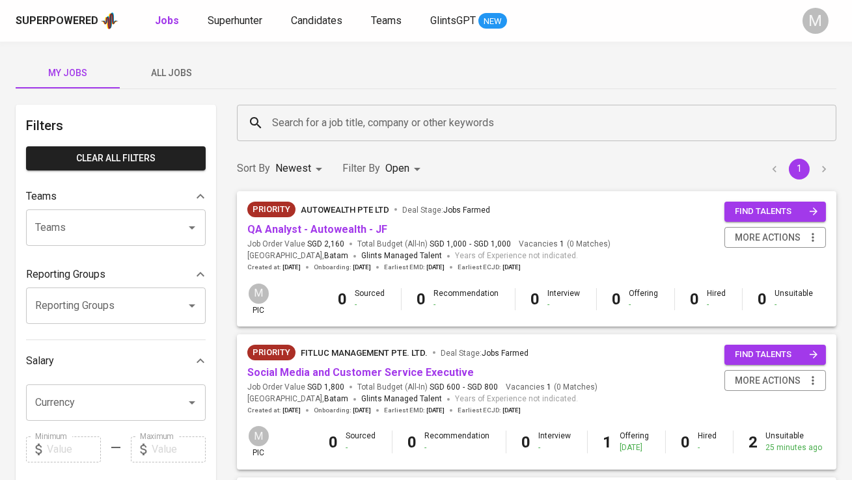
click at [169, 80] on span "All Jobs" at bounding box center [172, 73] width 89 height 16
click at [282, 134] on input "Search for a job title, company or other keywords" at bounding box center [540, 123] width 542 height 25
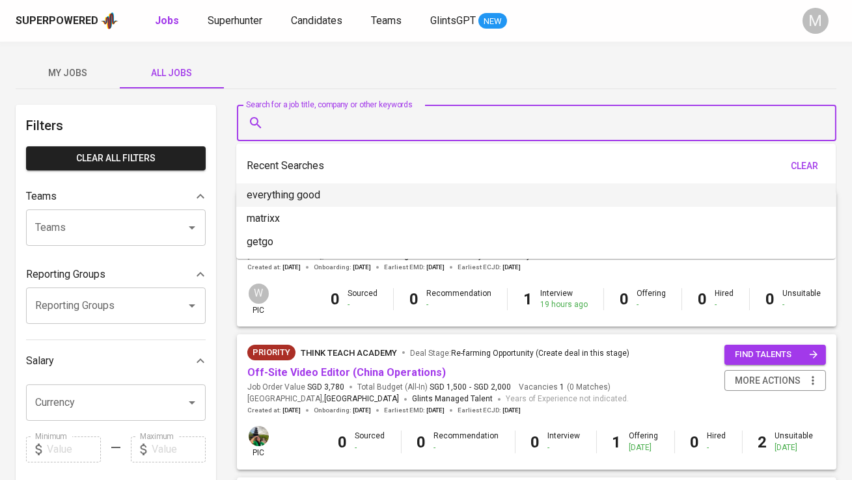
click at [310, 189] on p "everything good" at bounding box center [284, 195] width 74 height 16
type input "everything good"
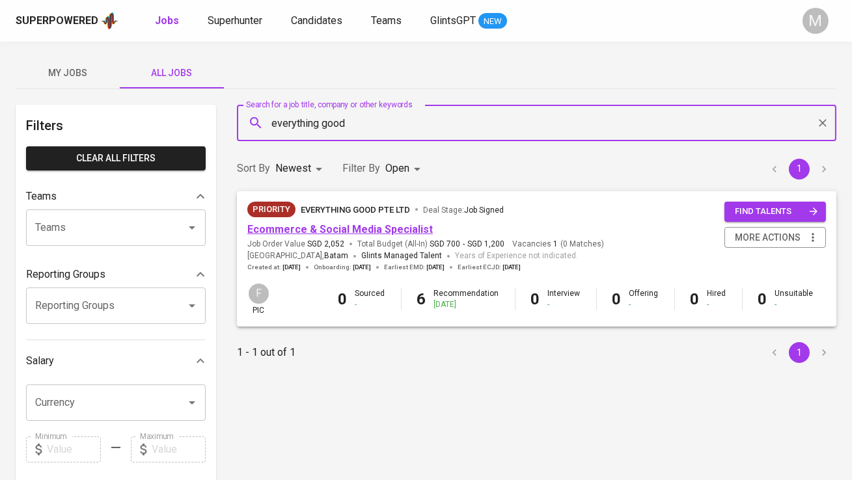
click at [340, 234] on link "Ecommerce & Social Media Specialist" at bounding box center [339, 229] width 185 height 12
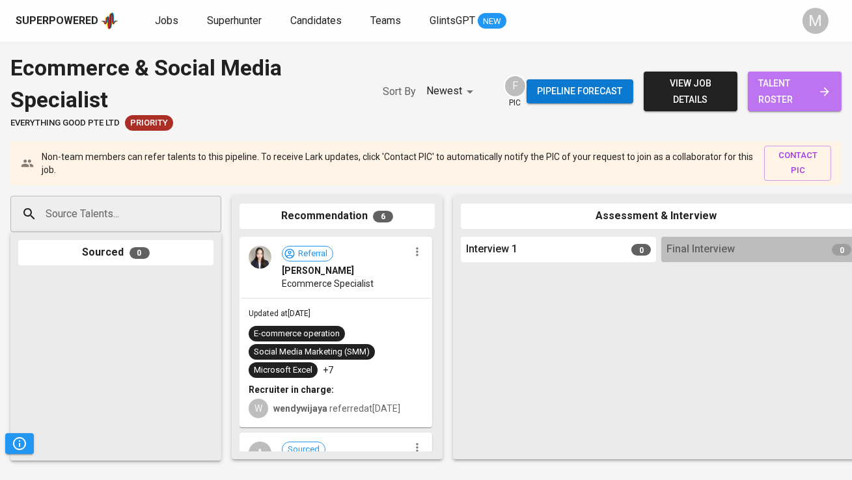
click at [787, 83] on span "talent roster" at bounding box center [794, 91] width 73 height 32
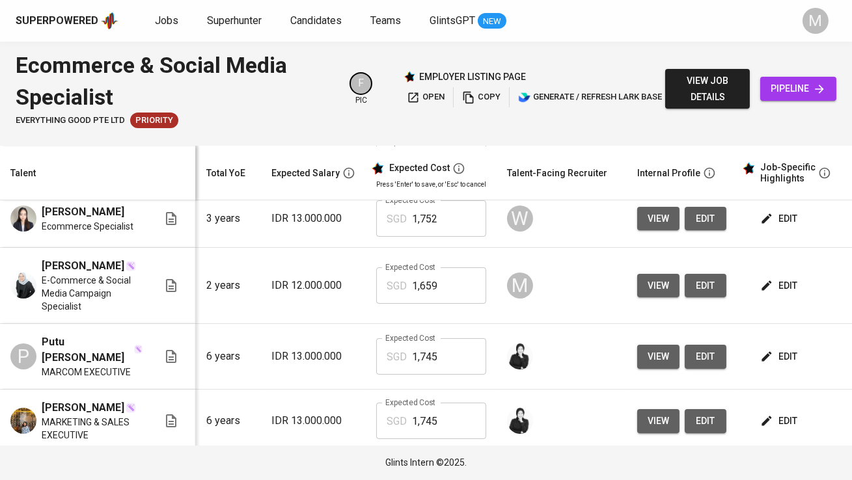
scroll to position [0, 163]
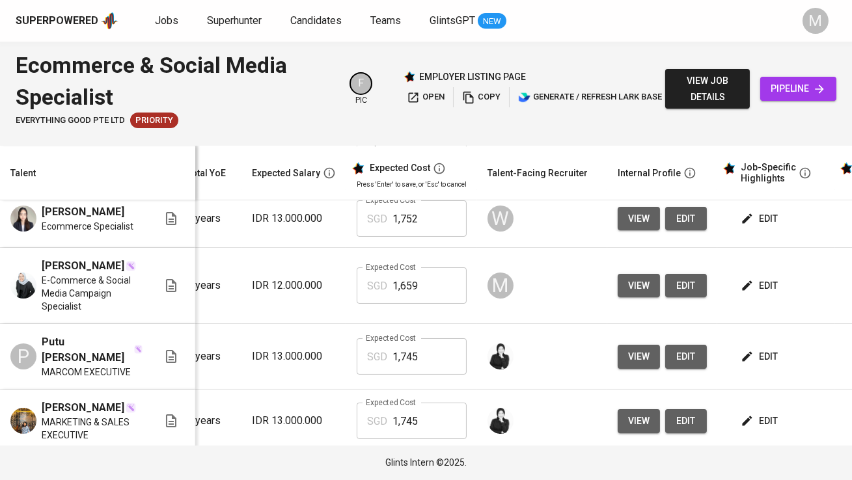
click at [765, 294] on span "edit" at bounding box center [760, 286] width 34 height 16
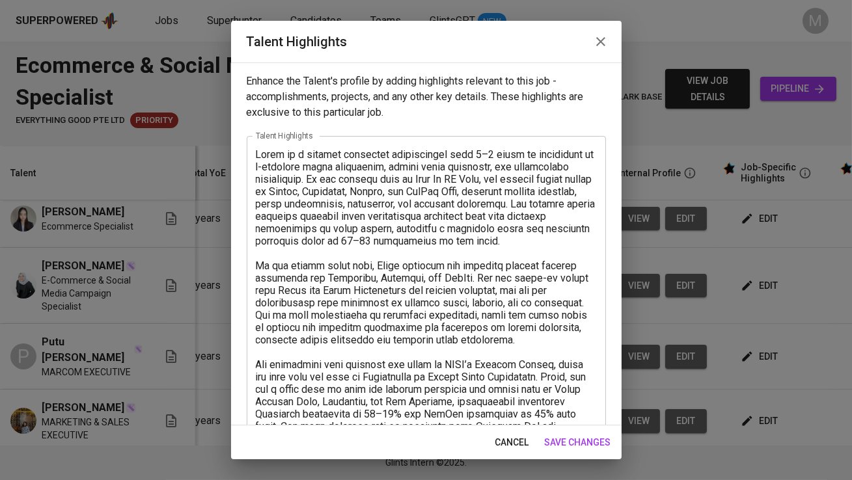
scroll to position [338, 0]
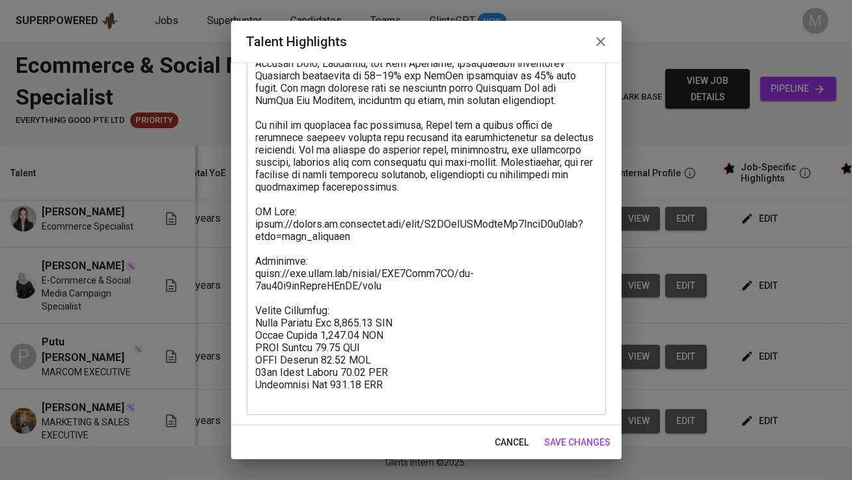
click at [418, 386] on textarea at bounding box center [426, 107] width 341 height 594
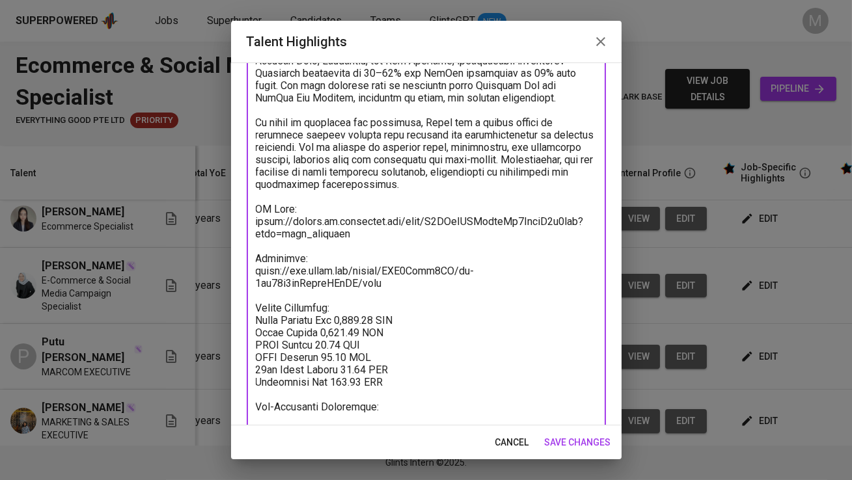
paste textarea "[URL][DOMAIN_NAME]"
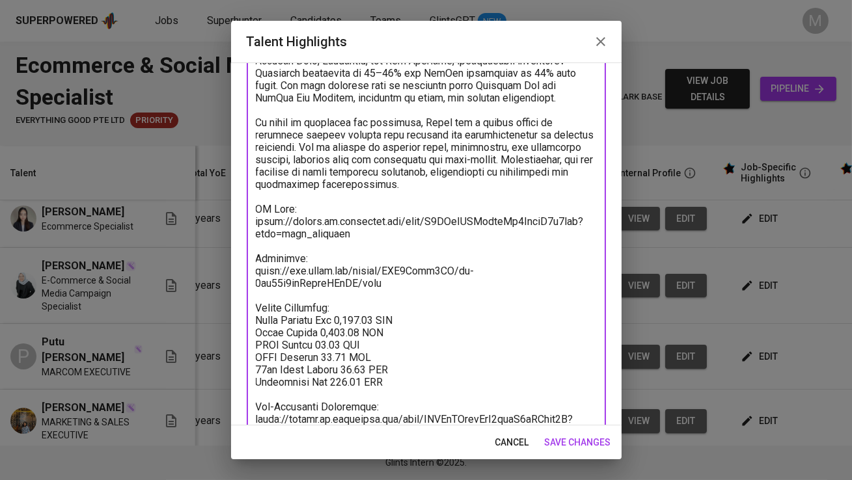
scroll to position [353, 0]
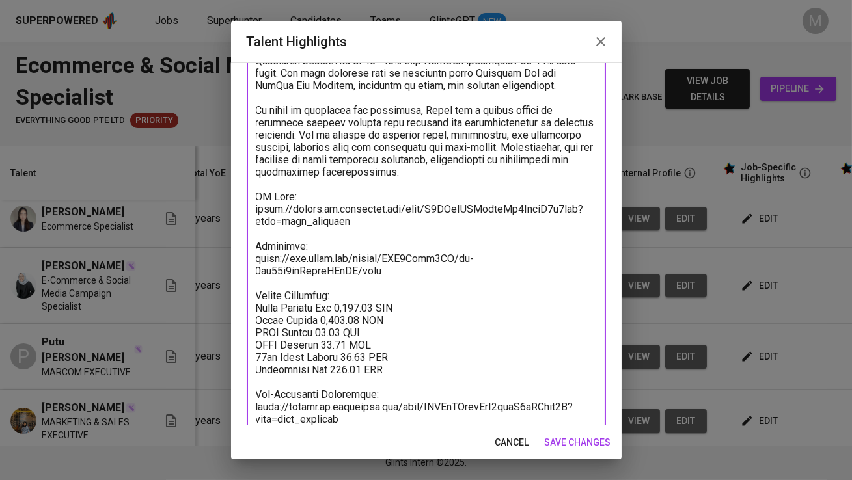
type textarea "Lorem ip d sitamet consectet adipiscingel sedd 2–3 eiusm te incididunt ut l-etd…"
click at [557, 444] on span "save changes" at bounding box center [578, 443] width 66 height 16
